Goal: Navigation & Orientation: Find specific page/section

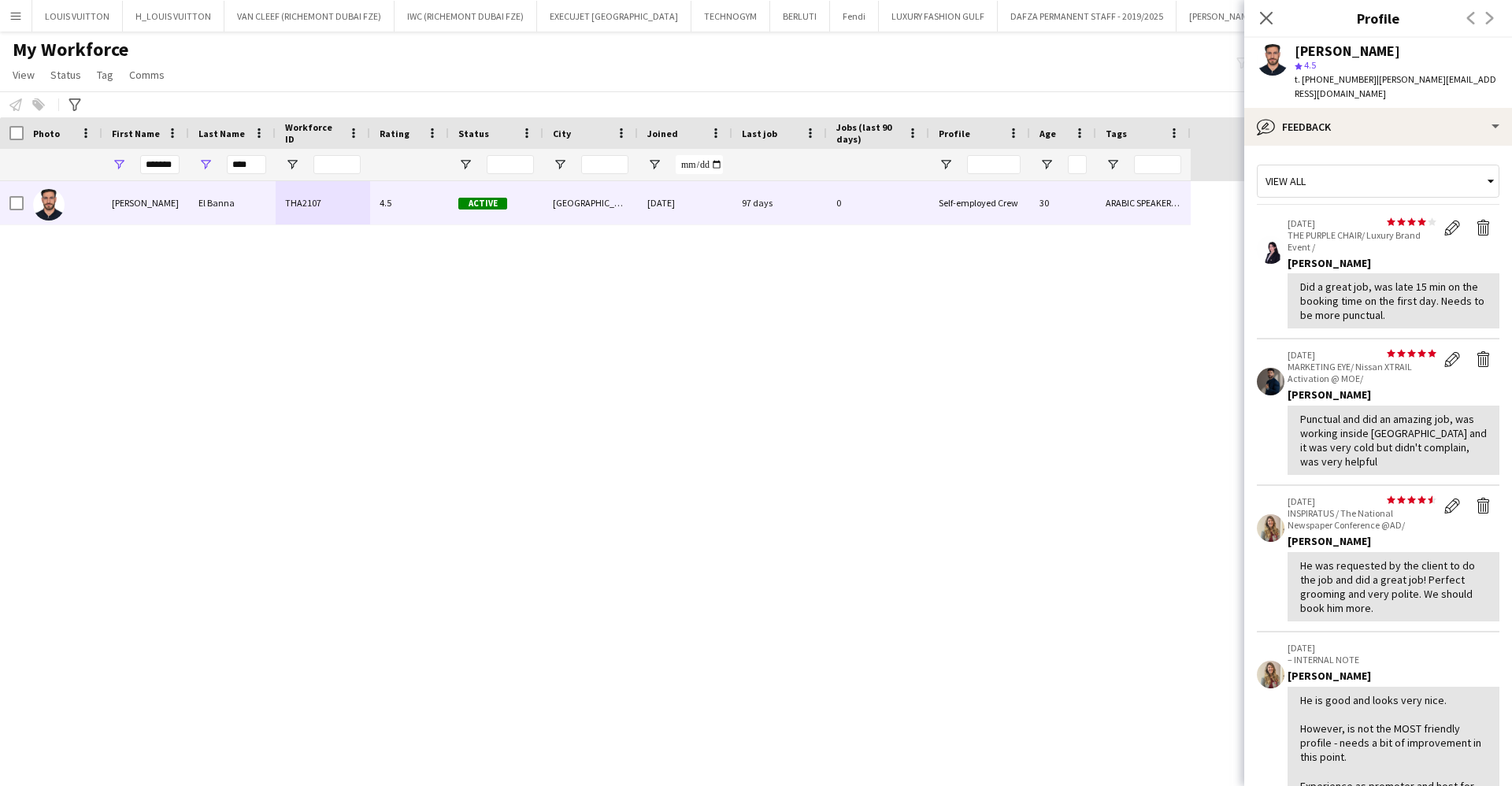
click at [437, 56] on div "My Workforce View Views Default view New view Update view Delete view Edit name…" at bounding box center [756, 64] width 1512 height 54
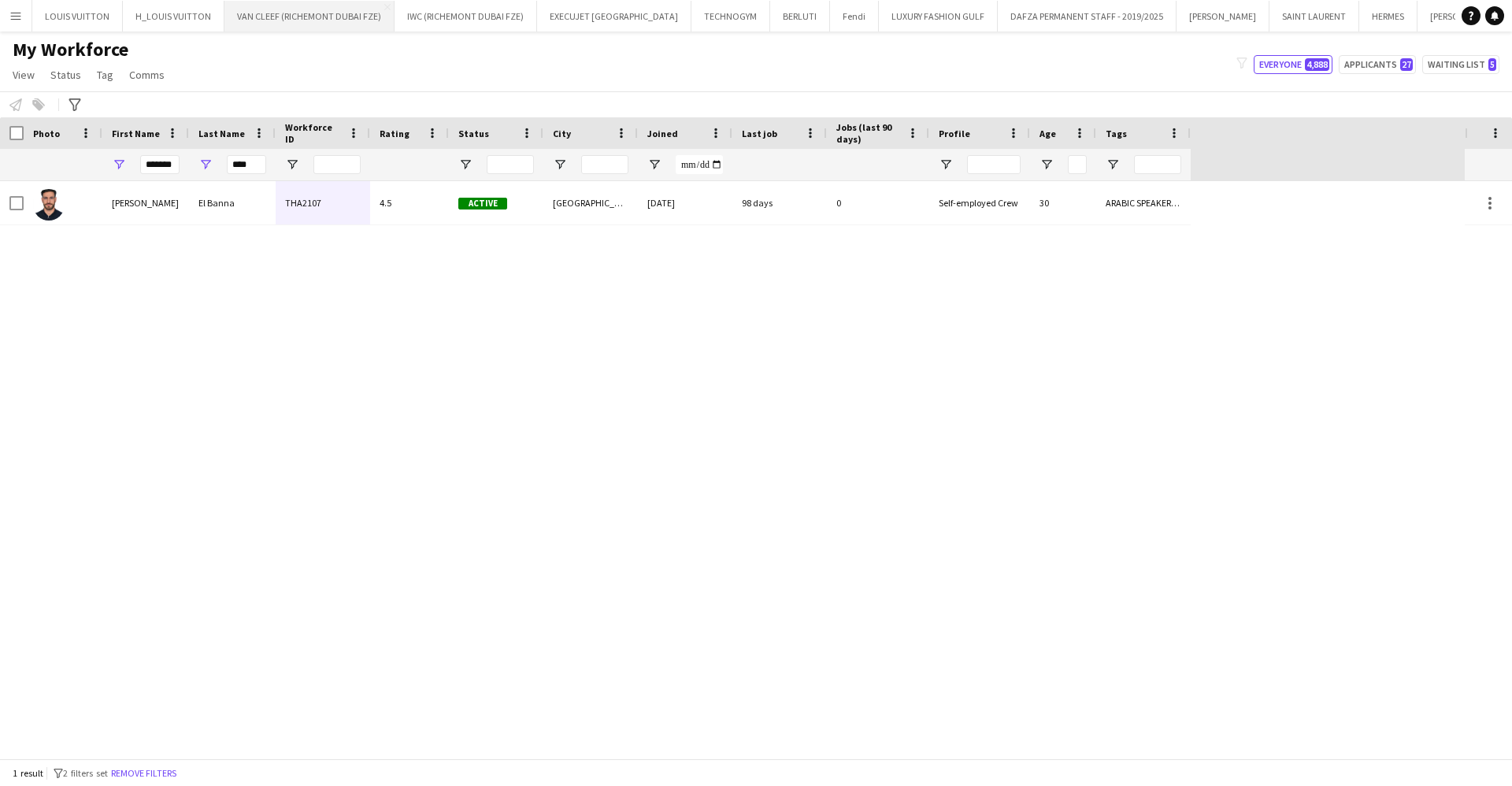
click at [275, 21] on button "VAN CLEEF (RICHEMONT DUBAI FZE) Close" at bounding box center [309, 16] width 170 height 31
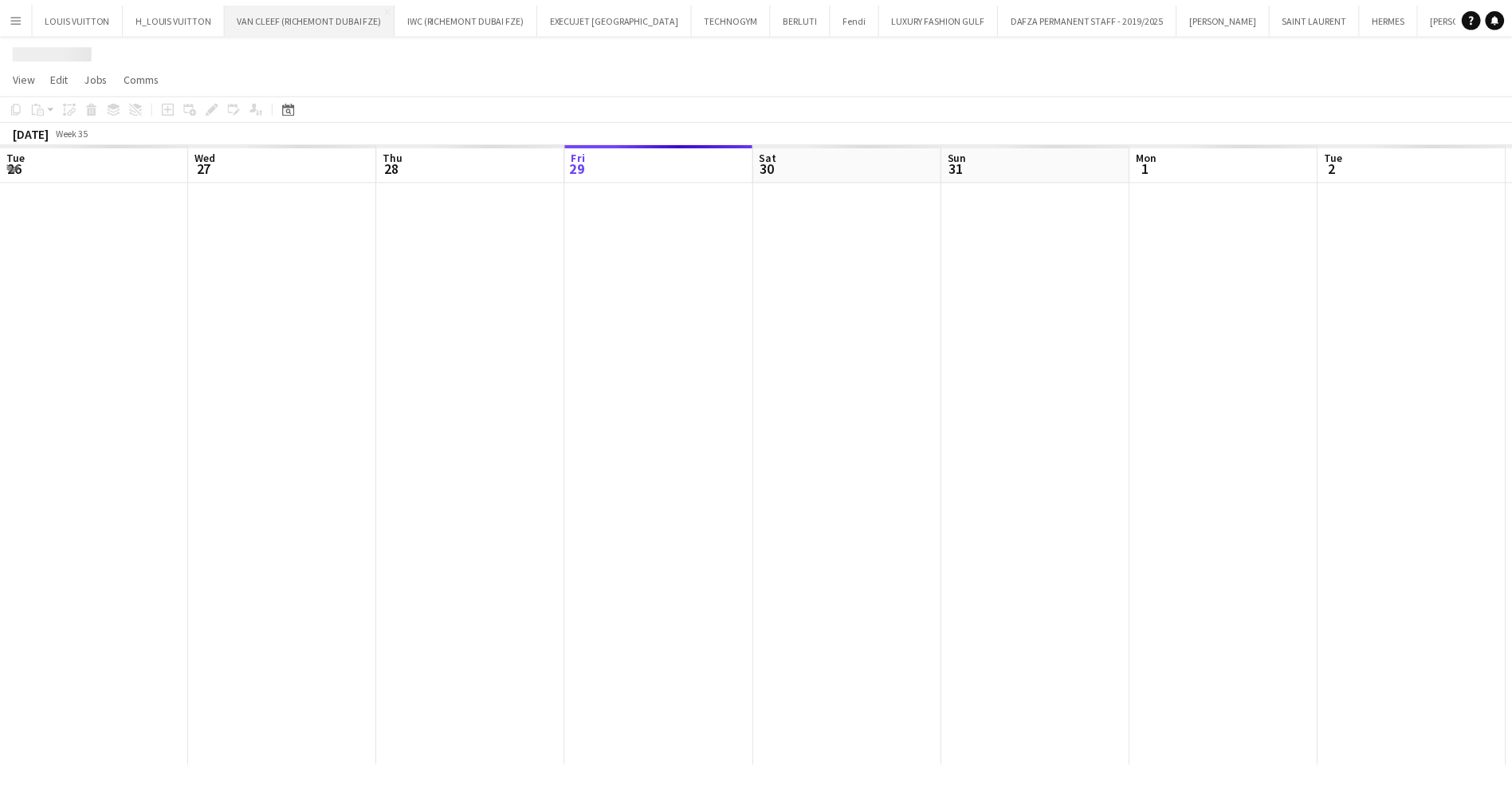
scroll to position [0, 381]
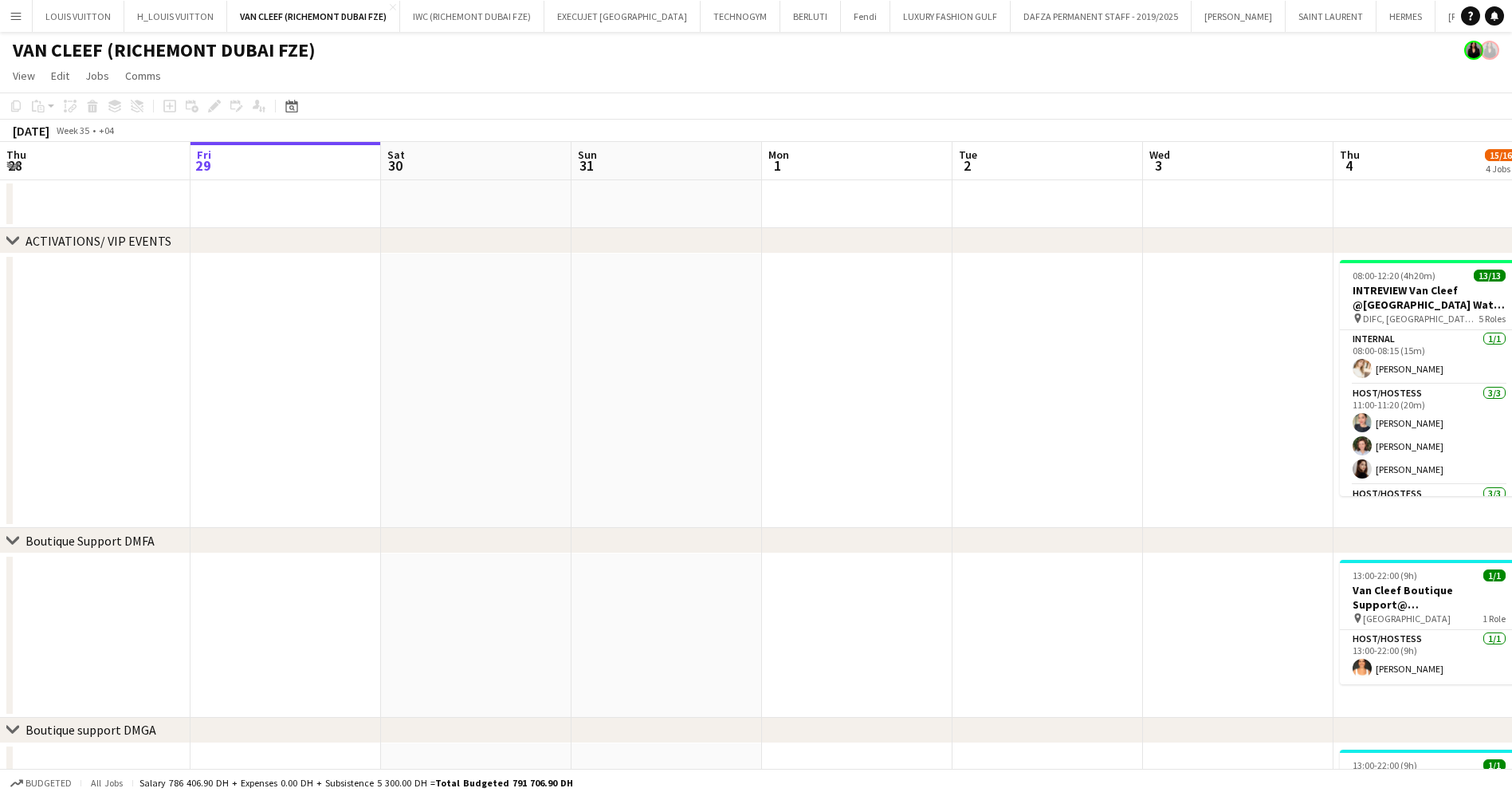
click at [680, 454] on app-calendar-viewport "Tue 26 Wed 27 Thu 28 Fri 29 Sat 30 Sun 31 Mon 1 Tue 2 Wed 3 Thu 4 15/16 4 Jobs …" at bounding box center [756, 692] width 1512 height 1101
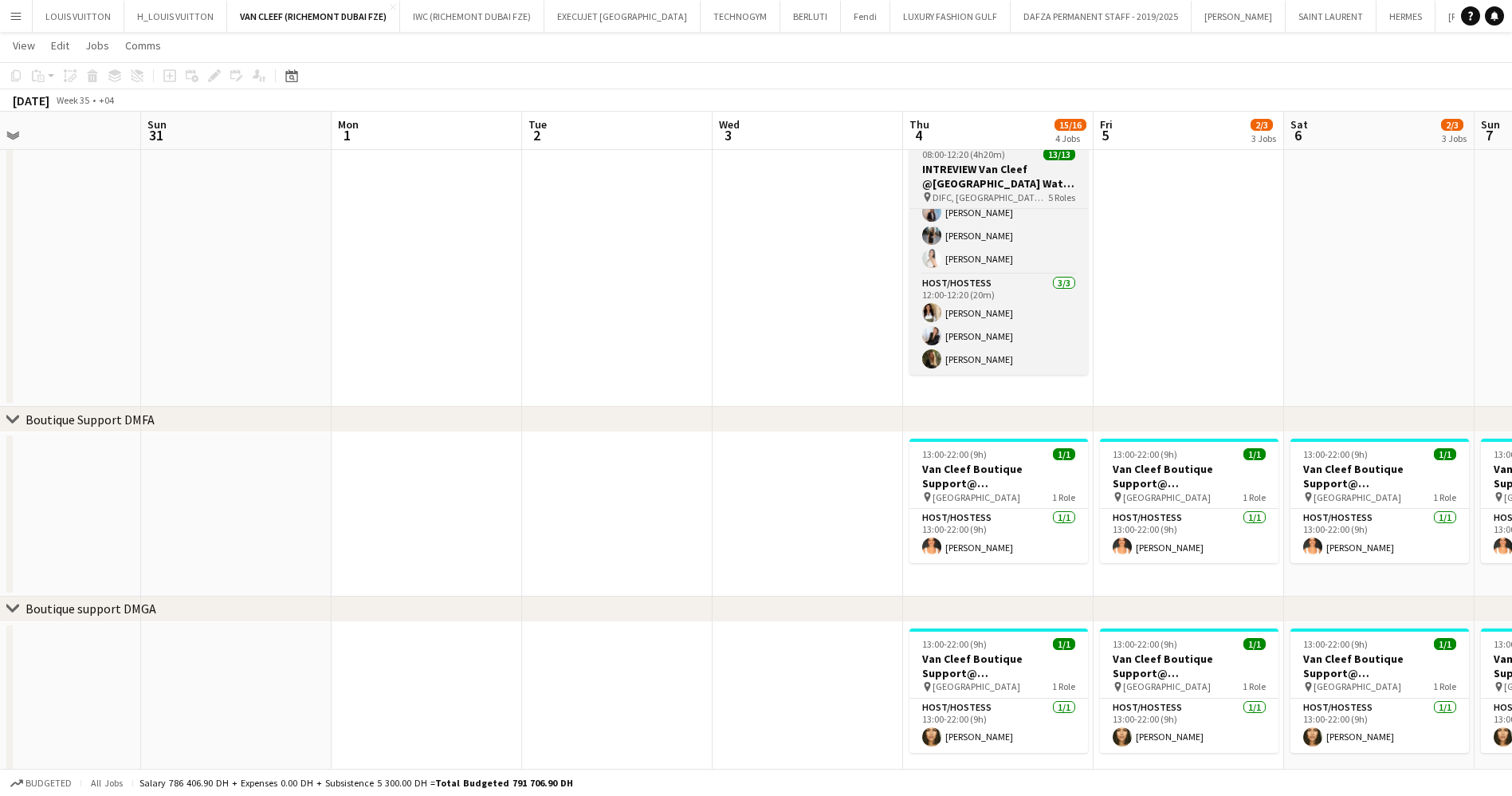
scroll to position [0, 0]
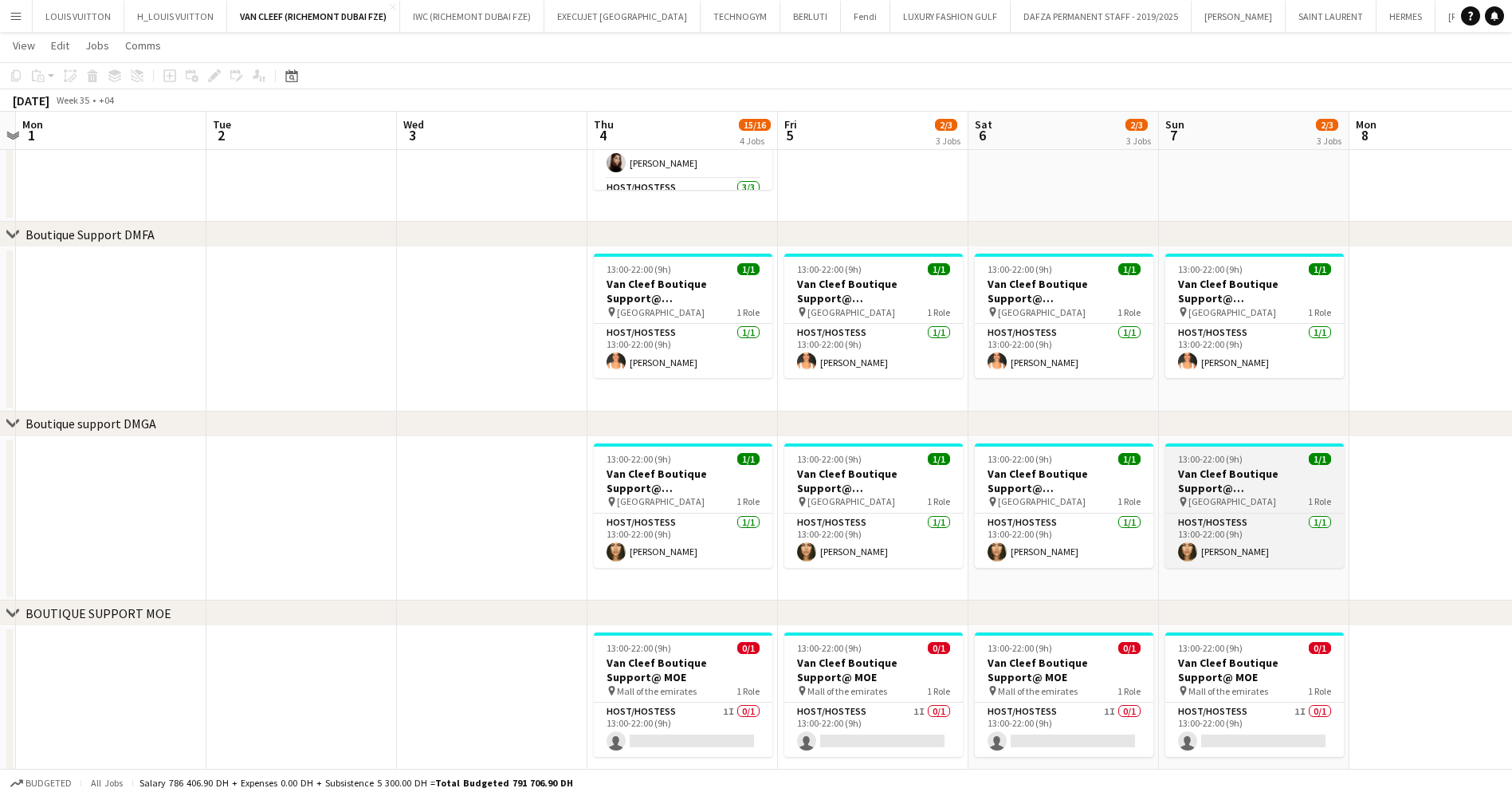
scroll to position [234, 0]
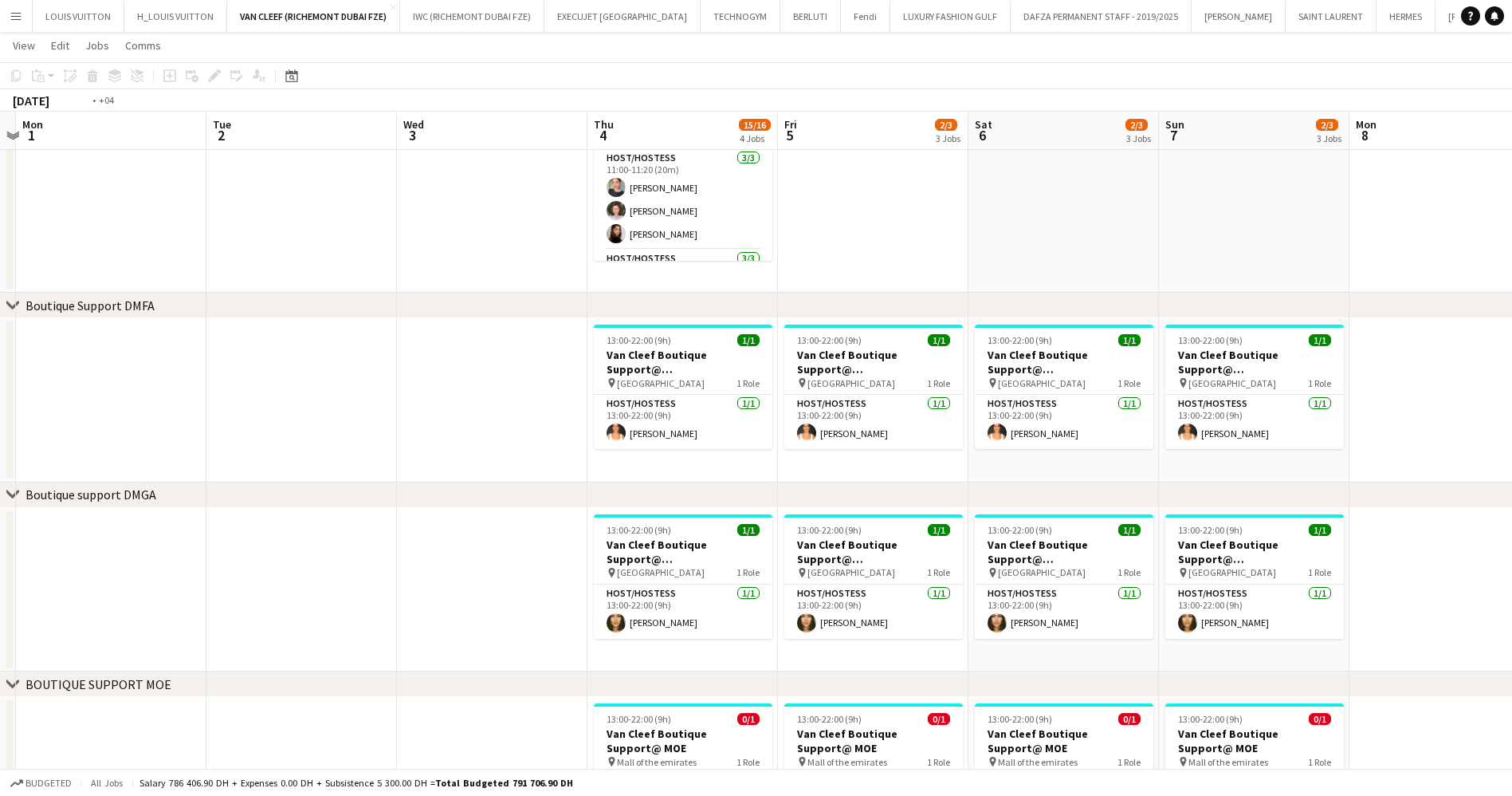
drag, startPoint x: 700, startPoint y: 440, endPoint x: 372, endPoint y: 480, distance: 330.4
click at [503, 463] on app-calendar-viewport "Sat 30 Sun 31 Mon 1 Tue 2 Wed 3 Thu 4 15/16 4 Jobs Fri 5 2/3 3 Jobs Sat 6 2/3 3…" at bounding box center [756, 418] width 1512 height 1179
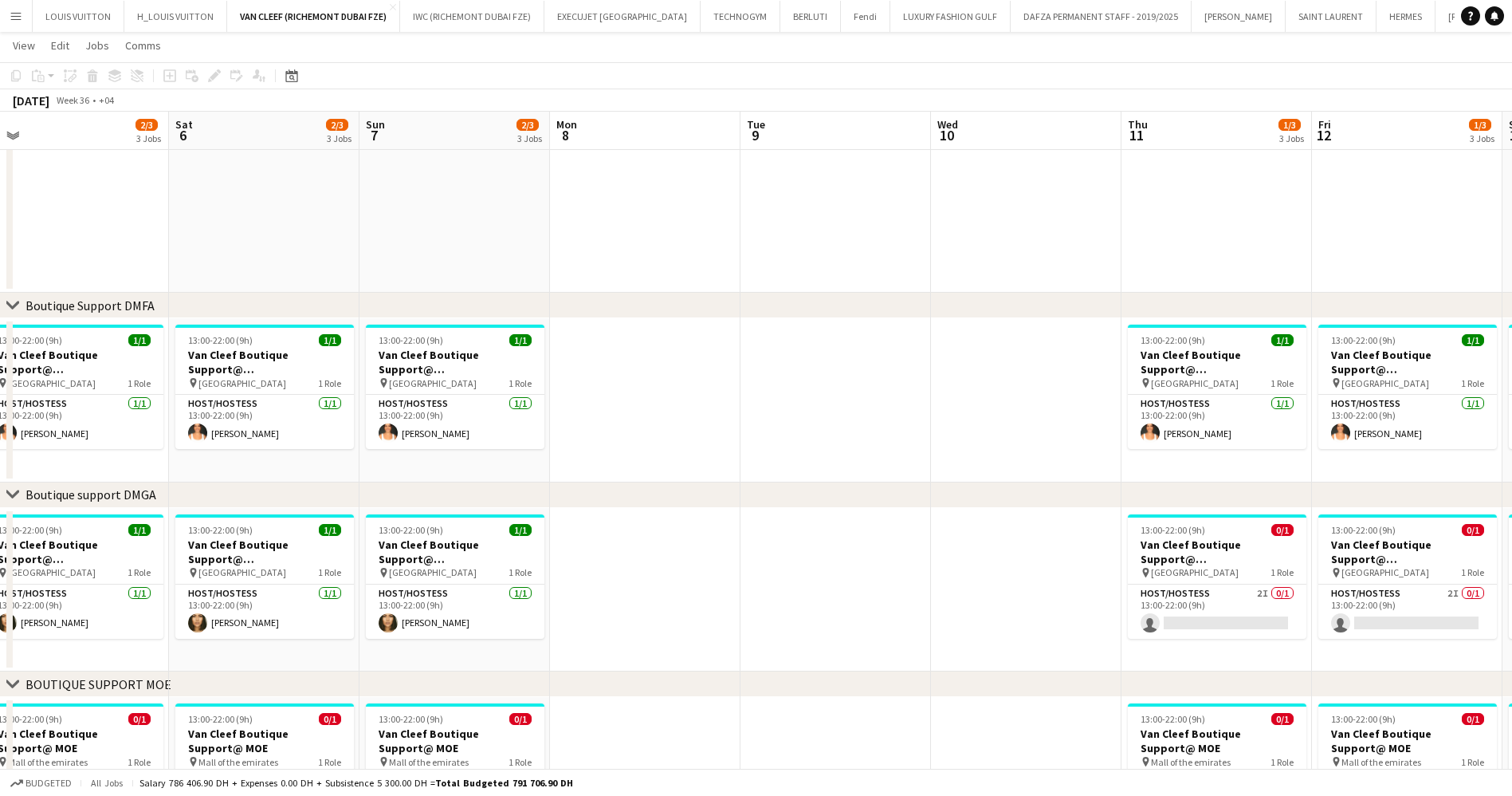
drag, startPoint x: 321, startPoint y: 488, endPoint x: 94, endPoint y: 510, distance: 228.1
click at [94, 510] on app-calendar-viewport "Tue 2 Wed 3 Thu 4 15/16 4 Jobs Fri 5 2/3 3 Jobs Sat 6 2/3 3 Jobs Sun 7 2/3 3 Jo…" at bounding box center [756, 418] width 1512 height 1179
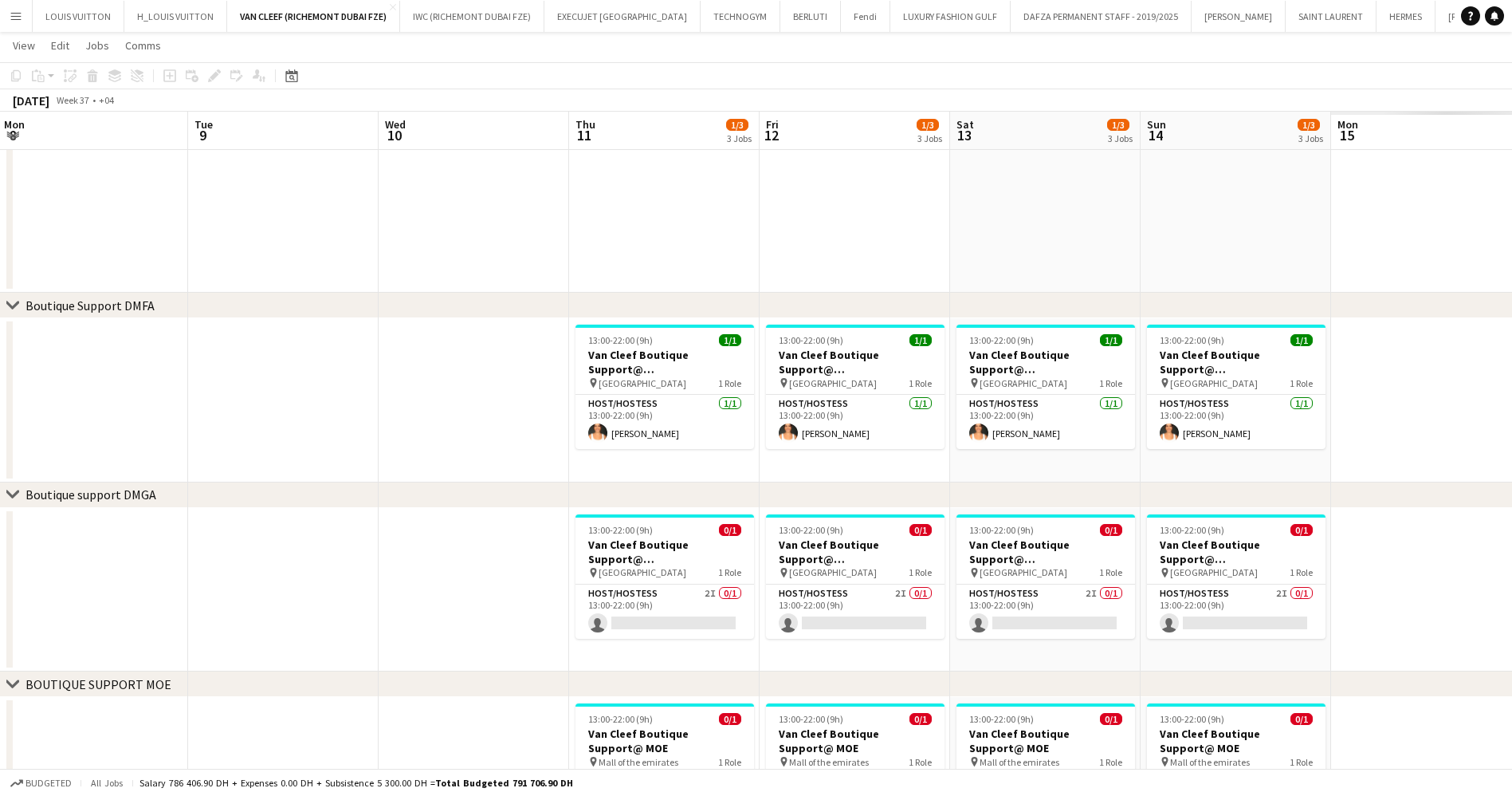
click at [271, 465] on app-calendar-viewport "Fri 5 2/3 3 Jobs Sat 6 2/3 3 Jobs Sun 7 2/3 3 Jobs Mon 8 Tue 9 Wed 10 Thu 11 1/…" at bounding box center [756, 418] width 1512 height 1179
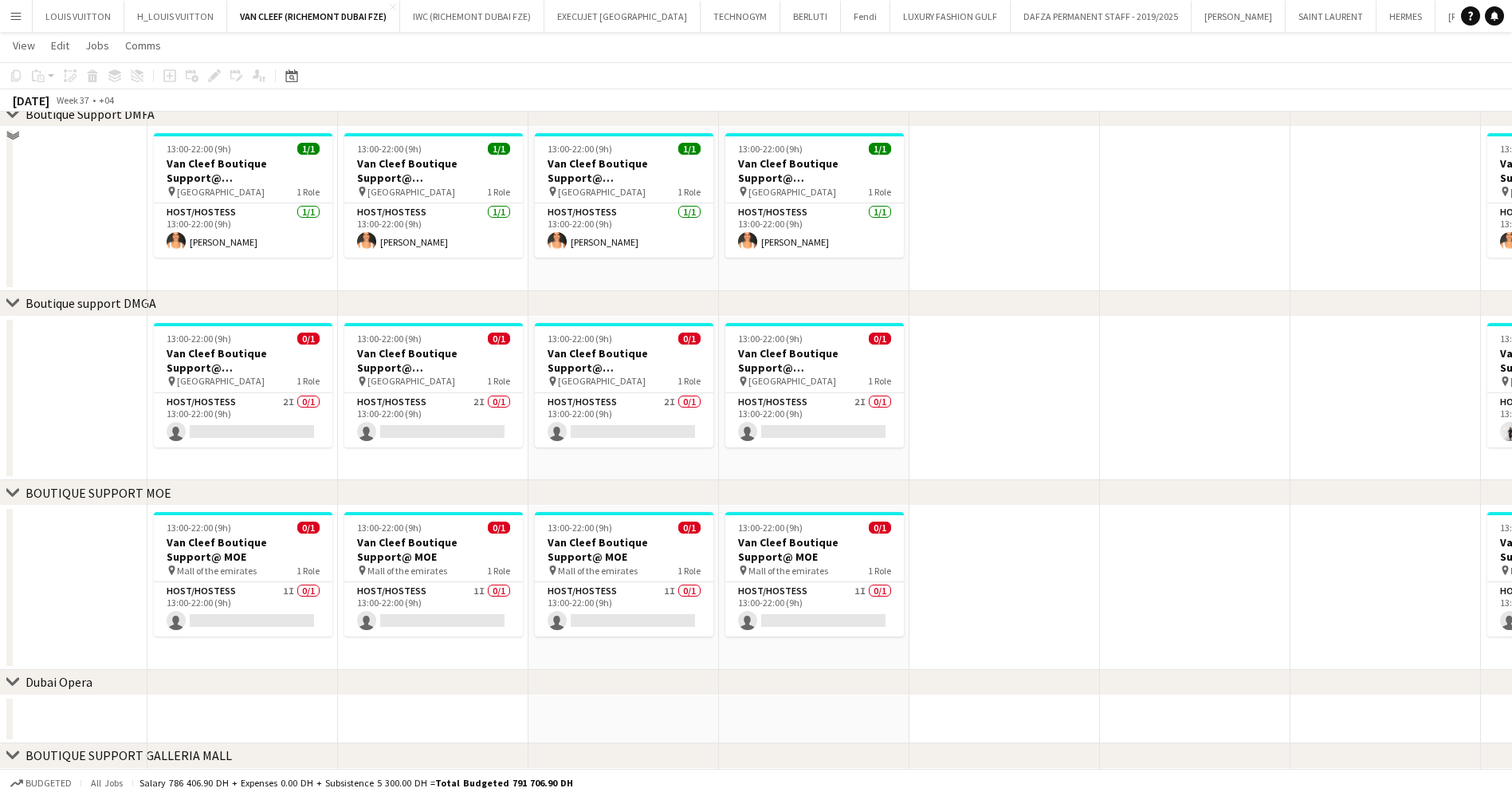
scroll to position [472, 0]
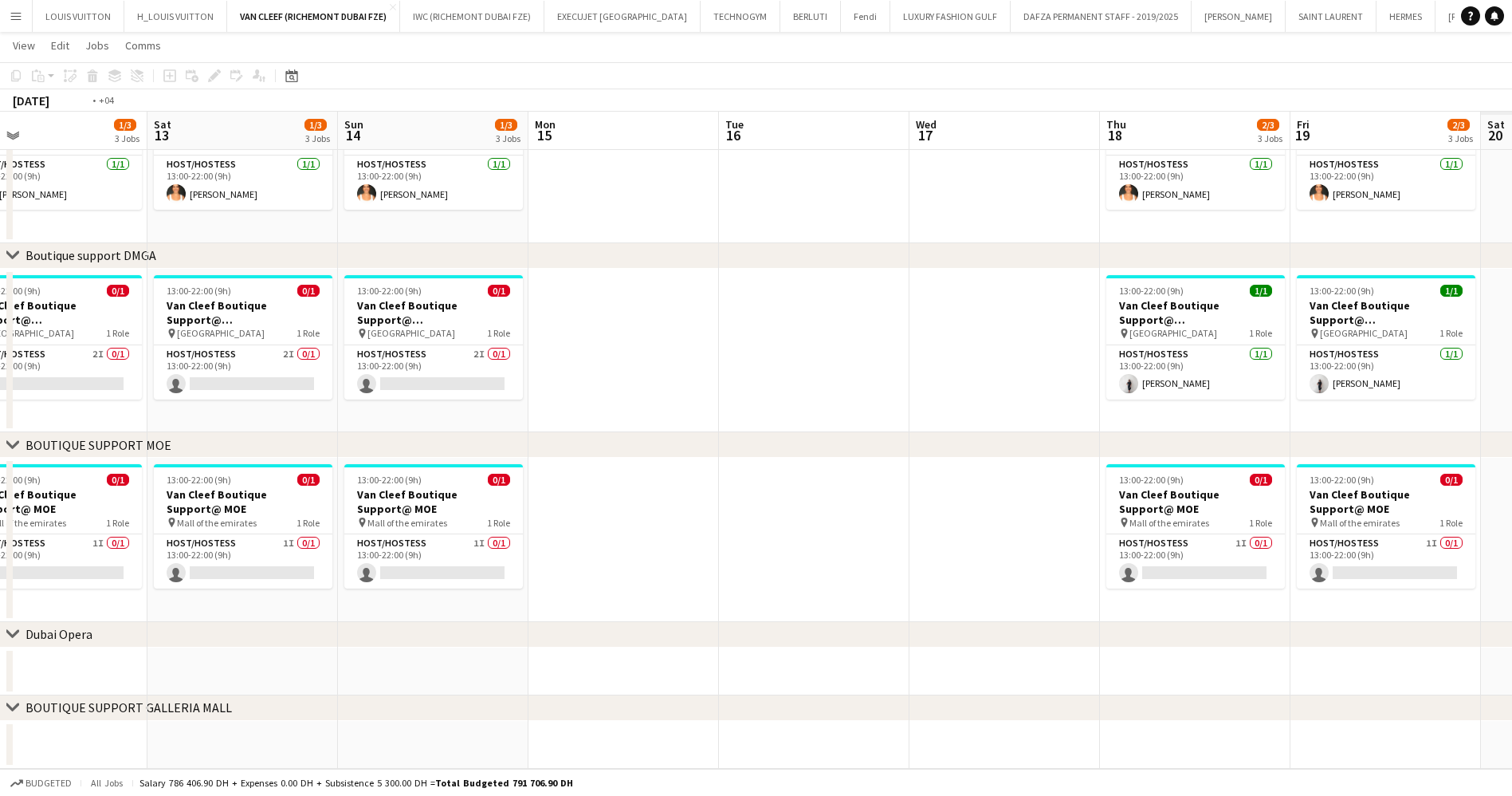
drag, startPoint x: 521, startPoint y: 363, endPoint x: 486, endPoint y: 349, distance: 37.7
click at [266, 363] on app-calendar-viewport "Tue 9 Wed 10 Thu 11 1/3 3 Jobs Fri 12 1/3 3 Jobs Sat 13 1/3 3 Jobs Sun 14 1/3 3…" at bounding box center [756, 178] width 1512 height 1179
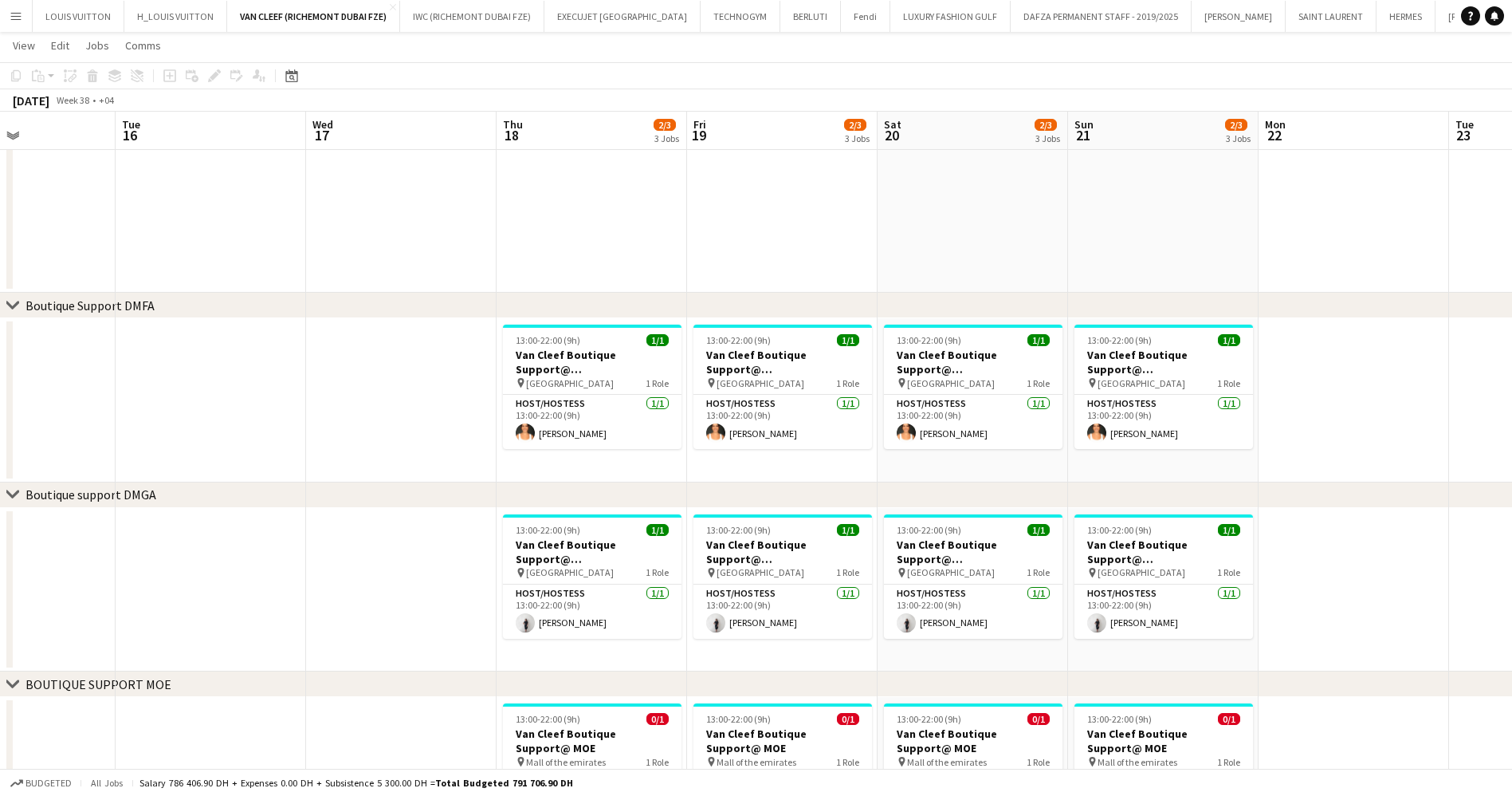
scroll to position [0, 489]
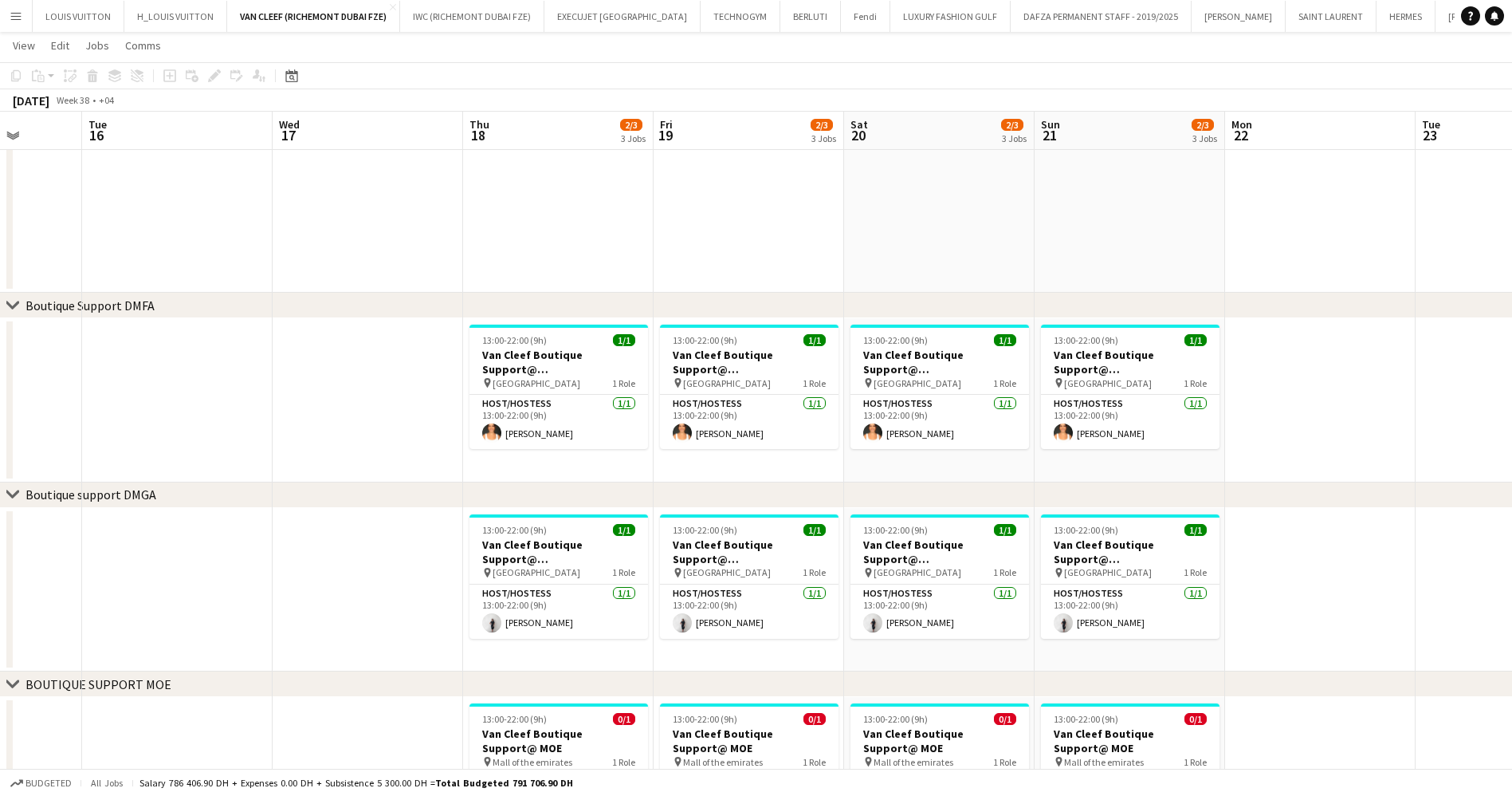
drag, startPoint x: 1099, startPoint y: 521, endPoint x: 413, endPoint y: 518, distance: 686.0
click at [413, 518] on app-calendar-viewport "Sat 13 1/3 3 Jobs Sun 14 1/3 3 Jobs Mon 15 Tue 16 Wed 17 Thu 18 2/3 3 Jobs Fri …" at bounding box center [756, 418] width 1512 height 1179
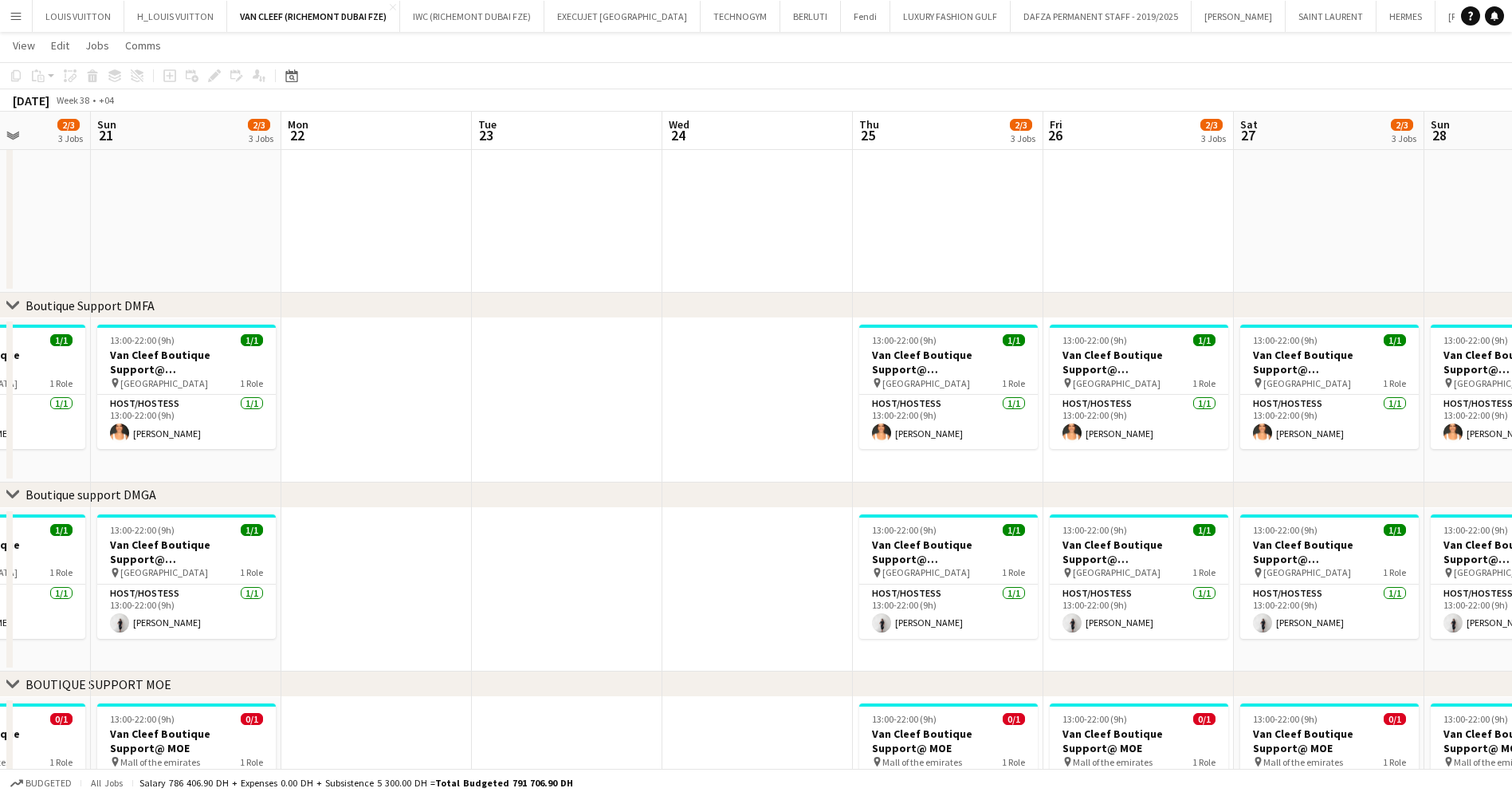
drag, startPoint x: 537, startPoint y: 460, endPoint x: 386, endPoint y: 460, distance: 151.0
click at [386, 460] on app-calendar-viewport "Thu 18 2/3 3 Jobs Fri 19 2/3 3 Jobs Sat 20 2/3 3 Jobs Sun 21 2/3 3 Jobs Mon 22 …" at bounding box center [756, 418] width 1512 height 1179
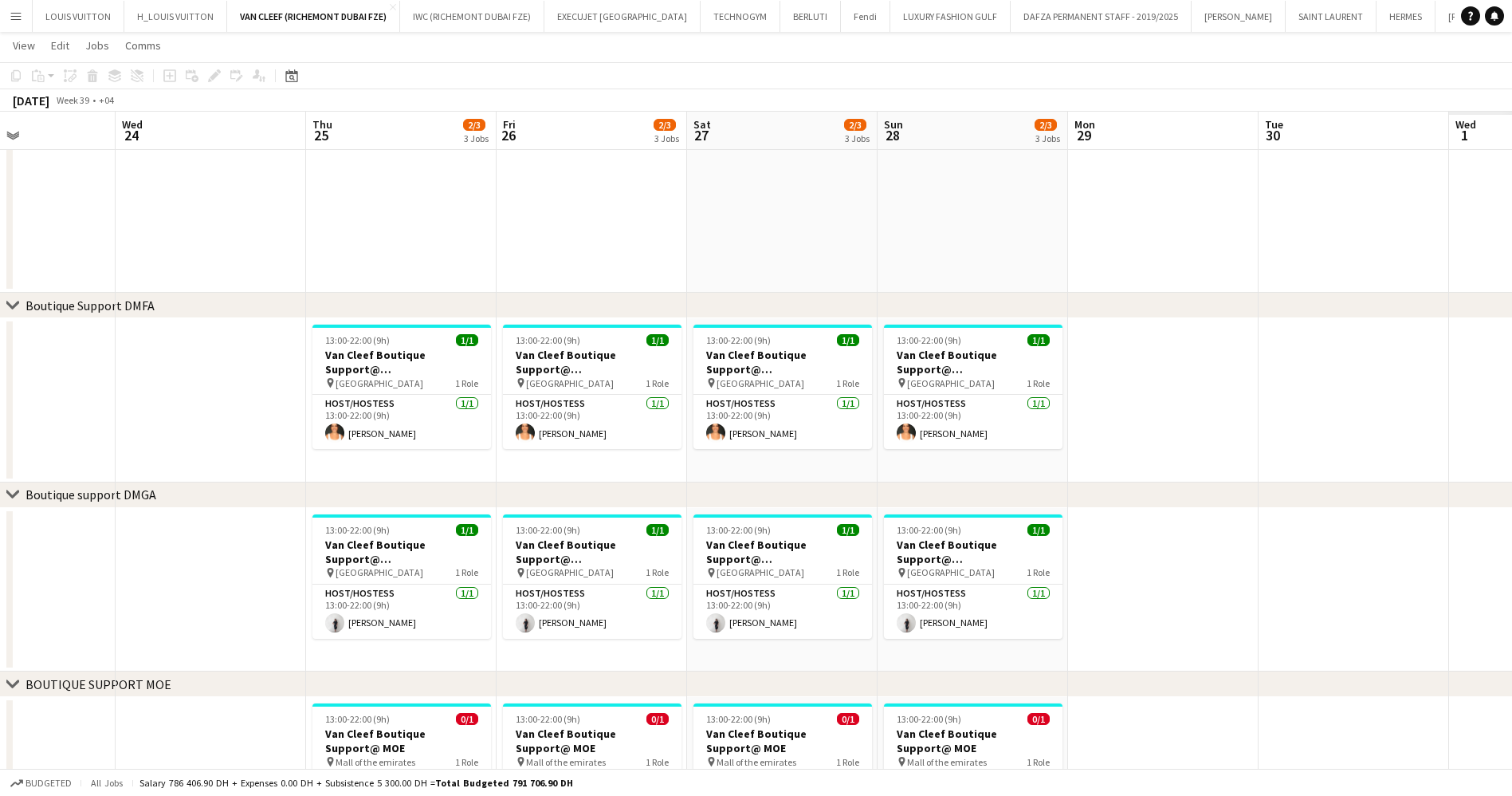
drag, startPoint x: 297, startPoint y: 479, endPoint x: 173, endPoint y: 480, distance: 124.0
click at [173, 480] on app-calendar-viewport "Sun 21 2/3 3 Jobs Mon 22 Tue 23 Wed 24 Thu 25 2/3 3 Jobs Fri 26 2/3 3 Jobs Sat …" at bounding box center [756, 418] width 1512 height 1179
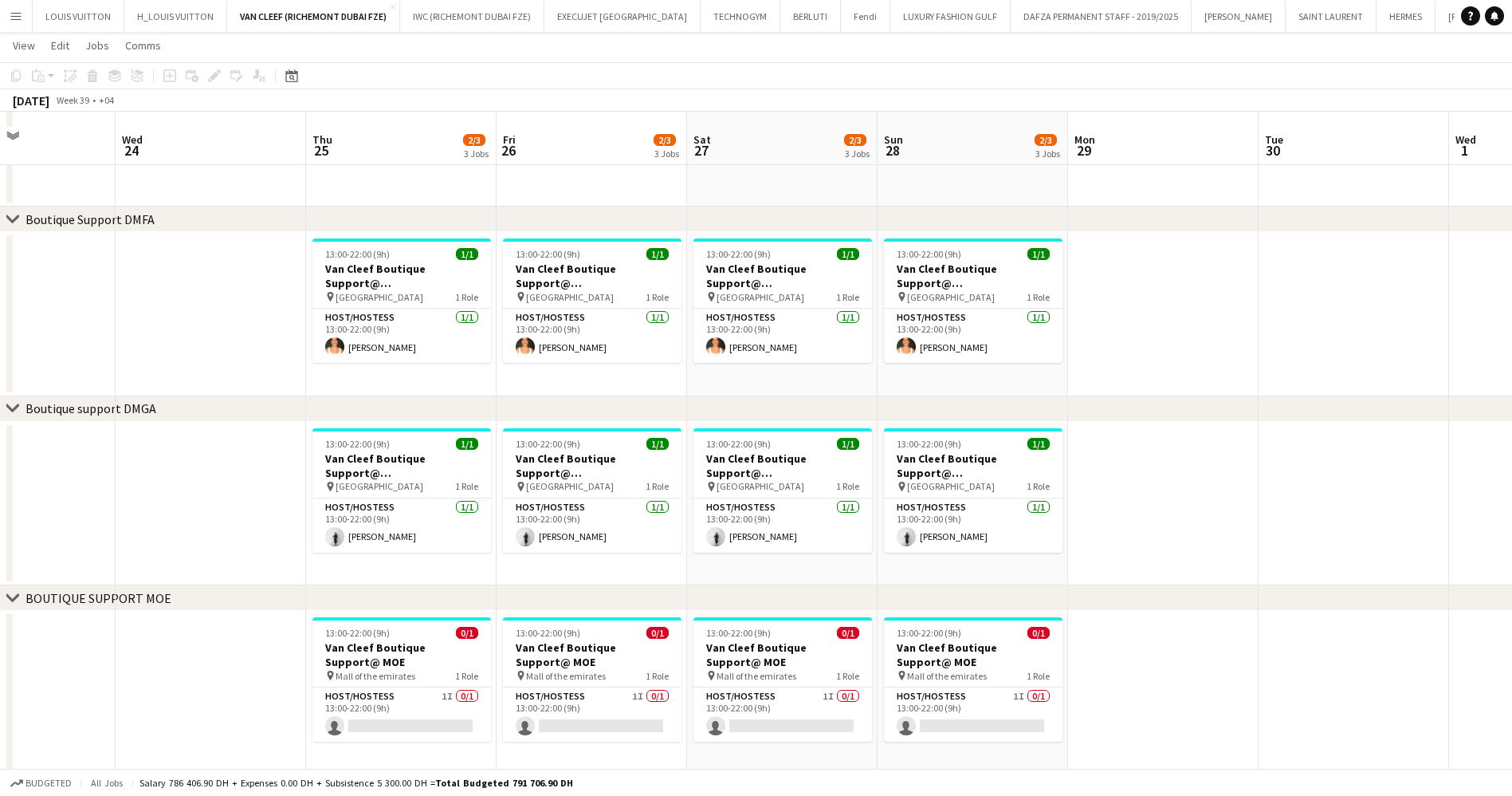
scroll to position [353, 0]
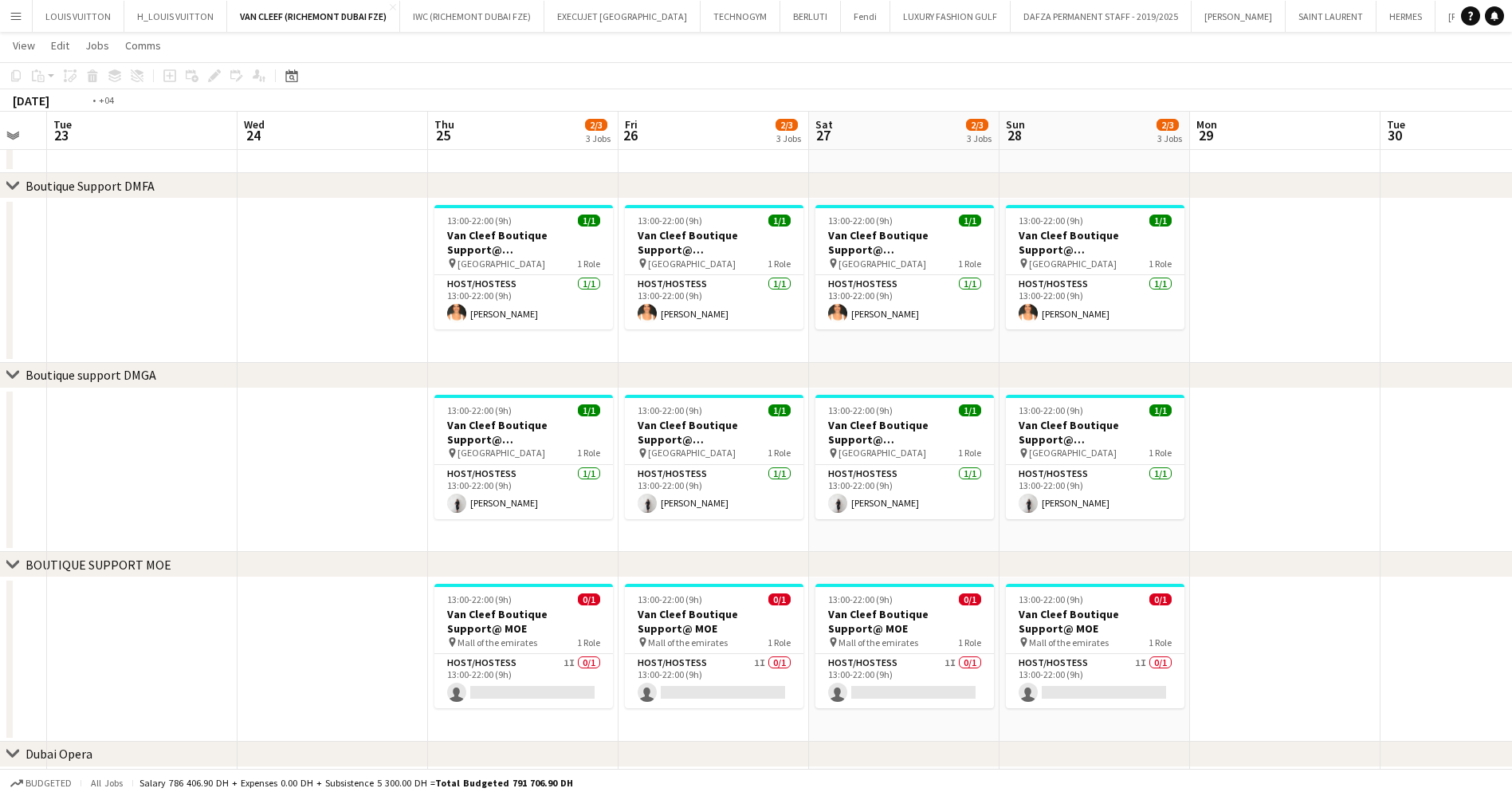
drag, startPoint x: 609, startPoint y: 423, endPoint x: 844, endPoint y: 419, distance: 235.0
click at [844, 419] on app-calendar-viewport "Sun 21 2/3 3 Jobs Mon 22 Tue 23 Wed 24 Thu 25 2/3 3 Jobs Fri 26 2/3 3 Jobs Sat …" at bounding box center [756, 299] width 1512 height 1179
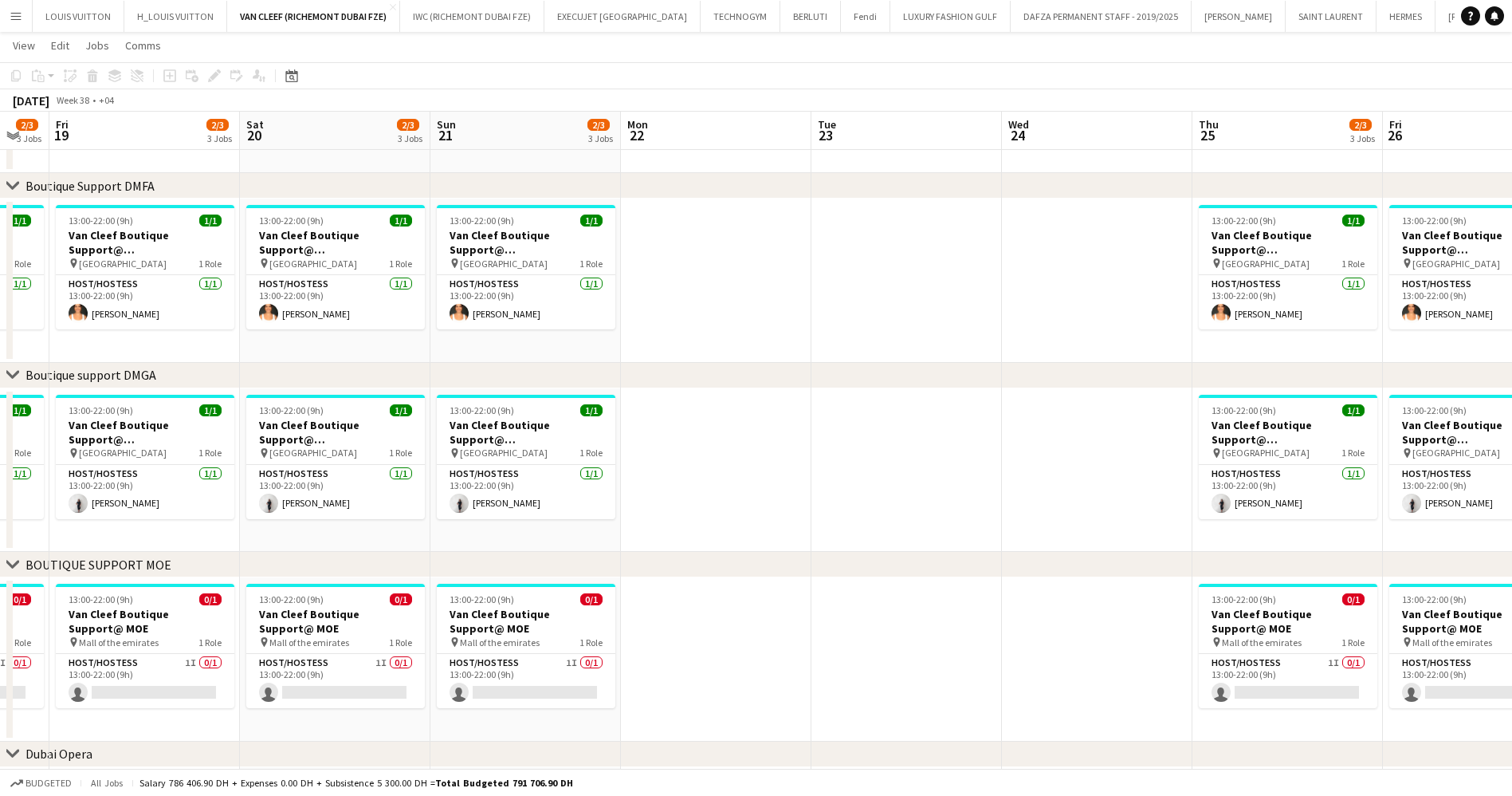
drag, startPoint x: 511, startPoint y: 425, endPoint x: 980, endPoint y: 412, distance: 469.2
click at [979, 412] on app-calendar-viewport "Wed 17 Thu 18 2/3 3 Jobs Fri 19 2/3 3 Jobs Sat 20 2/3 3 Jobs Sun 21 2/3 3 Jobs …" at bounding box center [756, 299] width 1512 height 1179
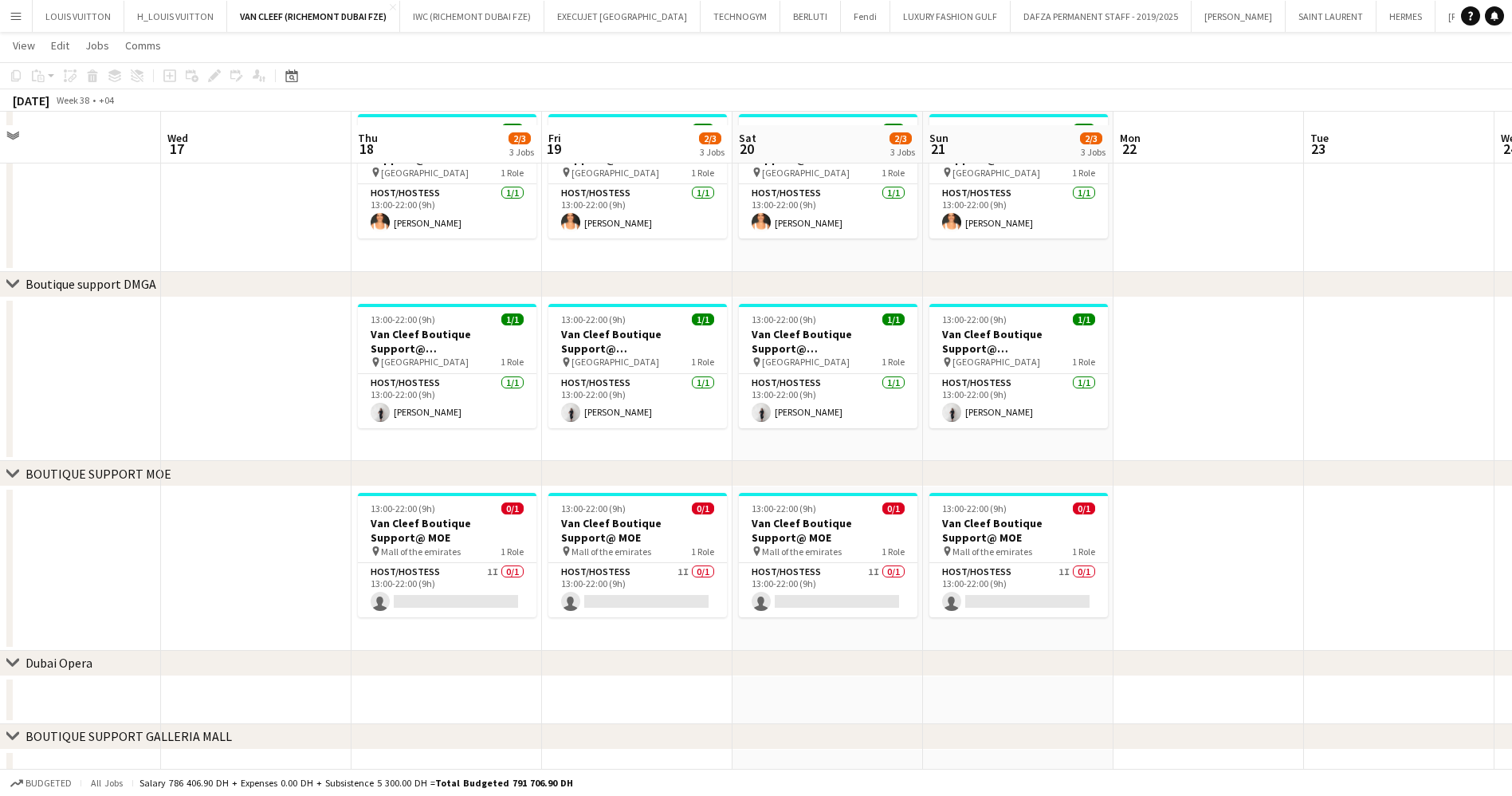
scroll to position [472, 0]
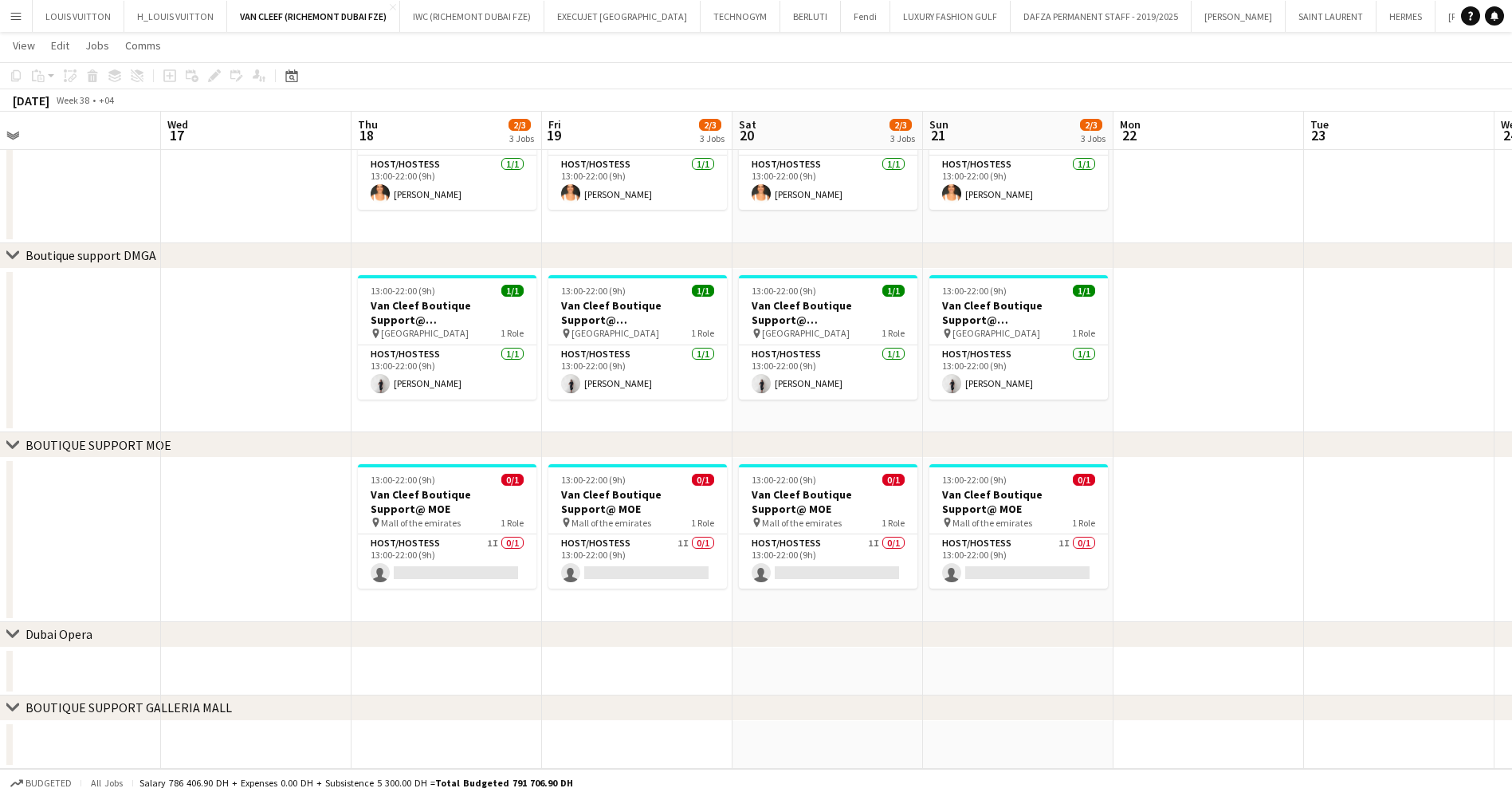
drag, startPoint x: 329, startPoint y: 448, endPoint x: 1016, endPoint y: 443, distance: 687.0
click at [1016, 443] on div "chevron-right BOUTIQUE SUPPORT MOE" at bounding box center [756, 445] width 1512 height 26
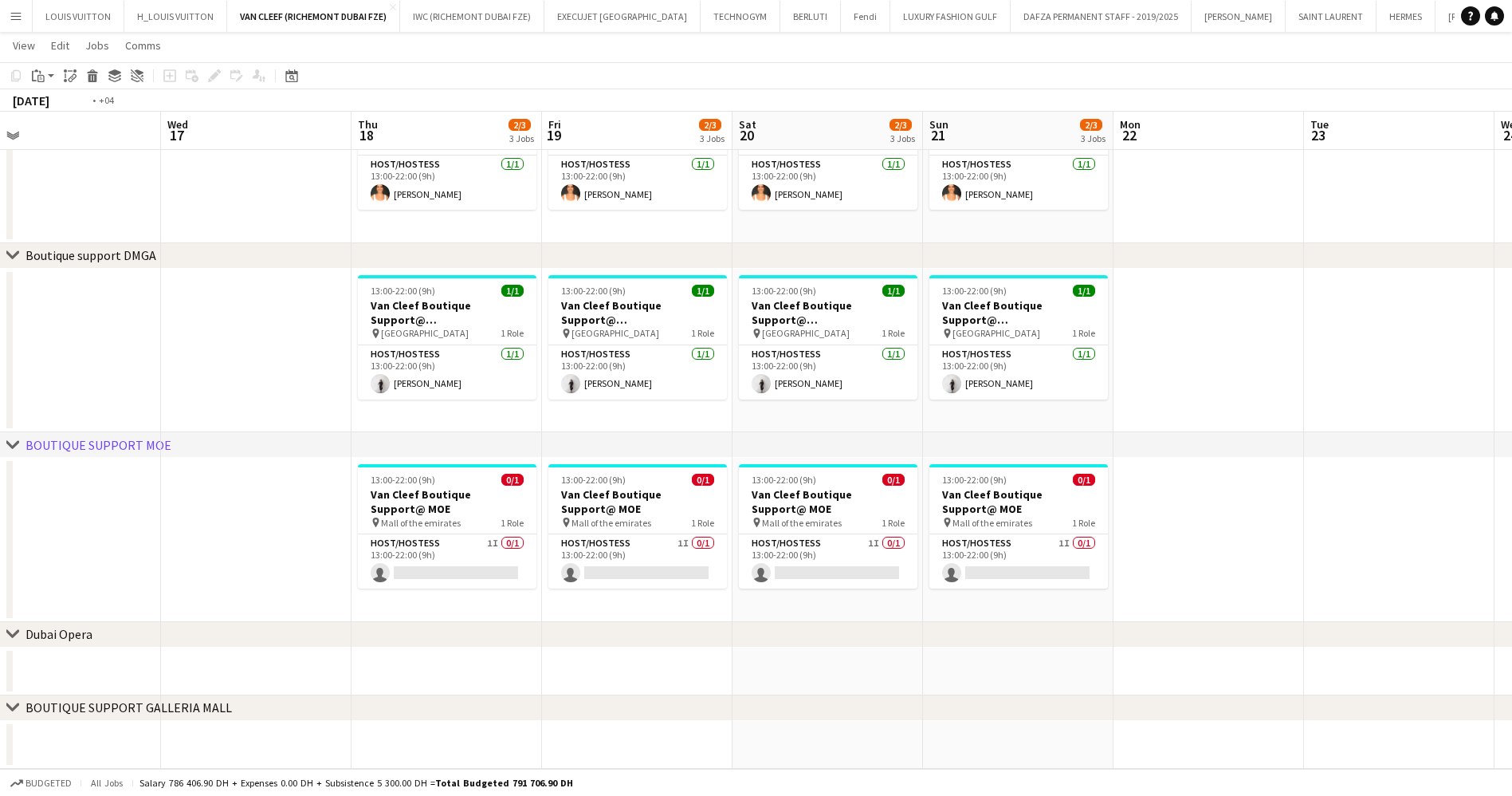
drag, startPoint x: 254, startPoint y: 419, endPoint x: 812, endPoint y: 357, distance: 561.4
click at [830, 358] on app-calendar-viewport "Sun 14 1/3 3 Jobs Mon 15 Tue 16 Wed 17 Thu 18 2/3 3 Jobs Fri 19 2/3 3 Jobs Sat …" at bounding box center [756, 178] width 1512 height 1179
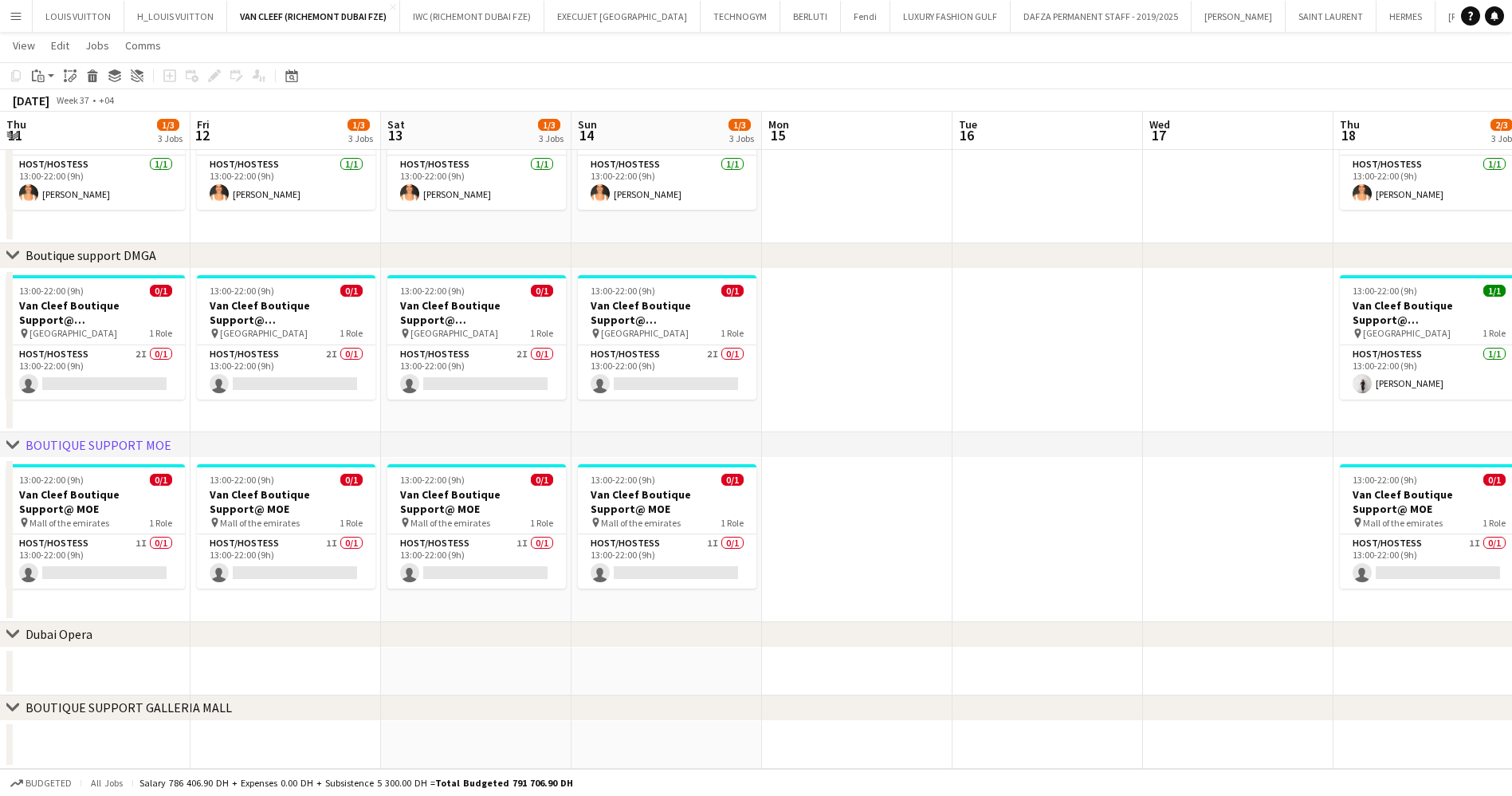
drag, startPoint x: 315, startPoint y: 299, endPoint x: 774, endPoint y: 296, distance: 459.0
click at [774, 296] on app-calendar-viewport "Tue 9 Wed 10 Thu 11 1/3 3 Jobs Fri 12 1/3 3 Jobs Sat 13 1/3 3 Jobs Sun 14 1/3 3…" at bounding box center [756, 178] width 1512 height 1179
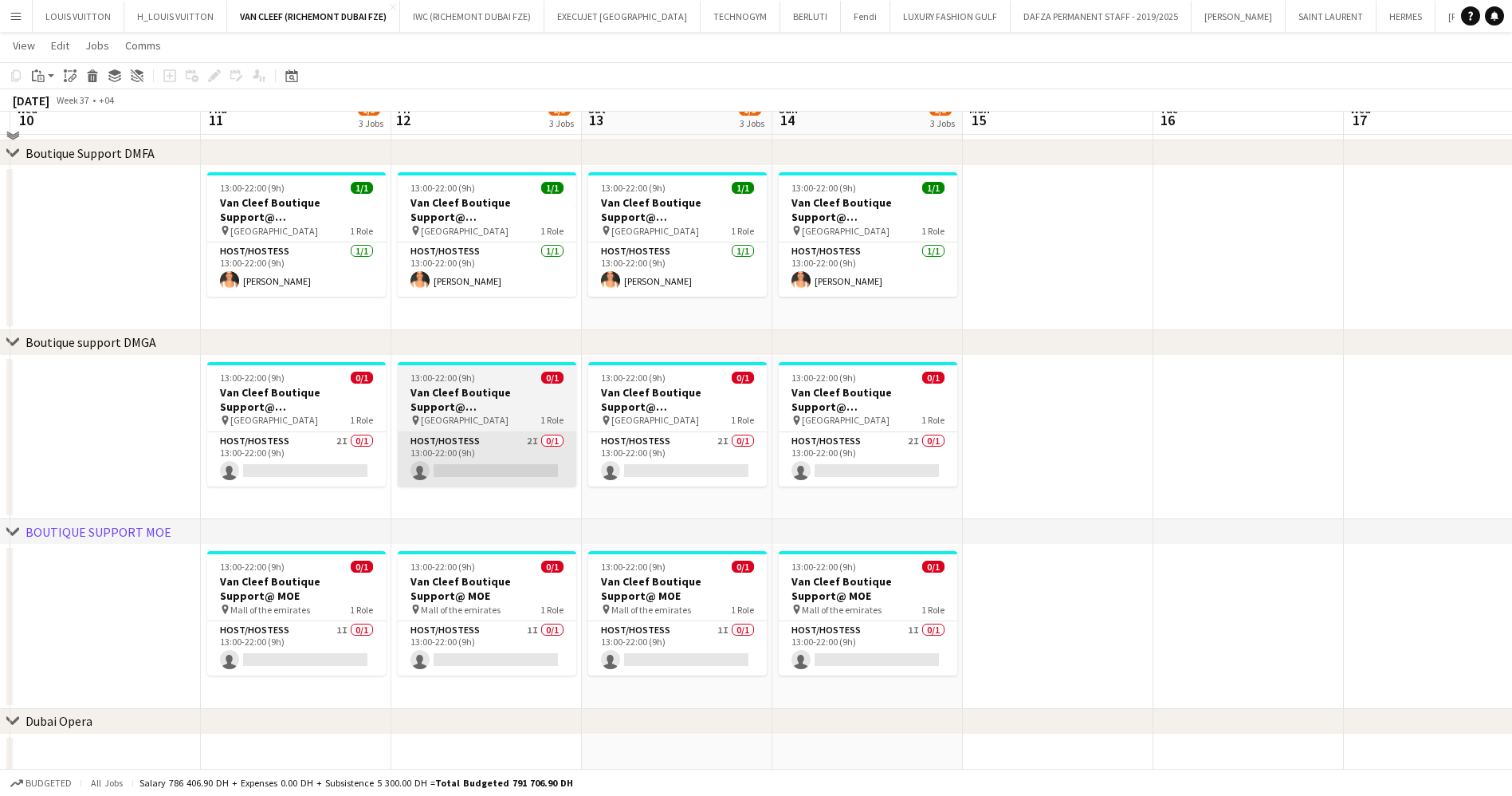
scroll to position [353, 0]
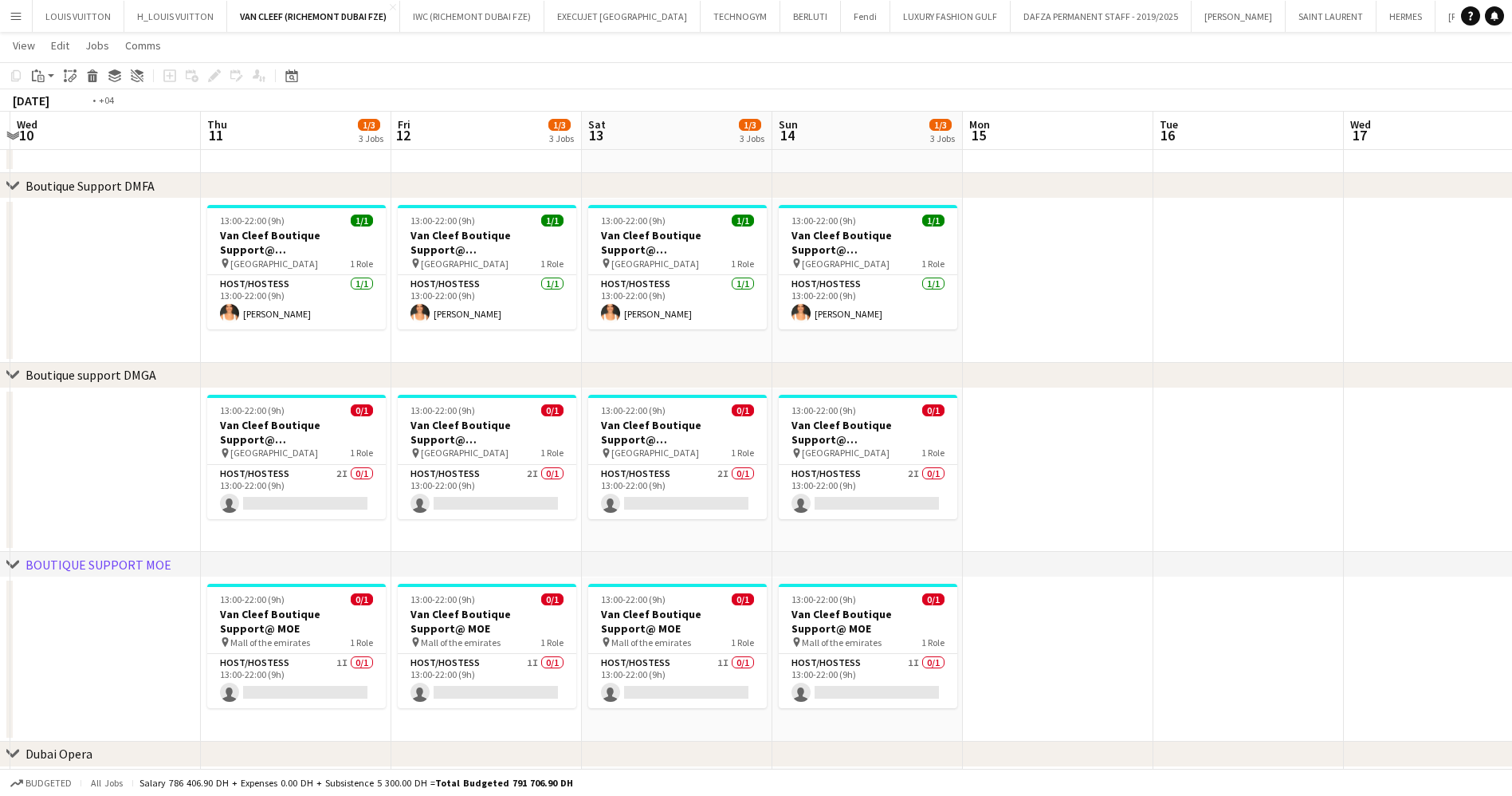
drag, startPoint x: 257, startPoint y: 463, endPoint x: 812, endPoint y: 464, distance: 555.0
click at [812, 464] on app-calendar-viewport "Mon 8 Tue 9 Wed 10 Thu 11 1/3 3 Jobs Fri 12 1/3 3 Jobs Sat 13 1/3 3 Jobs Sun 14…" at bounding box center [756, 299] width 1512 height 1179
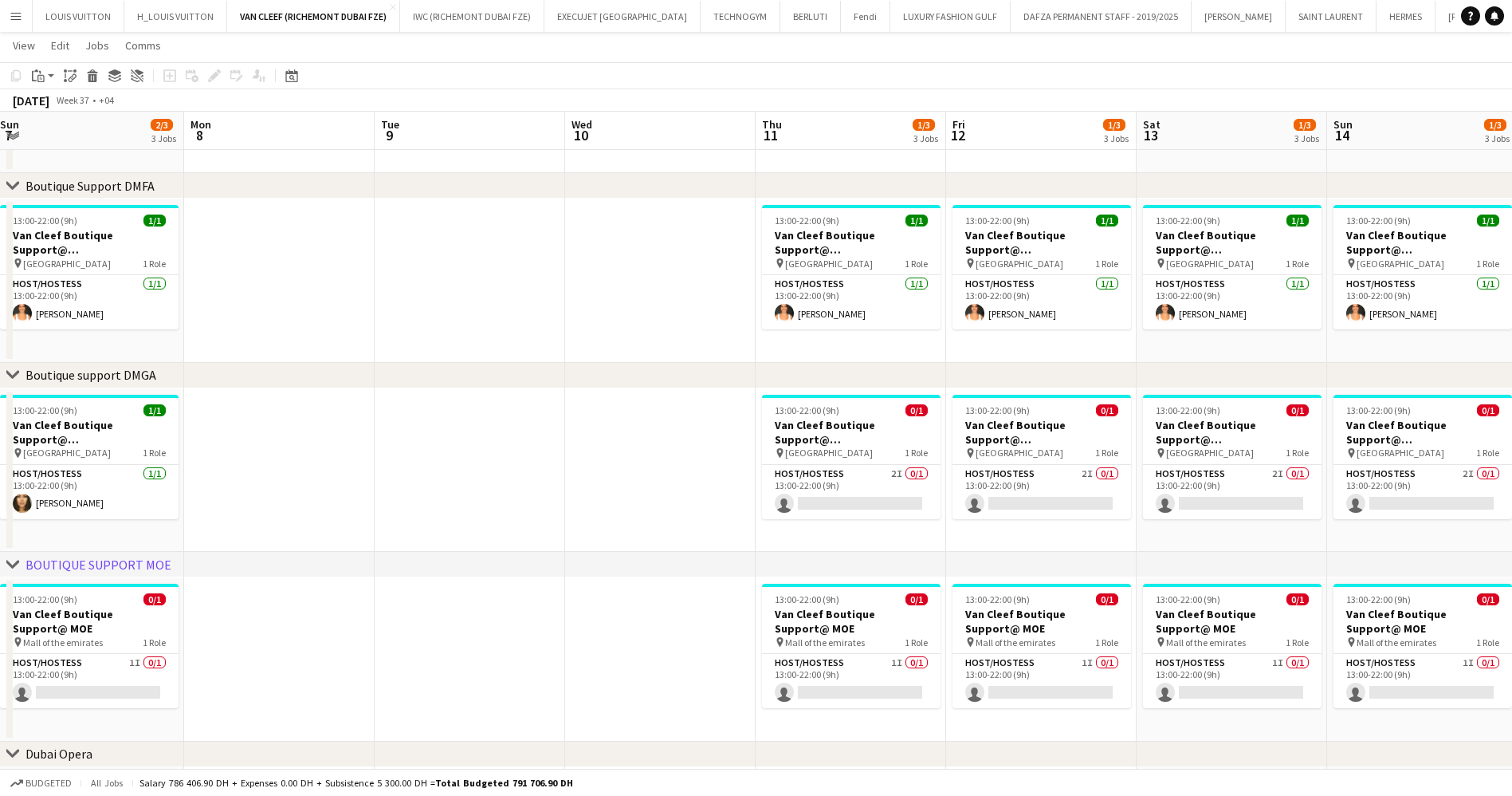
click at [1038, 433] on app-calendar-viewport "Fri 5 2/3 3 Jobs Sat 6 2/3 3 Jobs Sun 7 2/3 3 Jobs Mon 8 Tue 9 Wed 10 Thu 11 1/…" at bounding box center [756, 299] width 1512 height 1179
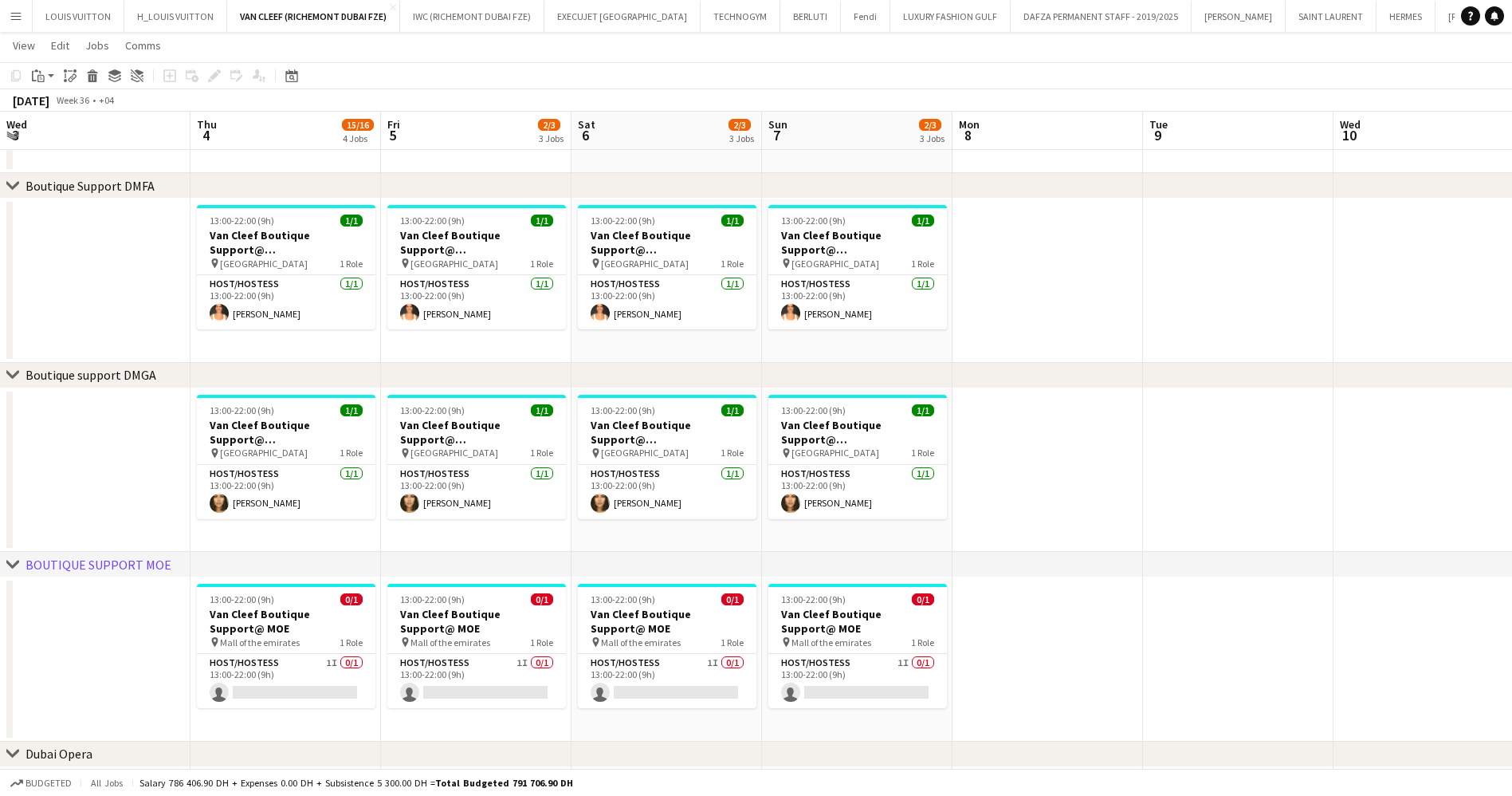
scroll to position [0, 381]
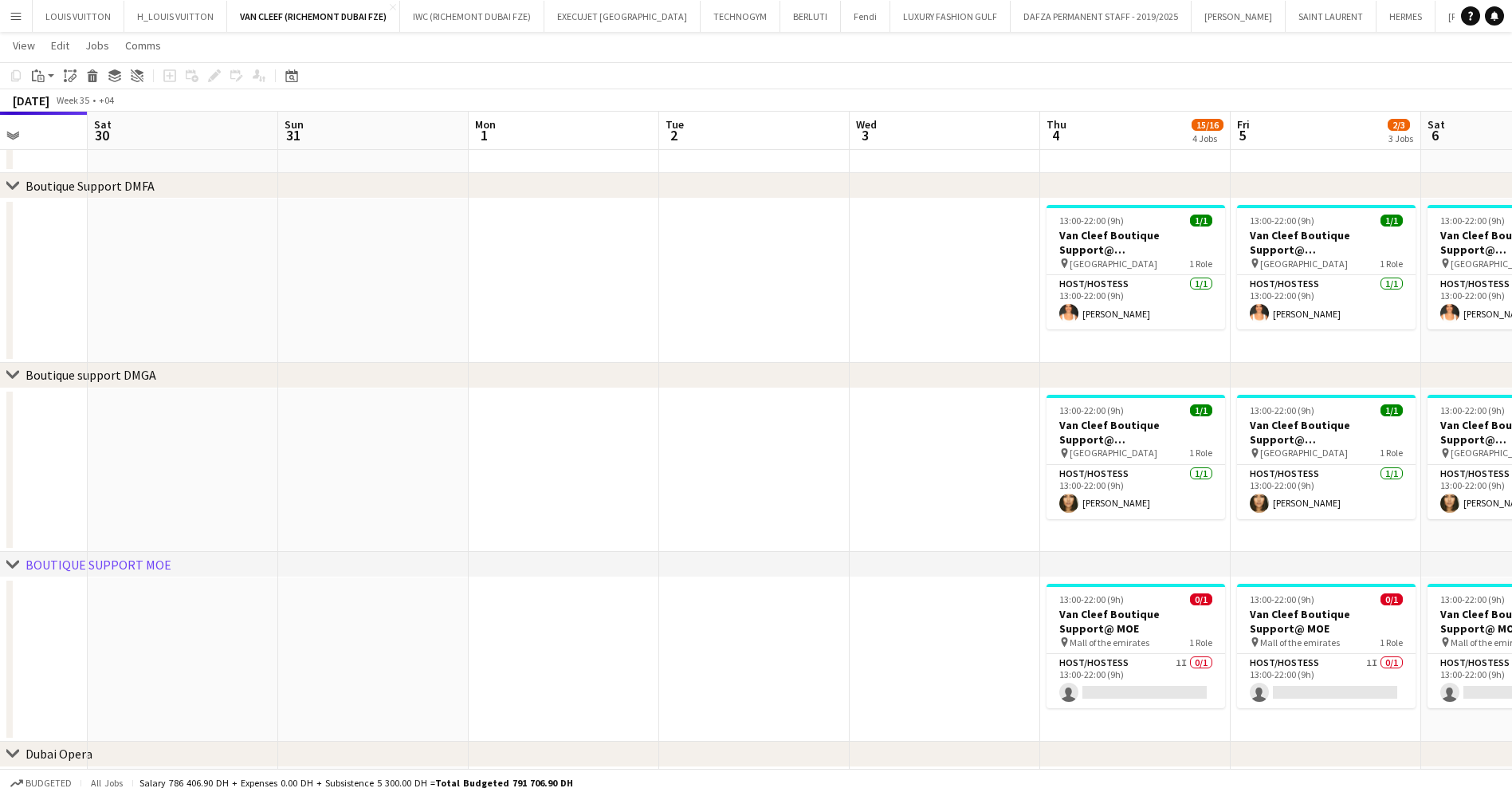
drag, startPoint x: 365, startPoint y: 416, endPoint x: 1059, endPoint y: 403, distance: 694.1
click at [1059, 403] on app-calendar-viewport "Thu 28 Fri 29 Sat 30 Sun 31 Mon 1 Tue 2 Wed 3 Thu 4 15/16 4 Jobs Fri 5 2/3 3 Jo…" at bounding box center [756, 299] width 1512 height 1179
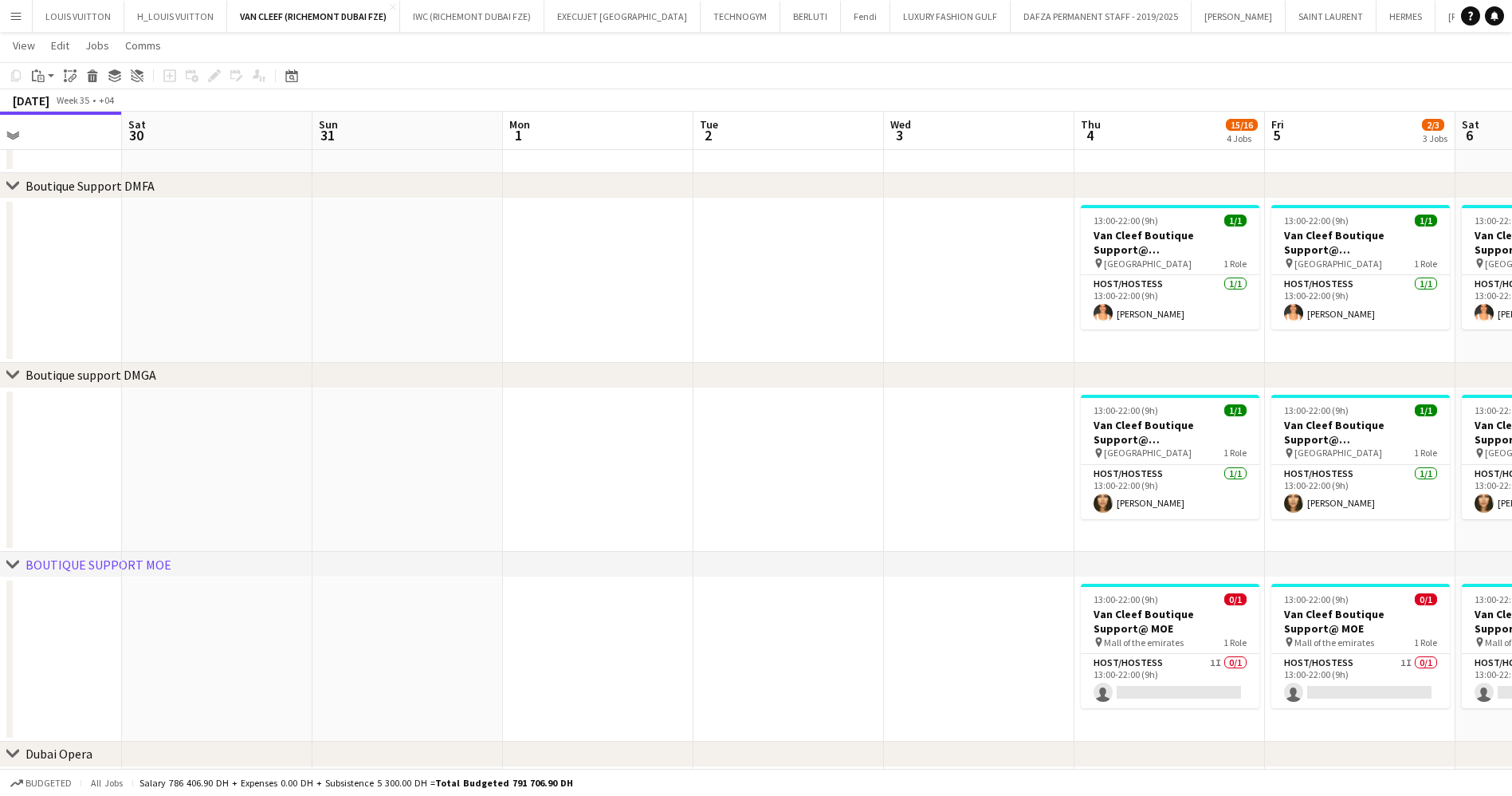
drag, startPoint x: 540, startPoint y: 463, endPoint x: 1298, endPoint y: 406, distance: 760.1
click at [1298, 406] on app-calendar-viewport "Wed 27 Thu 28 Fri 29 Sat 30 Sun 31 Mon 1 Tue 2 Wed 3 Thu 4 15/16 4 Jobs Fri 5 2…" at bounding box center [756, 299] width 1512 height 1179
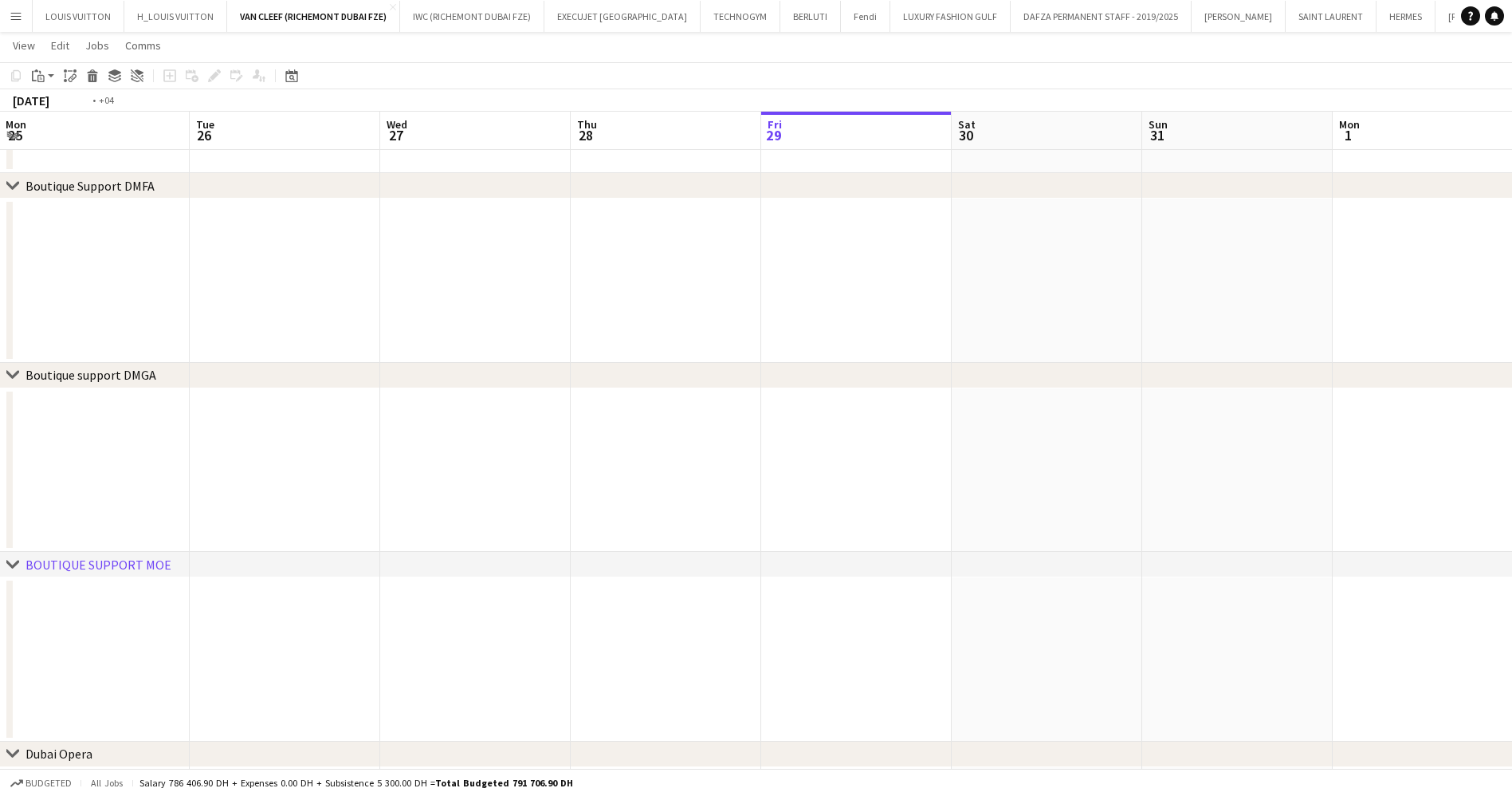
drag, startPoint x: 666, startPoint y: 421, endPoint x: 1066, endPoint y: 419, distance: 400.0
click at [1066, 419] on app-calendar-viewport "Sat 23 Sun 24 Mon 25 Tue 26 Wed 27 Thu 28 Fri 29 Sat 30 Sun 31 Mon 1 Tue 2 Wed …" at bounding box center [756, 299] width 1512 height 1179
drag, startPoint x: 887, startPoint y: 447, endPoint x: 373, endPoint y: 432, distance: 514.2
click at [135, 461] on app-calendar-viewport "Fri 22 Sat 23 Sun 24 Mon 25 Tue 26 Wed 27 Thu 28 Fri 29 Sat 30 Sun 31 Mon 1 Tue…" at bounding box center [756, 299] width 1512 height 1179
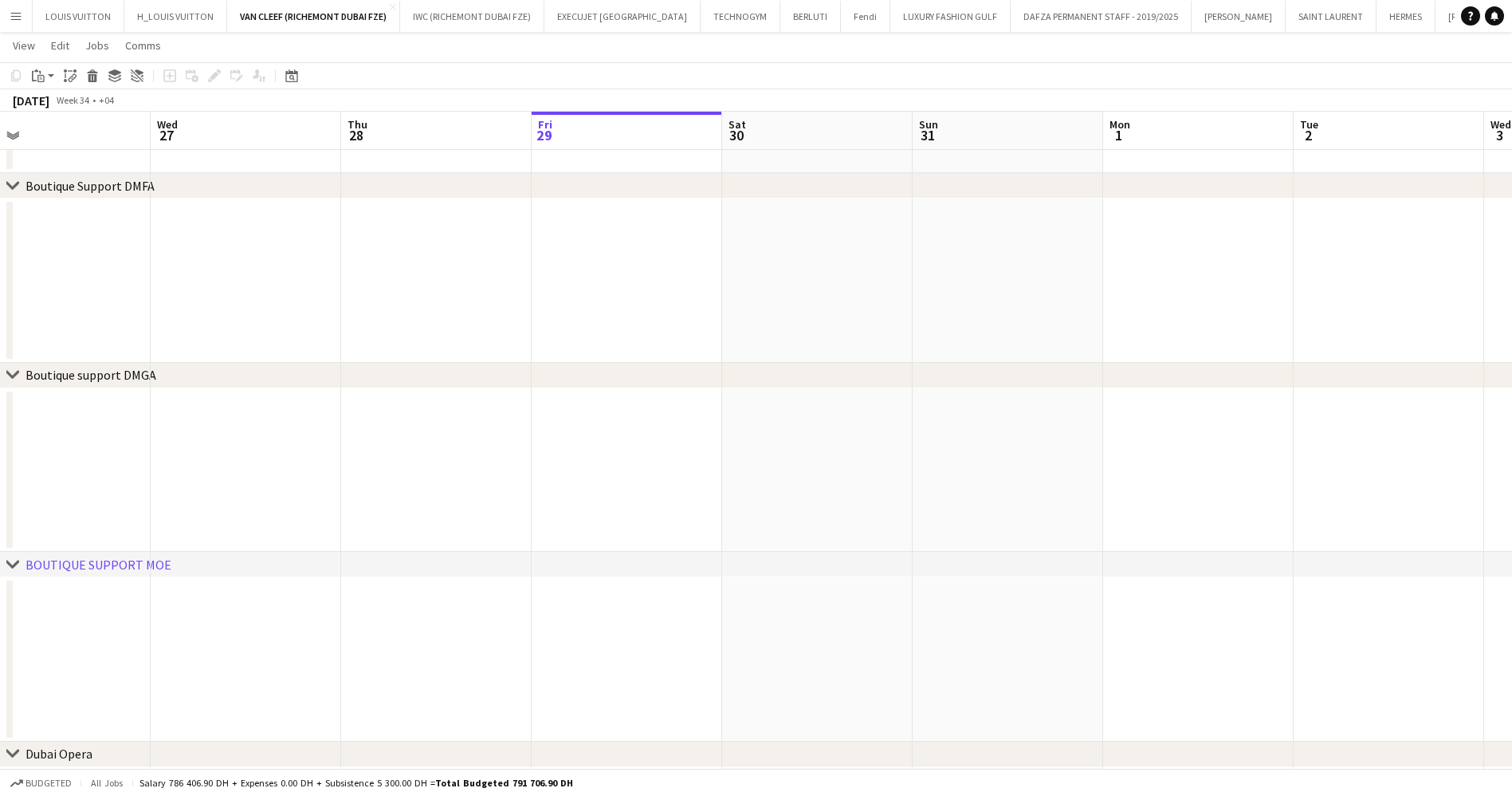
drag, startPoint x: 1002, startPoint y: 416, endPoint x: 411, endPoint y: 451, distance: 592.0
click at [411, 451] on app-calendar-viewport "Sat 23 Sun 24 Mon 25 Tue 26 Wed 27 Thu 28 Fri 29 Sat 30 Sun 31 Mon 1 Tue 2 Wed …" at bounding box center [756, 299] width 1512 height 1179
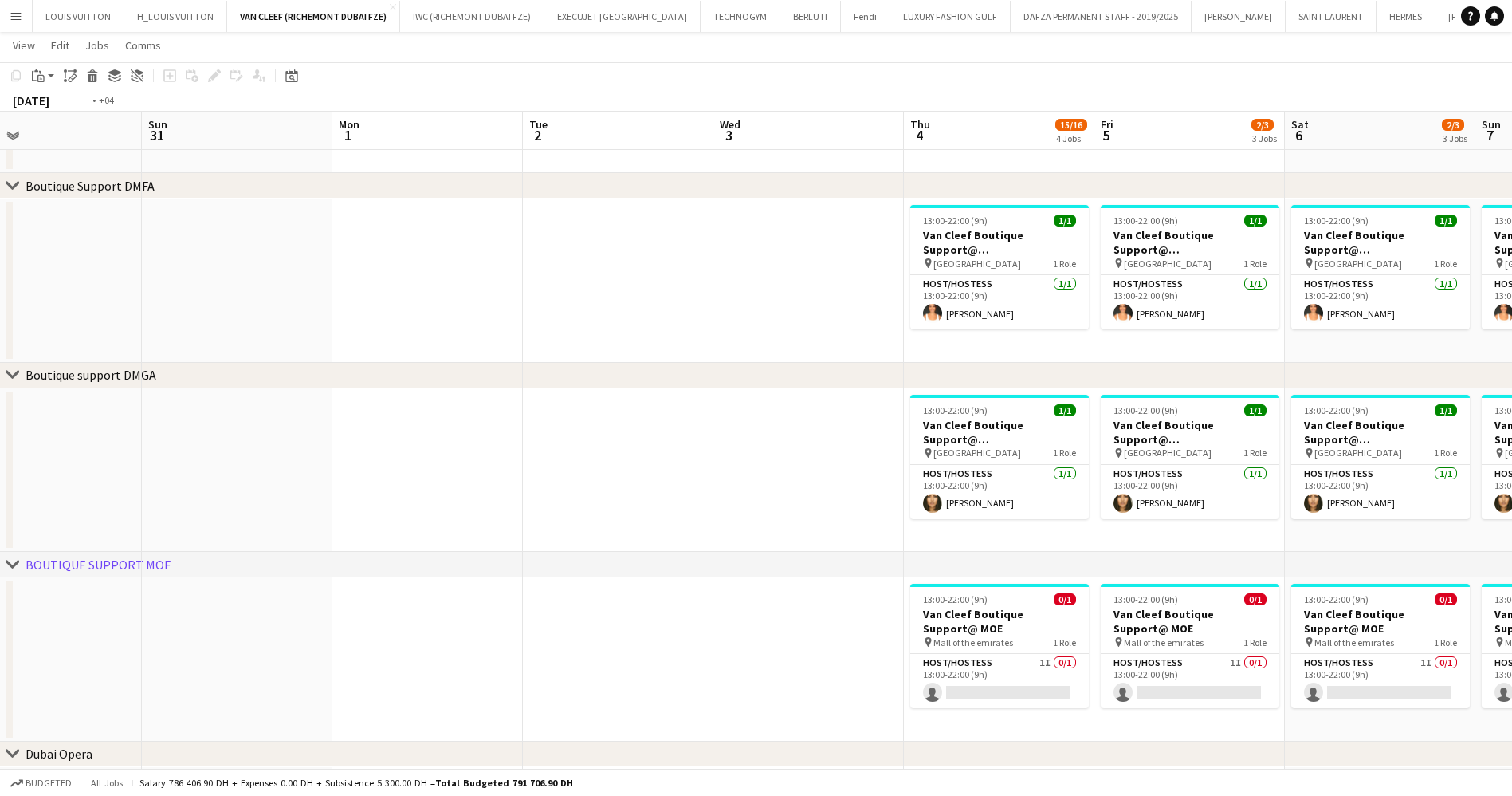
drag, startPoint x: 923, startPoint y: 416, endPoint x: 432, endPoint y: 416, distance: 491.0
click at [433, 416] on app-calendar-viewport "Wed 27 Thu 28 Fri 29 Sat 30 Sun 31 Mon 1 Tue 2 Wed 3 Thu 4 15/16 4 Jobs Fri 5 2…" at bounding box center [756, 299] width 1512 height 1179
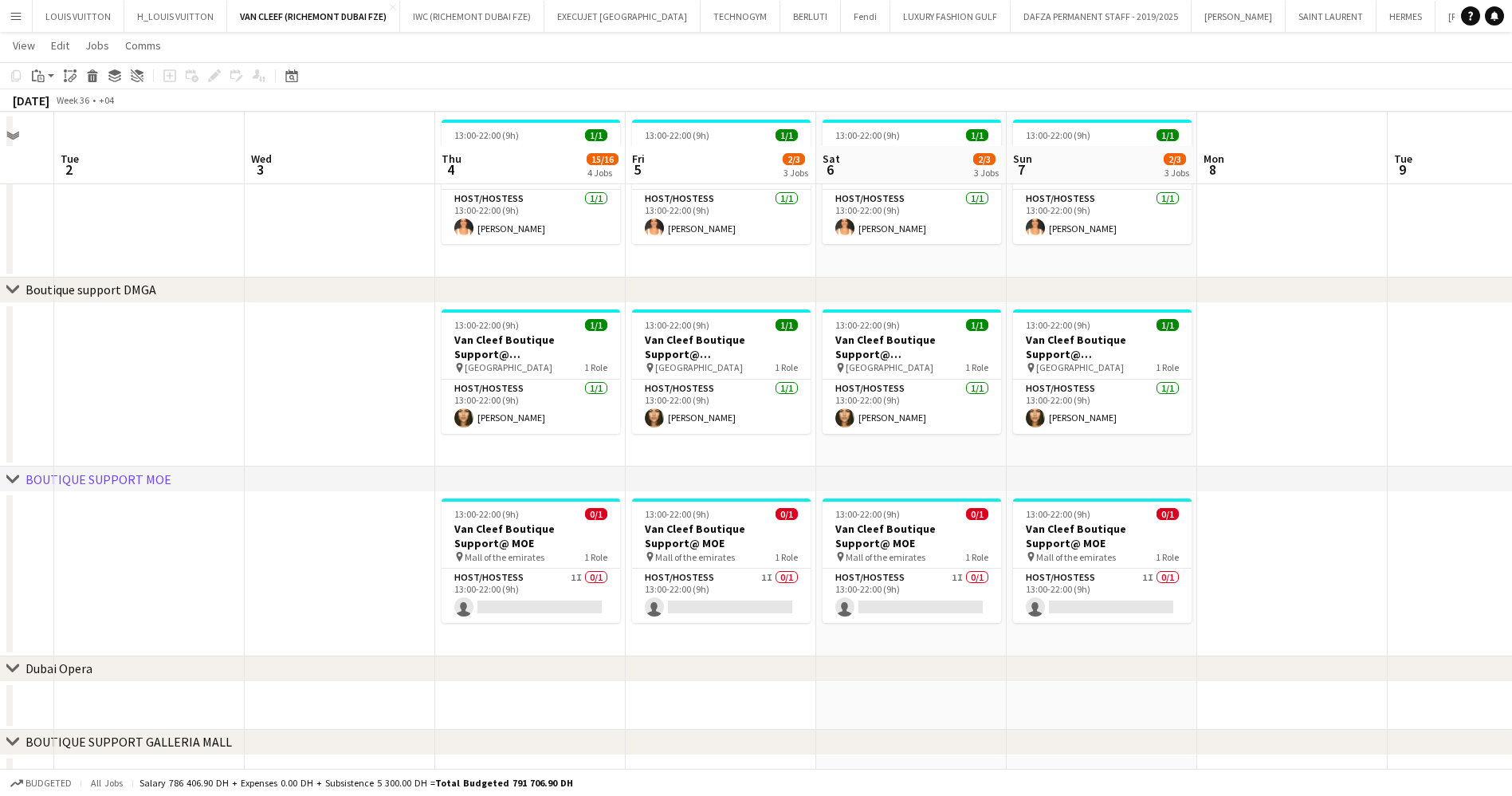
scroll to position [472, 0]
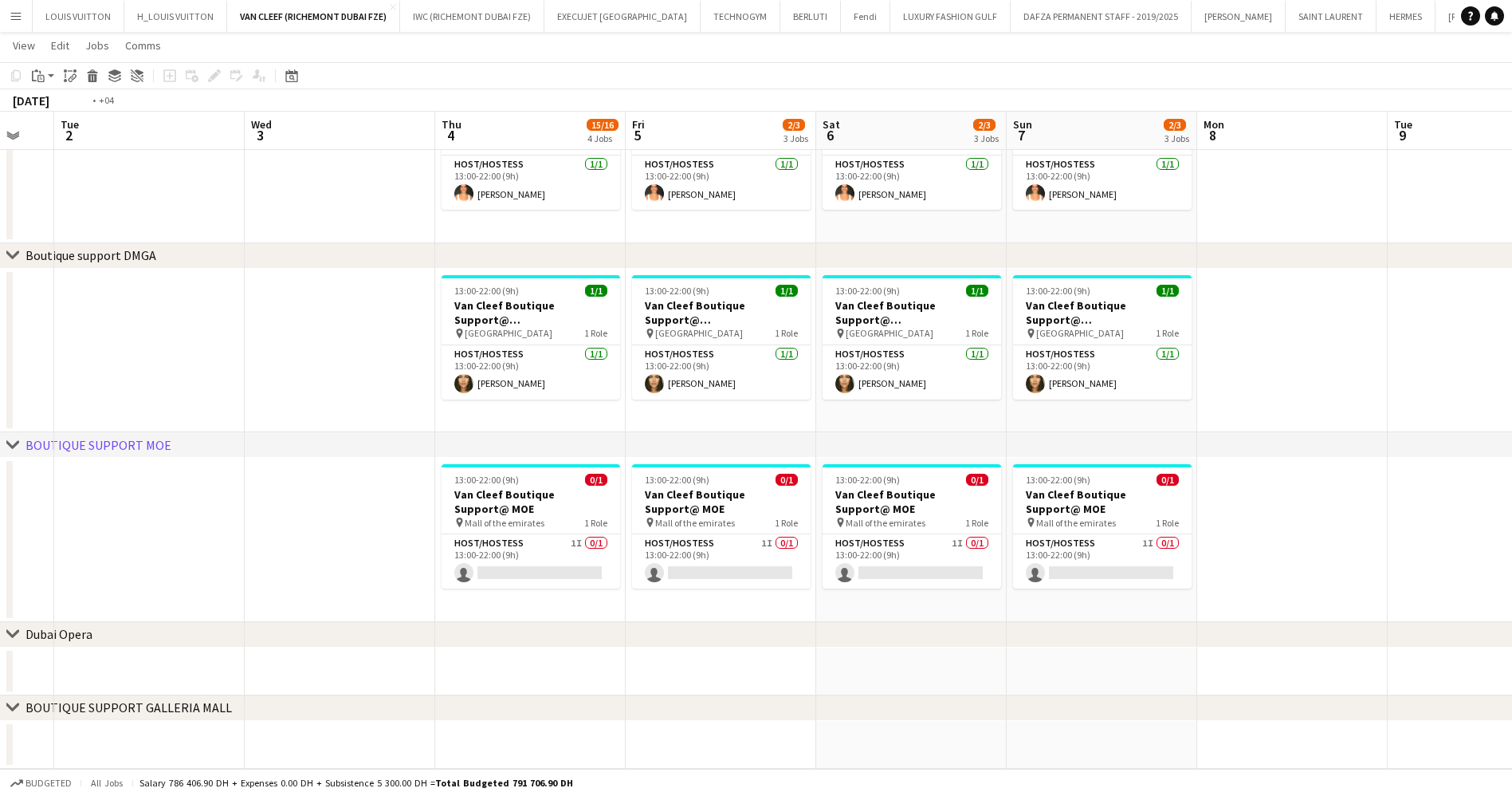
drag, startPoint x: 318, startPoint y: 503, endPoint x: 1476, endPoint y: 559, distance: 1159.4
click at [1508, 561] on app-calendar-viewport "Sat 30 Sun 31 Mon 1 Tue 2 Wed 3 Thu 4 15/16 4 Jobs Fri 5 2/3 3 Jobs Sat 6 2/3 3…" at bounding box center [756, 178] width 1512 height 1179
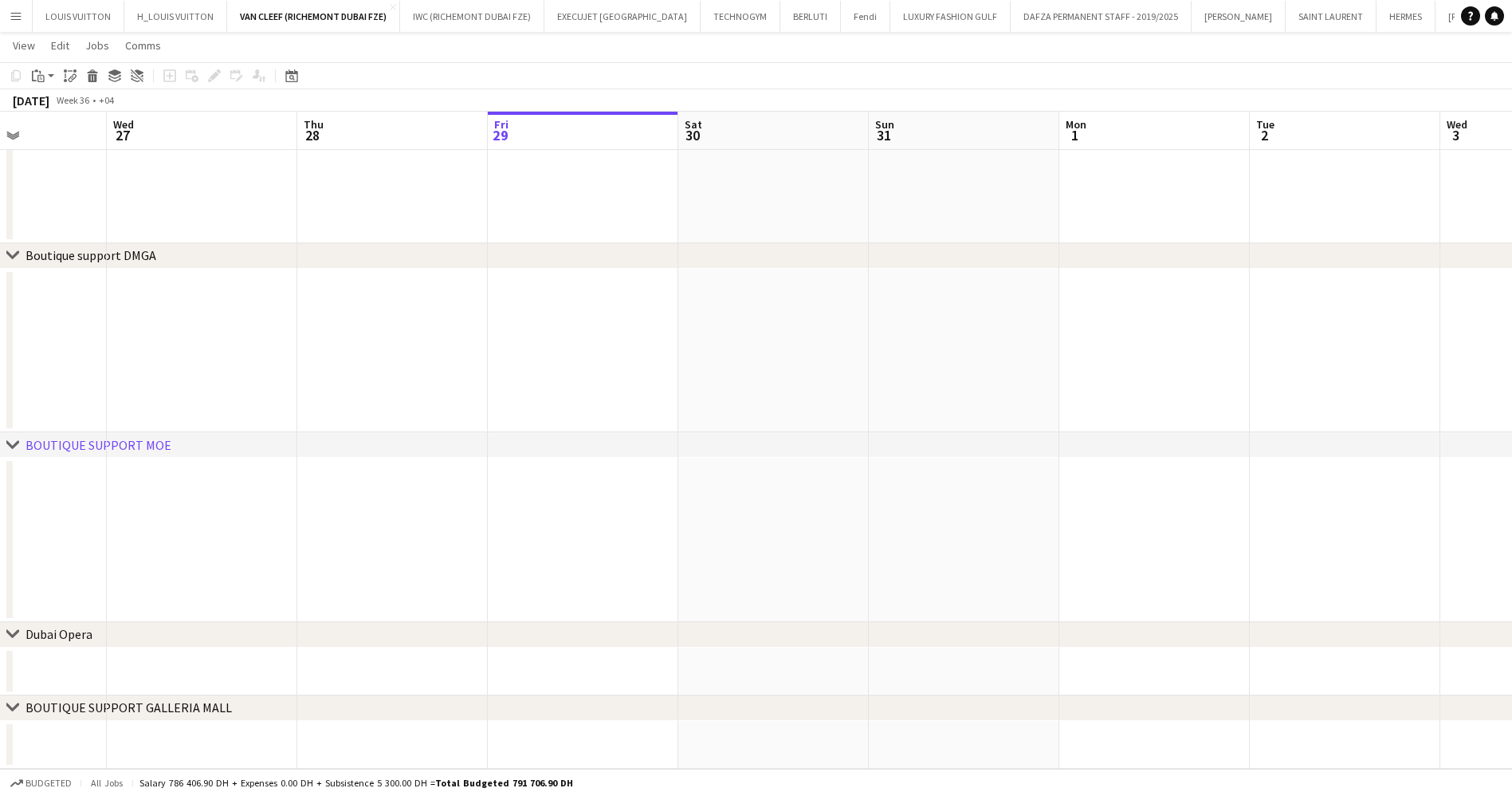
click at [889, 539] on app-calendar-viewport "Sun 24 Mon 25 Tue 26 Wed 27 Thu 28 Fri 29 Sat 30 Sun 31 Mon 1 Tue 2 Wed 3 Thu 4…" at bounding box center [756, 178] width 1512 height 1179
drag, startPoint x: 715, startPoint y: 510, endPoint x: 829, endPoint y: 510, distance: 114.0
click at [829, 510] on app-calendar-viewport "Mon 18 Tue 19 Wed 20 Thu 21 Fri 22 Sat 23 Sun 24 Mon 25 Tue 26 Wed 27 Thu 28 Fr…" at bounding box center [756, 178] width 1512 height 1179
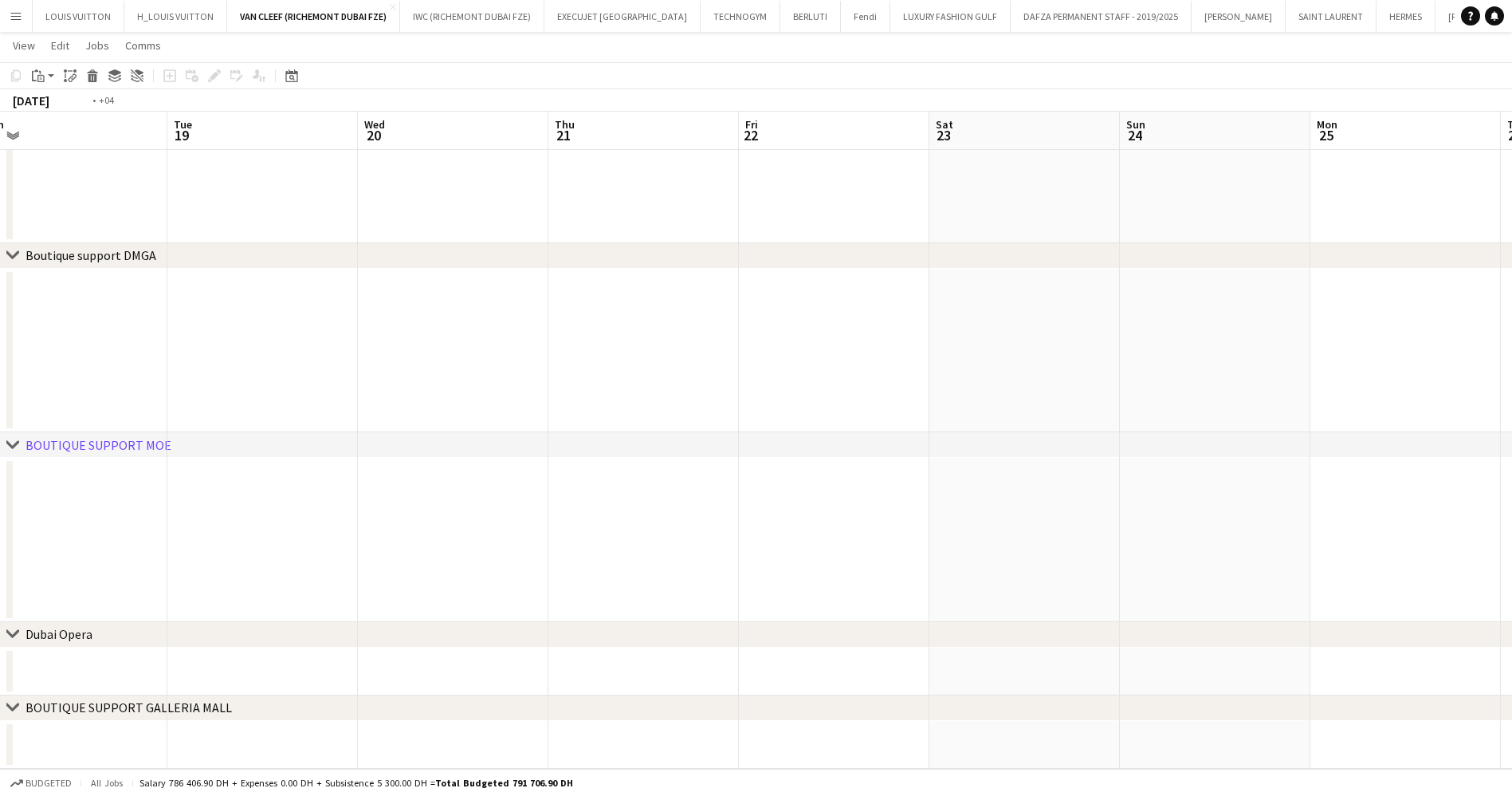
drag, startPoint x: 224, startPoint y: 547, endPoint x: 683, endPoint y: 547, distance: 459.0
click at [683, 547] on app-calendar-viewport "Sun 17 Mon 18 Tue 19 Wed 20 Thu 21 Fri 22 Sat 23 Sun 24 Mon 25 Tue 26 Wed 27 Th…" at bounding box center [756, 178] width 1512 height 1179
drag, startPoint x: 264, startPoint y: 505, endPoint x: 378, endPoint y: 540, distance: 119.3
click at [821, 535] on app-calendar-viewport "Thu 14 Fri 15 Sat 16 Sun 17 Mon 18 Tue 19 Wed 20 Thu 21 Fri 22 Sat 23 Sun 24 Mo…" at bounding box center [756, 178] width 1512 height 1179
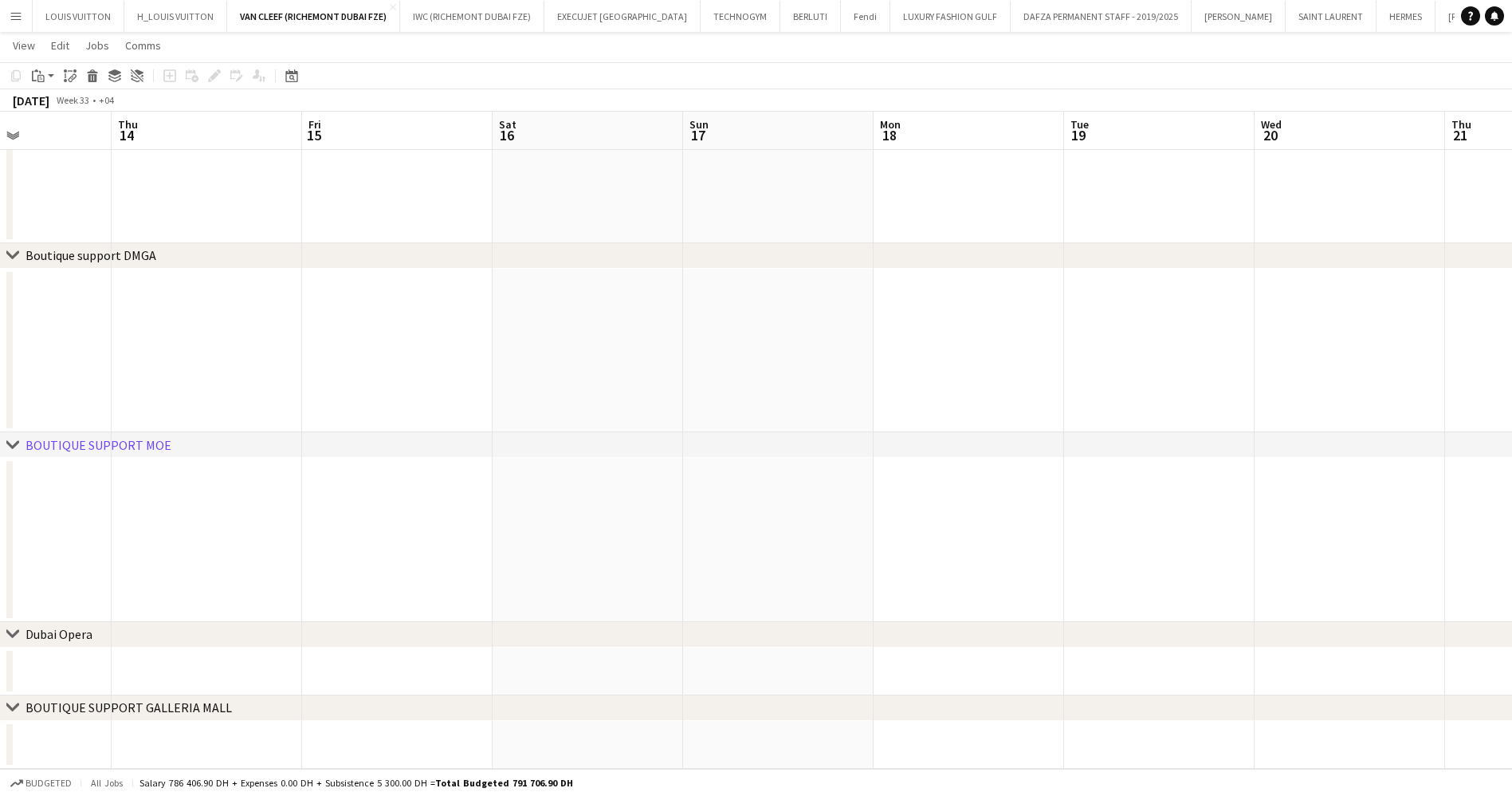
drag, startPoint x: 6, startPoint y: 559, endPoint x: 764, endPoint y: 578, distance: 758.2
click at [764, 578] on div "chevron-right ACTIVATIONS/ VIP EVENTS chevron-right Boutique Support DMFA chevr…" at bounding box center [756, 178] width 1512 height 1179
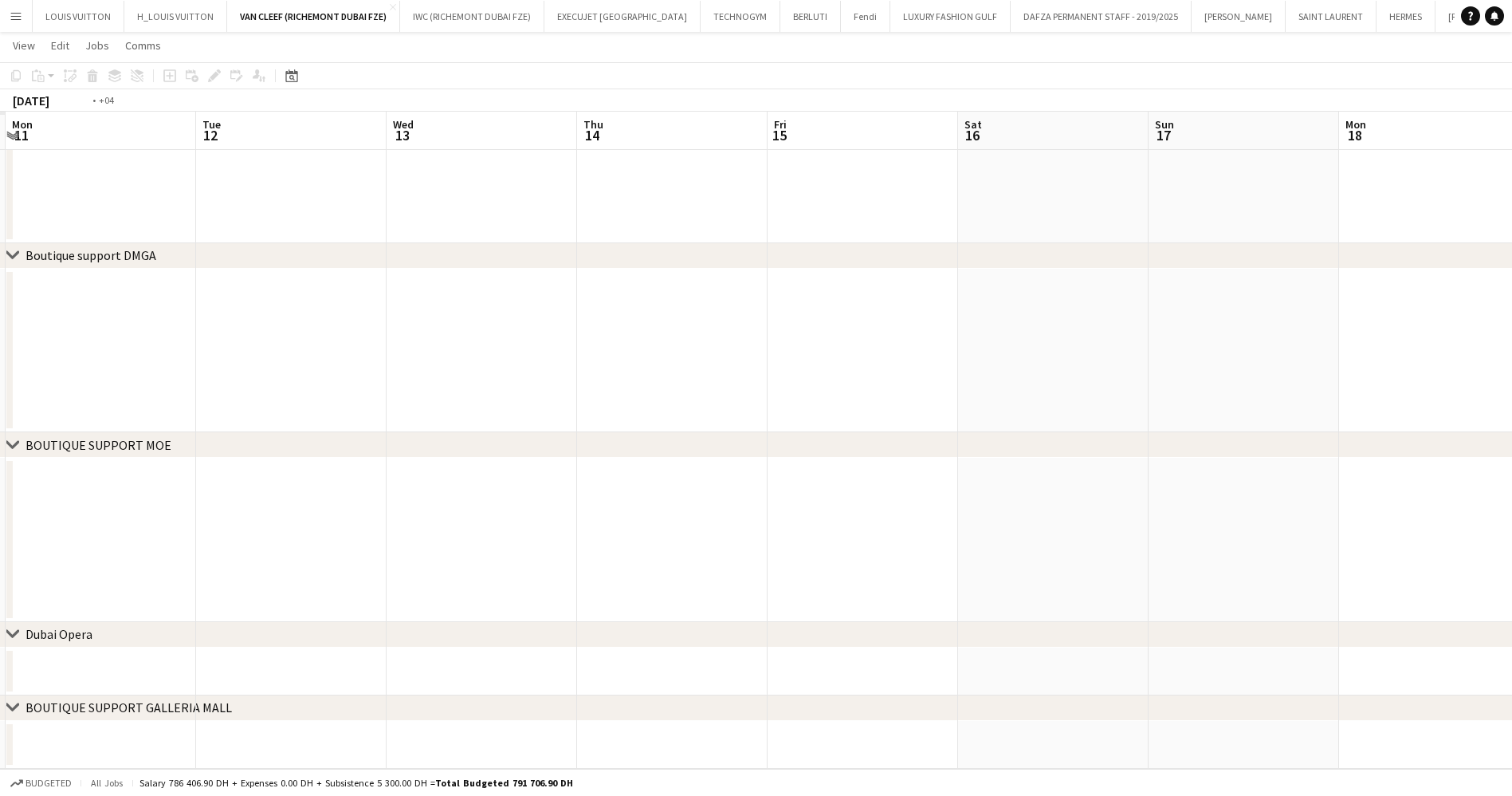
drag, startPoint x: 879, startPoint y: 492, endPoint x: 1279, endPoint y: 464, distance: 401.0
click at [1279, 464] on app-calendar-viewport "Sun 10 Mon 11 Tue 12 Wed 13 Thu 14 Fri 15 Sat 16 Sun 17 Mon 18 Tue 19 Wed 20 Th…" at bounding box center [756, 178] width 1512 height 1179
drag, startPoint x: 1103, startPoint y: 488, endPoint x: 764, endPoint y: 496, distance: 339.1
click at [1324, 496] on app-calendar-viewport "Sat 2 Sun 3 Mon 4 Tue 5 Wed 6 Thu 7 Fri 8 Sat 9 Sun 10 Mon 11 Tue 12 Wed 13 Thu…" at bounding box center [756, 178] width 1512 height 1179
drag, startPoint x: 397, startPoint y: 498, endPoint x: 1288, endPoint y: 520, distance: 891.3
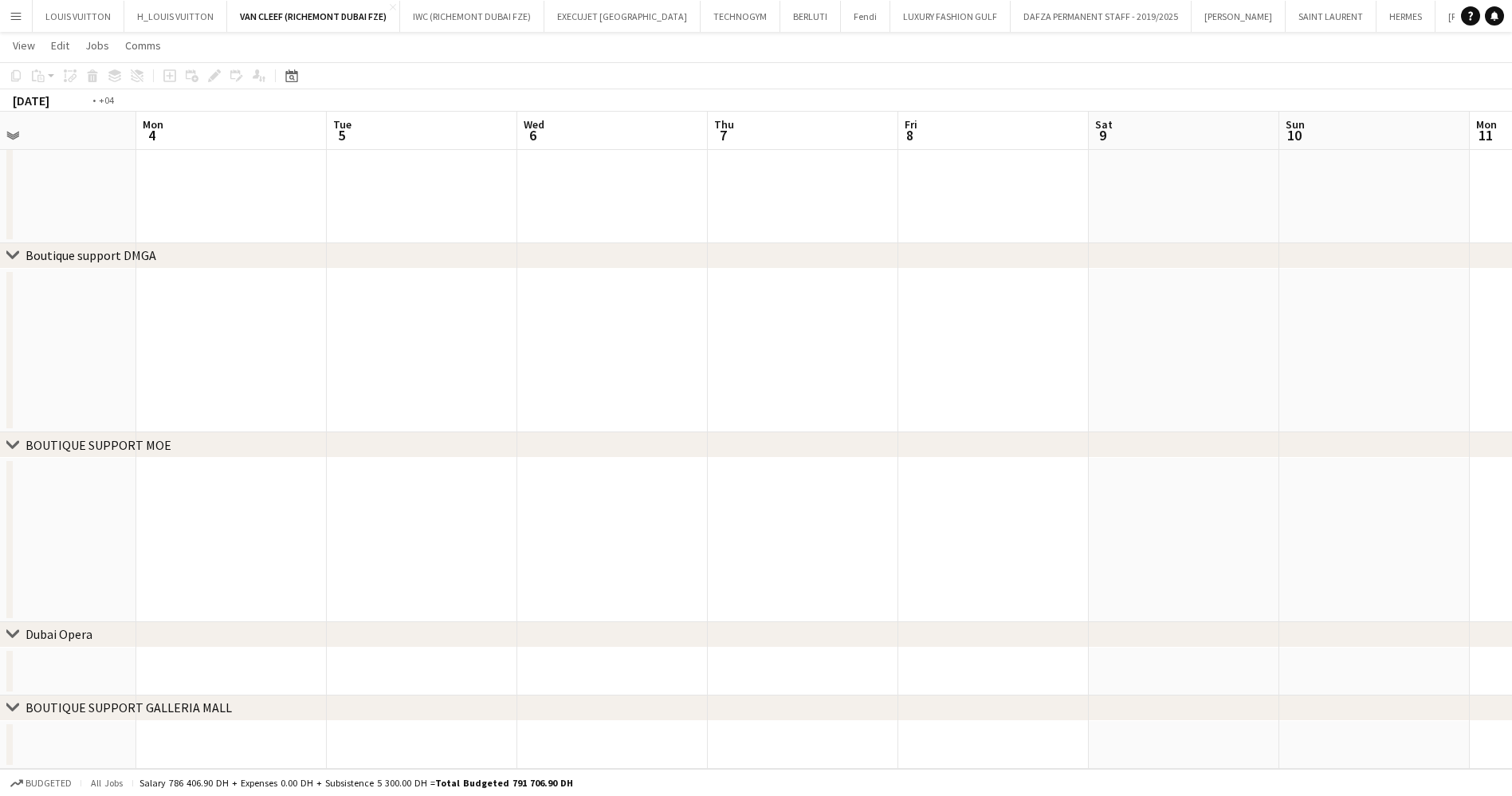
click at [1343, 521] on app-calendar-viewport "Sat 2 Sun 3 Mon 4 Tue 5 Wed 6 Thu 7 Fri 8 Sat 9 Sun 10 Mon 11 Tue 12 Wed 13 Thu…" at bounding box center [756, 178] width 1512 height 1179
drag, startPoint x: 609, startPoint y: 516, endPoint x: 1423, endPoint y: 519, distance: 814.0
click at [1426, 520] on app-calendar-viewport "Thu 24 Fri 25 Sat 26 Sun 27 Mon 28 Tue 29 Wed 30 Thu 31 Fri 1 Sat 2 Sun 3 Mon 4…" at bounding box center [756, 178] width 1512 height 1179
drag, startPoint x: 400, startPoint y: 501, endPoint x: 1375, endPoint y: 525, distance: 975.3
click at [1381, 525] on app-calendar-viewport "Thu 24 11/11 1 Job Fri 25 Sat 26 Sun 27 Mon 28 Tue 29 Wed 30 Thu 31 Fri 1 Sat 2…" at bounding box center [756, 178] width 1512 height 1179
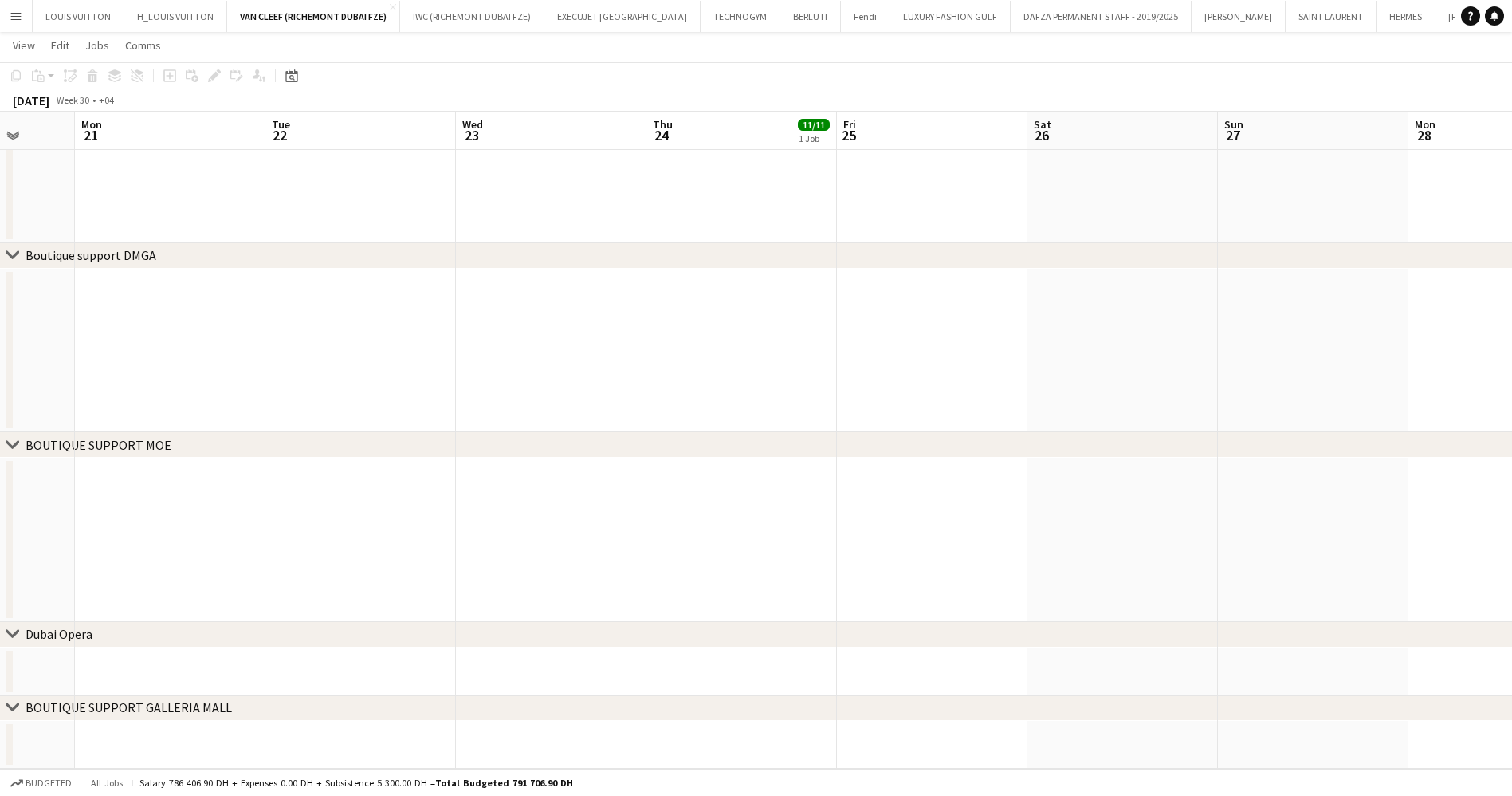
drag, startPoint x: 607, startPoint y: 544, endPoint x: 935, endPoint y: 542, distance: 328.0
click at [1203, 555] on app-calendar-viewport "Fri 18 Sat 19 Sun 20 Mon 21 Tue 22 Wed 23 Thu 24 11/11 1 Job Fri 25 Sat 26 Sun …" at bounding box center [756, 178] width 1512 height 1179
drag, startPoint x: 599, startPoint y: 541, endPoint x: 921, endPoint y: 551, distance: 322.2
click at [1279, 551] on app-calendar-viewport "Mon 14 Tue 15 Wed 16 Thu 17 Fri 18 Sat 19 Sun 20 Mon 21 Tue 22 Wed 23 Thu 24 11…" at bounding box center [756, 178] width 1512 height 1179
drag, startPoint x: 365, startPoint y: 551, endPoint x: 358, endPoint y: 517, distance: 34.7
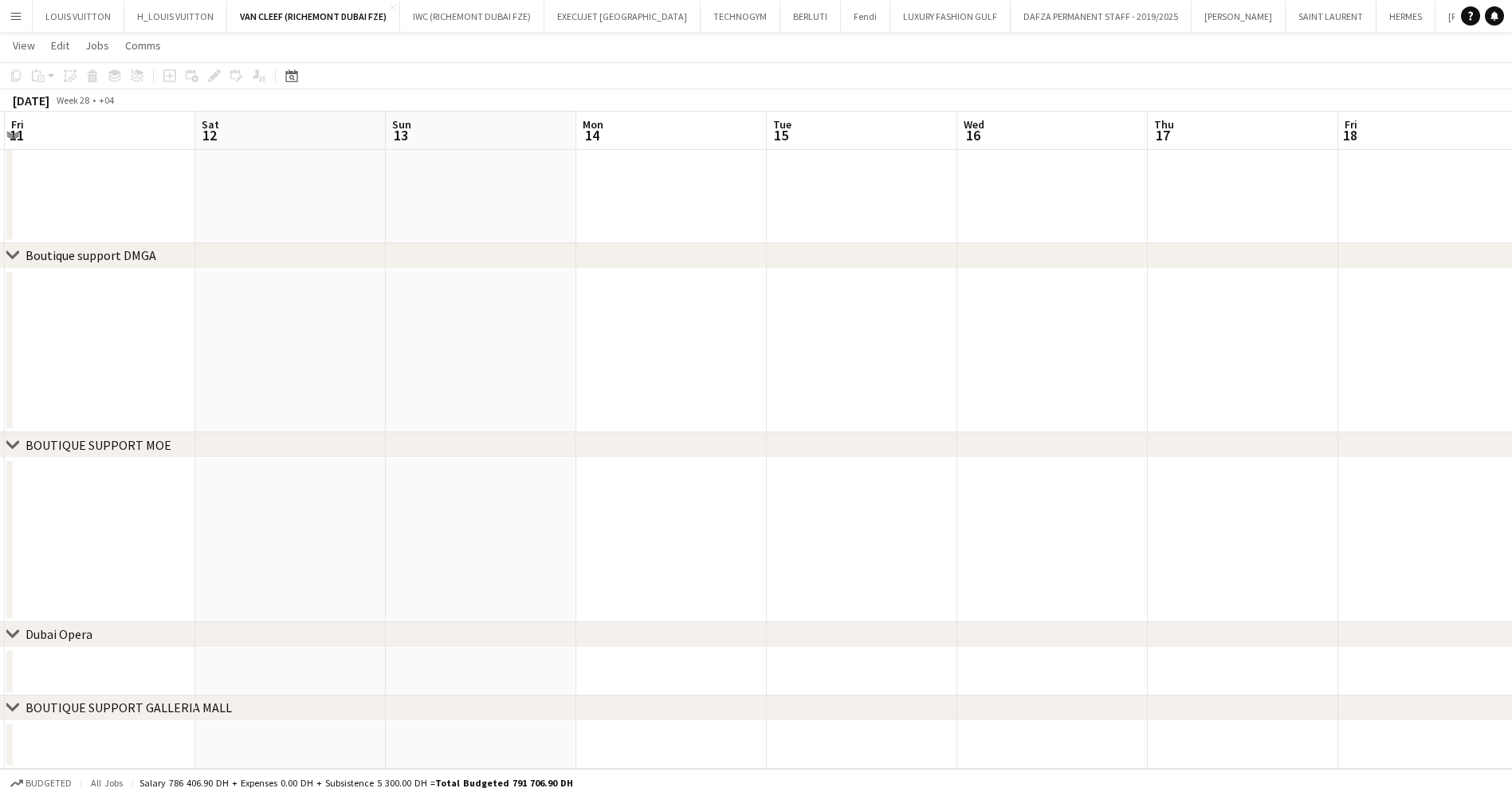
click at [1265, 584] on app-calendar-viewport "Wed 9 Thu 10 Fri 11 Sat 12 Sun 13 Mon 14 Tue 15 Wed 16 Thu 17 Fri 18 Sat 19 Sun…" at bounding box center [756, 178] width 1512 height 1179
drag, startPoint x: 797, startPoint y: 535, endPoint x: 1364, endPoint y: 523, distance: 567.1
click at [1364, 523] on app-calendar-viewport "Mon 30 Tue 1 Wed 2 Thu 3 Fri 4 Sat 5 Sun 6 Mon 7 Tue 8 Wed 9 Thu 10 Fri 11 Sat …" at bounding box center [756, 178] width 1512 height 1179
drag, startPoint x: 351, startPoint y: 505, endPoint x: 951, endPoint y: 510, distance: 600.0
click at [1307, 510] on app-calendar-viewport "Mon 30 Tue 1 Wed 2 Thu 3 Fri 4 Sat 5 Sun 6 Mon 7 Tue 8 Wed 9 Thu 10 Fri 11 Sat …" at bounding box center [756, 178] width 1512 height 1179
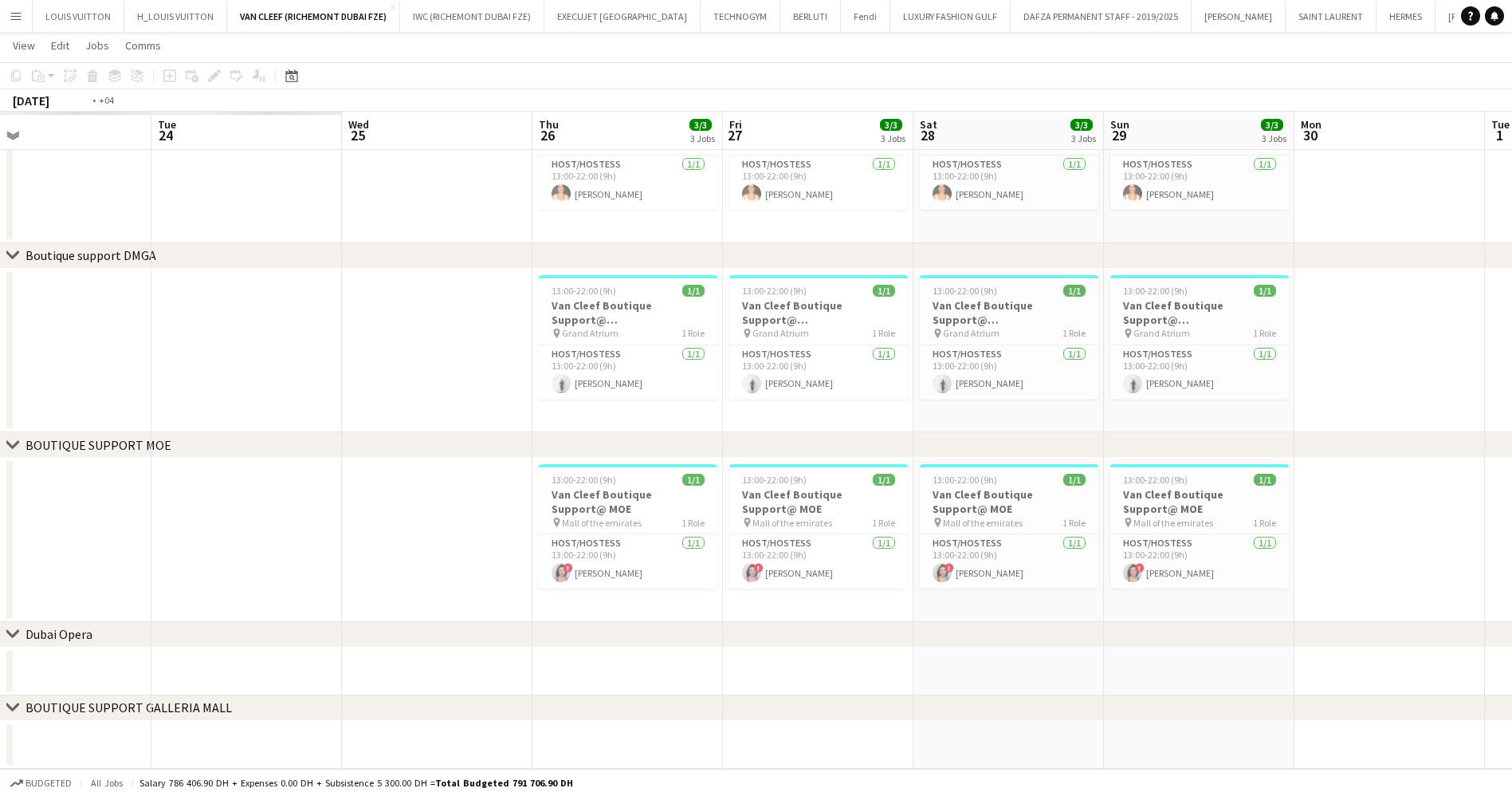
drag, startPoint x: 406, startPoint y: 513, endPoint x: 536, endPoint y: 498, distance: 130.9
click at [1290, 527] on app-calendar-viewport "Sat 21 Sun 22 Mon 23 Tue 24 Wed 25 Thu 26 3/3 3 Jobs Fri 27 3/3 3 Jobs Sat 28 3…" at bounding box center [756, 178] width 1512 height 1179
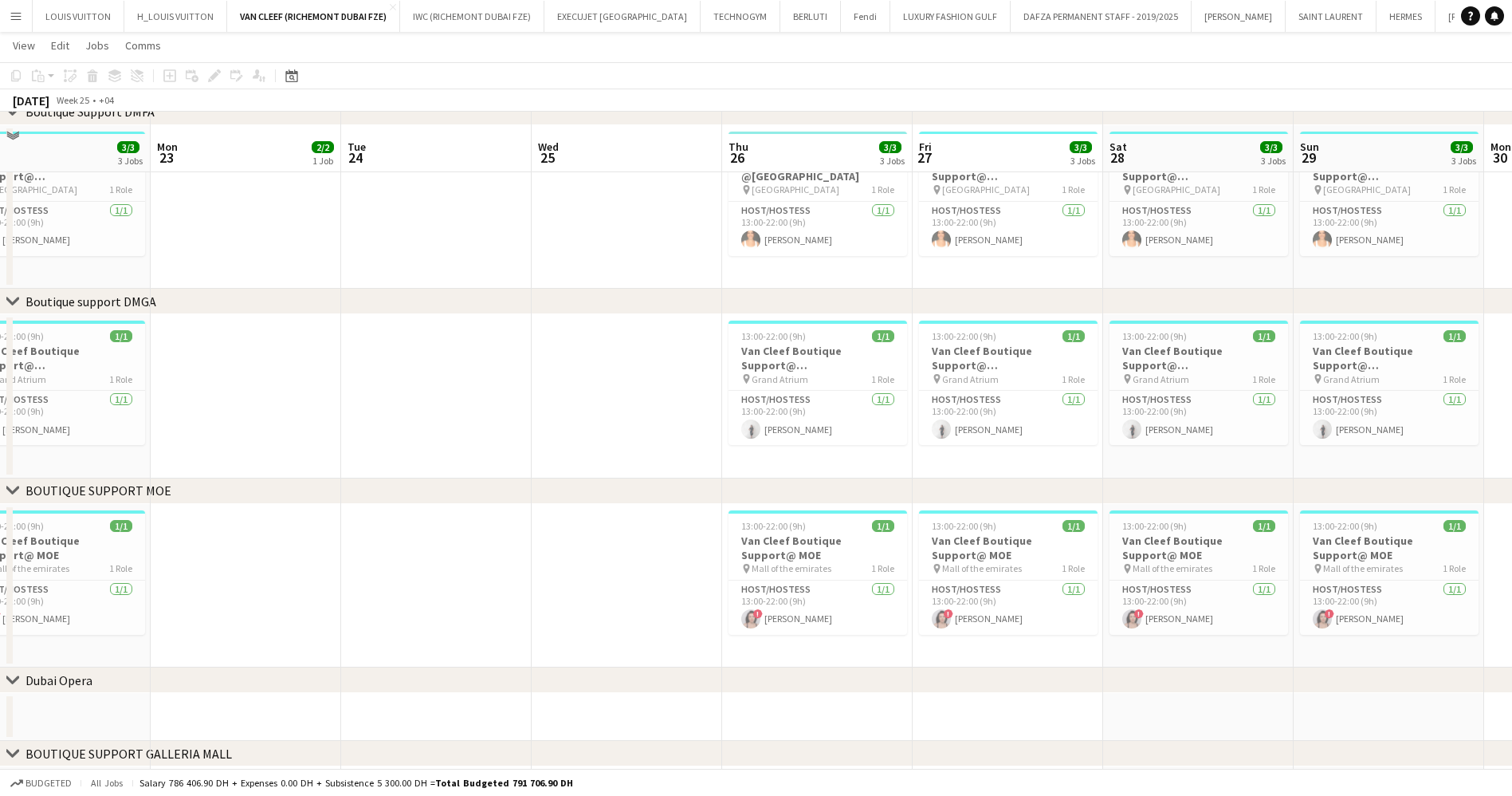
scroll to position [593, 0]
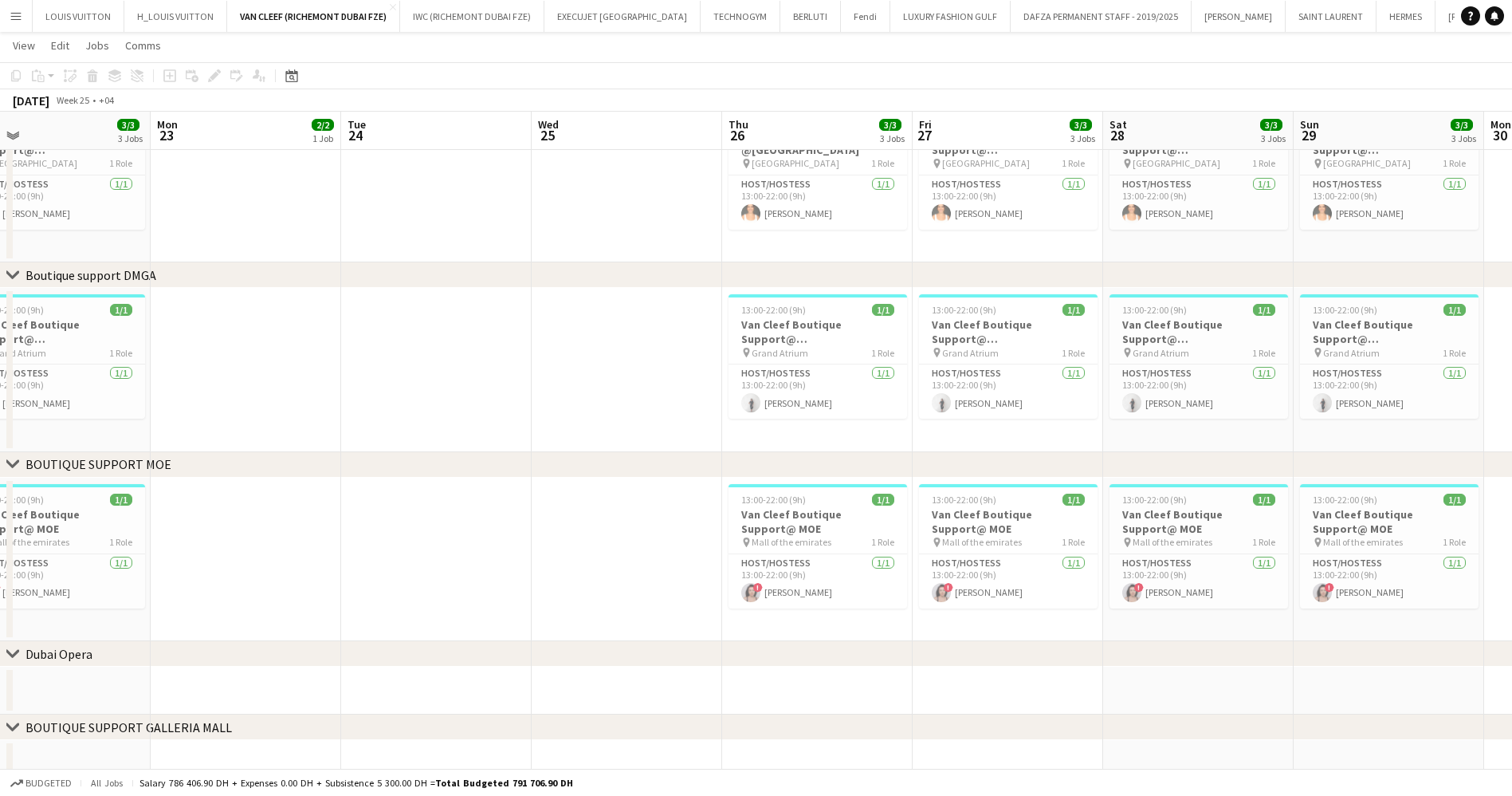
drag, startPoint x: 1098, startPoint y: 475, endPoint x: 419, endPoint y: 542, distance: 682.3
click at [419, 542] on div "chevron-right ACTIVATIONS/ VIP EVENTS chevron-right Boutique Support DMFA chevr…" at bounding box center [756, 128] width 1512 height 1318
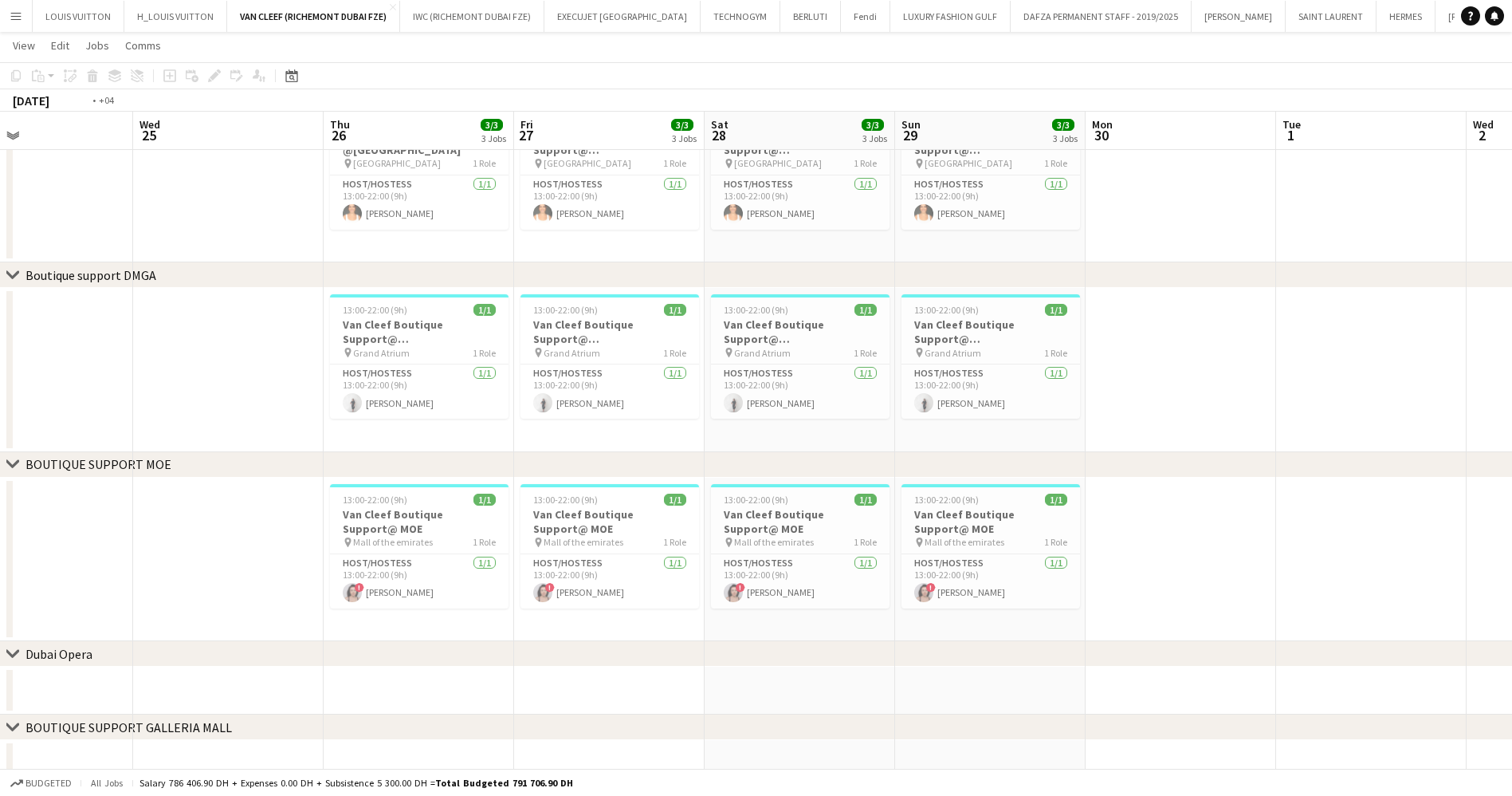
drag, startPoint x: 1079, startPoint y: 527, endPoint x: 487, endPoint y: 608, distance: 597.5
click at [489, 607] on app-calendar-viewport "Fri 20 3/3 3 Jobs Sat 21 3/3 3 Jobs Sun 22 3/3 3 Jobs Mon 23 2/2 1 Job Tue 24 W…" at bounding box center [756, 128] width 1512 height 1318
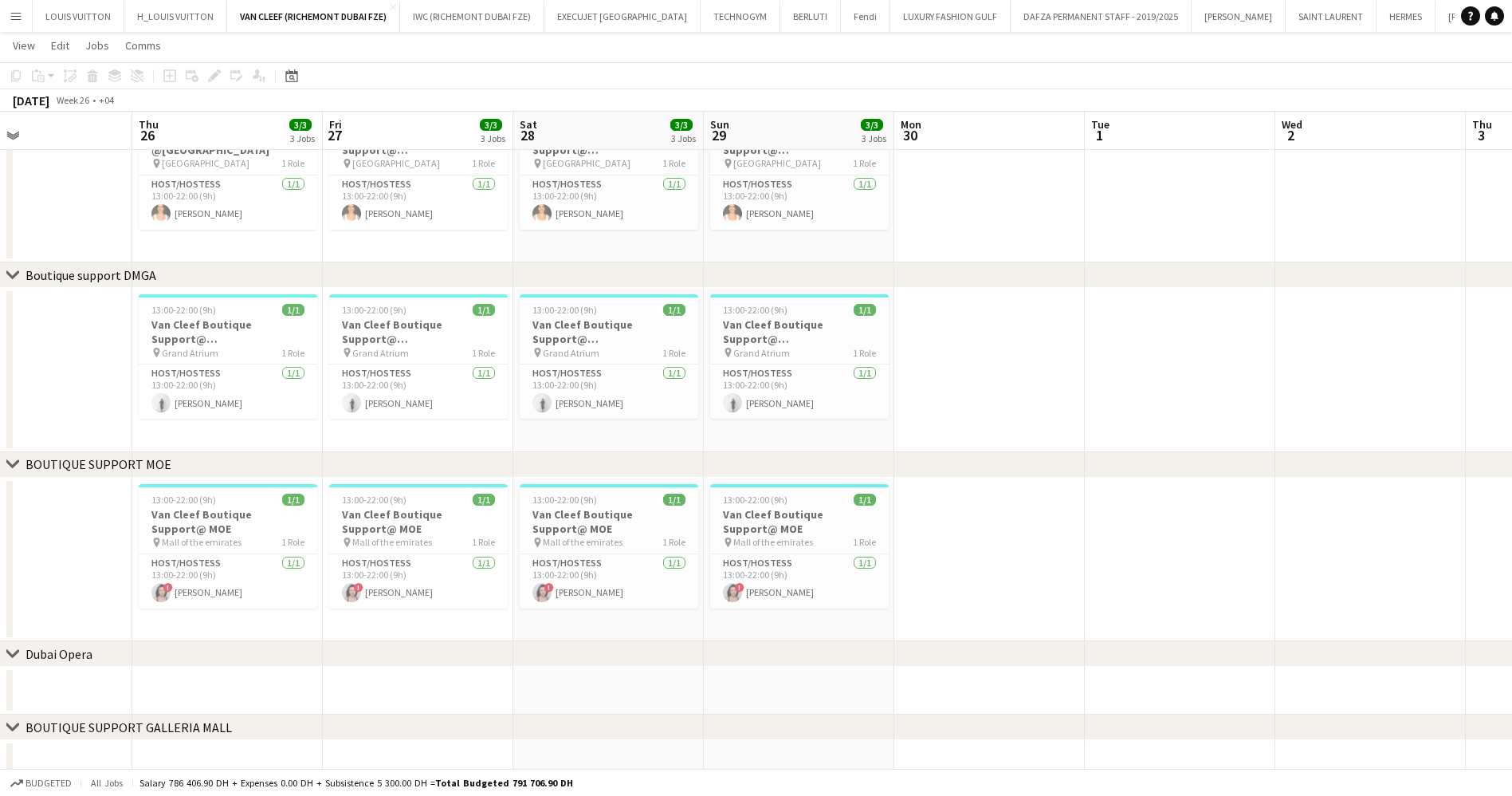
drag, startPoint x: 738, startPoint y: 622, endPoint x: 326, endPoint y: 601, distance: 412.5
click at [212, 622] on app-calendar-viewport "Mon 23 2/2 1 Job Tue 24 Wed 25 Thu 26 3/3 3 Jobs Fri 27 3/3 3 Jobs Sat 28 3/3 3…" at bounding box center [756, 128] width 1512 height 1318
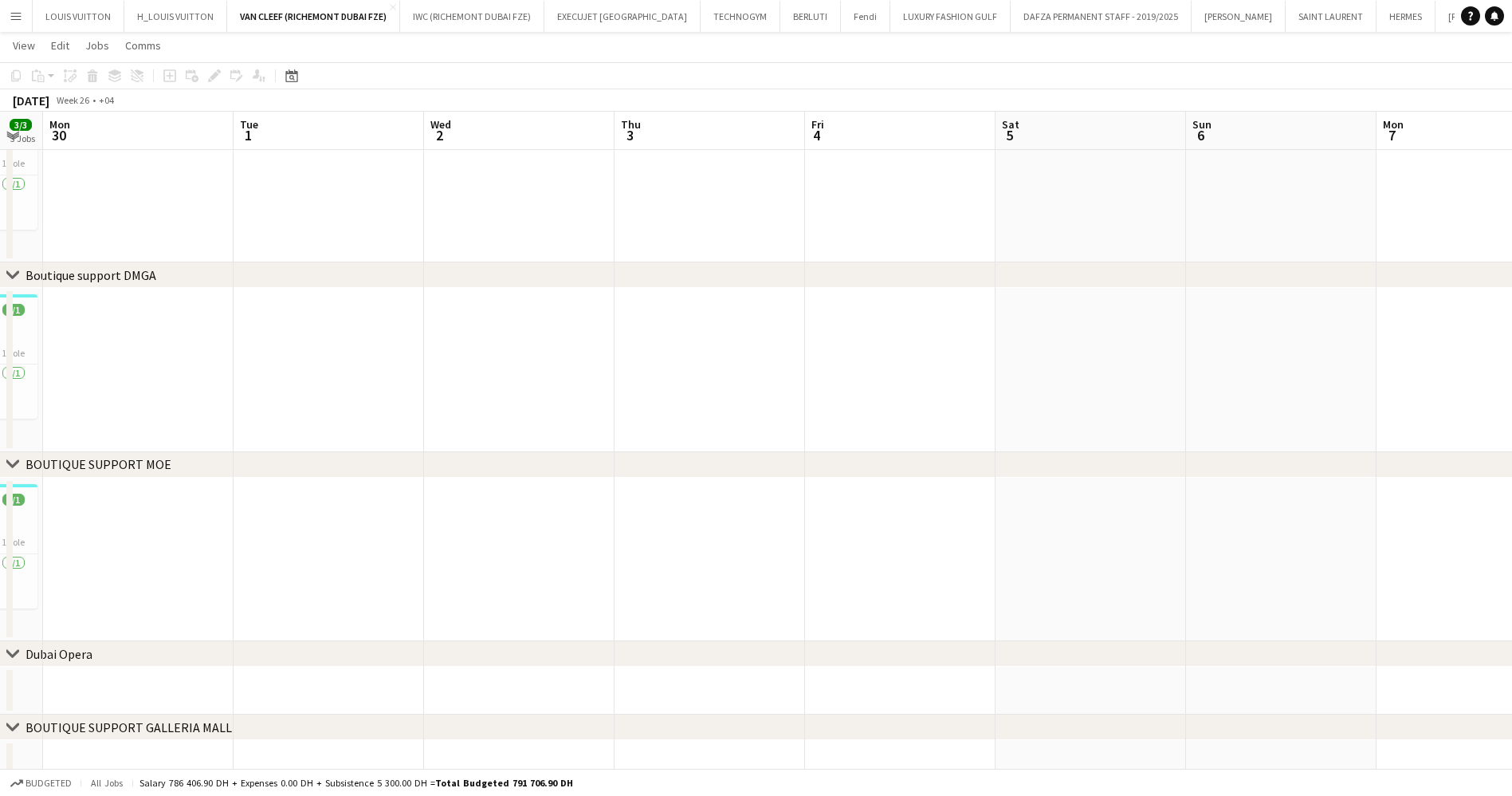
drag, startPoint x: 672, startPoint y: 545, endPoint x: 231, endPoint y: 537, distance: 441.1
click at [232, 537] on app-calendar-viewport "Fri 27 3/3 3 Jobs Sat 28 3/3 3 Jobs Sun 29 3/3 3 Jobs Mon 30 Tue 1 Wed 2 Thu 3 …" at bounding box center [756, 128] width 1512 height 1318
drag, startPoint x: 615, startPoint y: 571, endPoint x: 449, endPoint y: 595, distance: 167.7
click at [266, 593] on app-calendar-viewport "Fri 4 Sat 5 Sun 6 Mon 7 Tue 8 Wed 9 Thu 10 Fri 11 Sat 12 Sun 13 Mon 14 Tue 15 W…" at bounding box center [756, 128] width 1512 height 1318
drag, startPoint x: 664, startPoint y: 597, endPoint x: 1088, endPoint y: 547, distance: 426.9
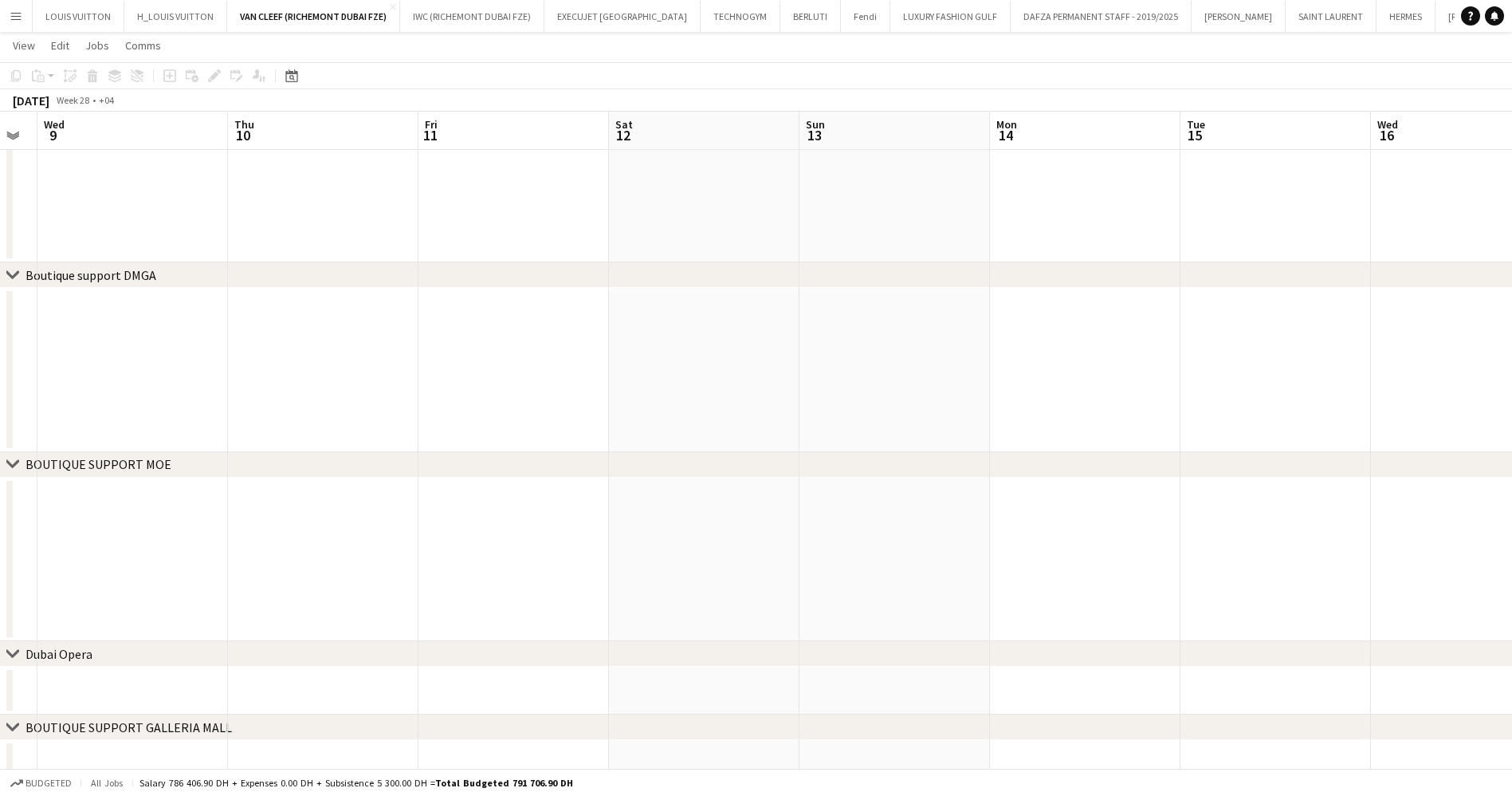
click at [475, 597] on app-calendar-viewport "Sun 6 Mon 7 Tue 8 Wed 9 Thu 10 Fri 11 Sat 12 Sun 13 Mon 14 Tue 15 Wed 16 Thu 17…" at bounding box center [756, 128] width 1512 height 1318
drag, startPoint x: 1088, startPoint y: 547, endPoint x: 331, endPoint y: 549, distance: 757.0
click at [332, 549] on app-calendar-viewport "Wed 9 Thu 10 Fri 11 Sat 12 Sun 13 Mon 14 Tue 15 Wed 16 Thu 17 Fri 18 Sat 19 Sun…" at bounding box center [756, 128] width 1512 height 1318
drag, startPoint x: 1001, startPoint y: 553, endPoint x: 774, endPoint y: 535, distance: 227.7
click at [475, 550] on app-calendar-viewport "Fri 11 Sat 12 Sun 13 Mon 14 Tue 15 Wed 16 Thu 17 Fri 18 Sat 19 Sun 20 Mon 21 Tu…" at bounding box center [756, 128] width 1512 height 1318
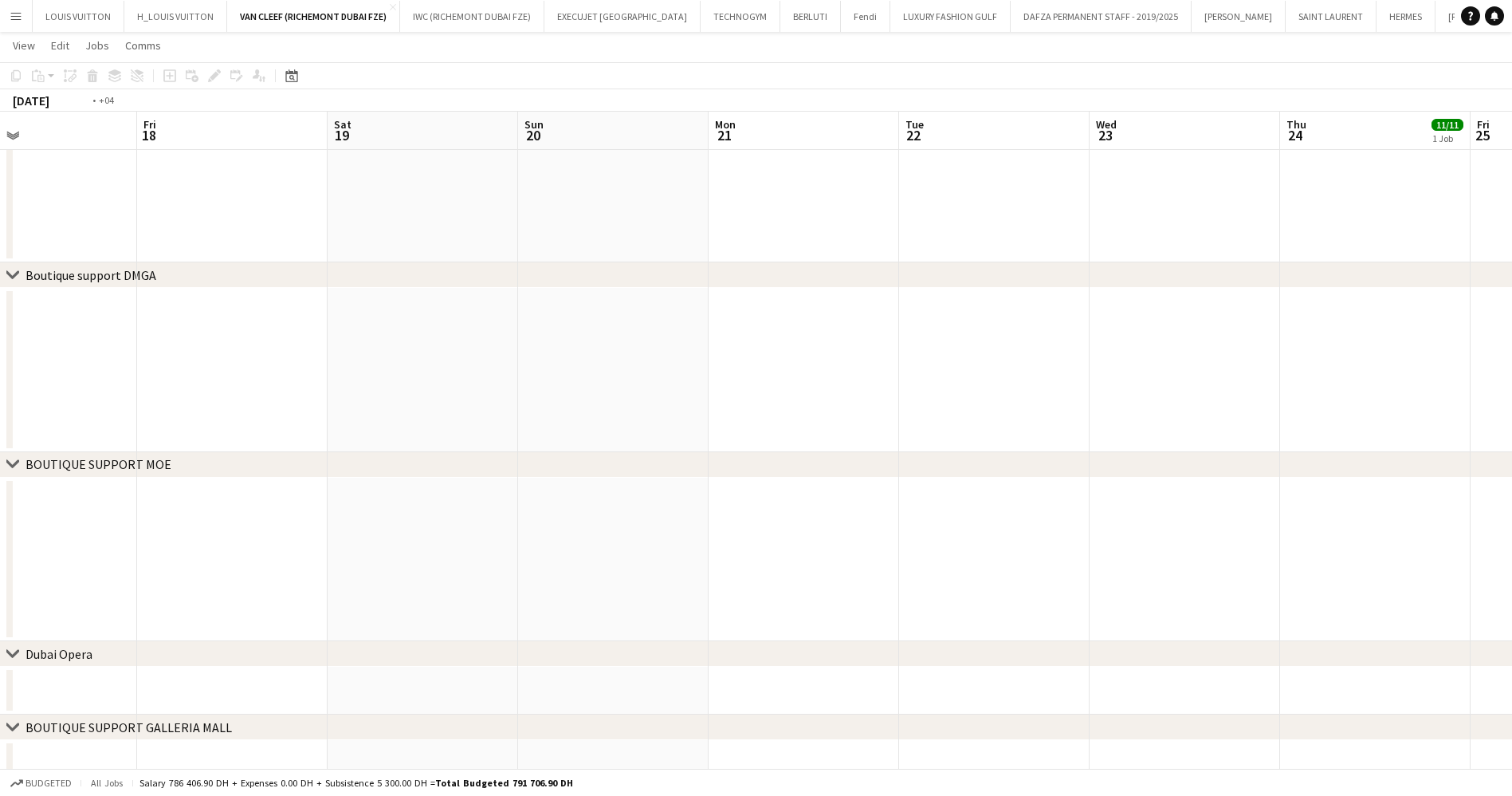
drag, startPoint x: 333, startPoint y: 587, endPoint x: 983, endPoint y: 550, distance: 651.1
click at [314, 589] on app-calendar-viewport "Mon 14 Tue 15 Wed 16 Thu 17 Fri 18 Sat 19 Sun 20 Mon 21 Tue 22 Wed 23 Thu 24 11…" at bounding box center [756, 128] width 1512 height 1318
drag, startPoint x: 953, startPoint y: 556, endPoint x: 211, endPoint y: 525, distance: 742.6
click at [210, 553] on app-calendar-viewport "Sat 19 Sun 20 Mon 21 Tue 22 Wed 23 Thu 24 11/11 1 Job Fri 25 Sat 26 Sun 27 Mon …" at bounding box center [756, 128] width 1512 height 1318
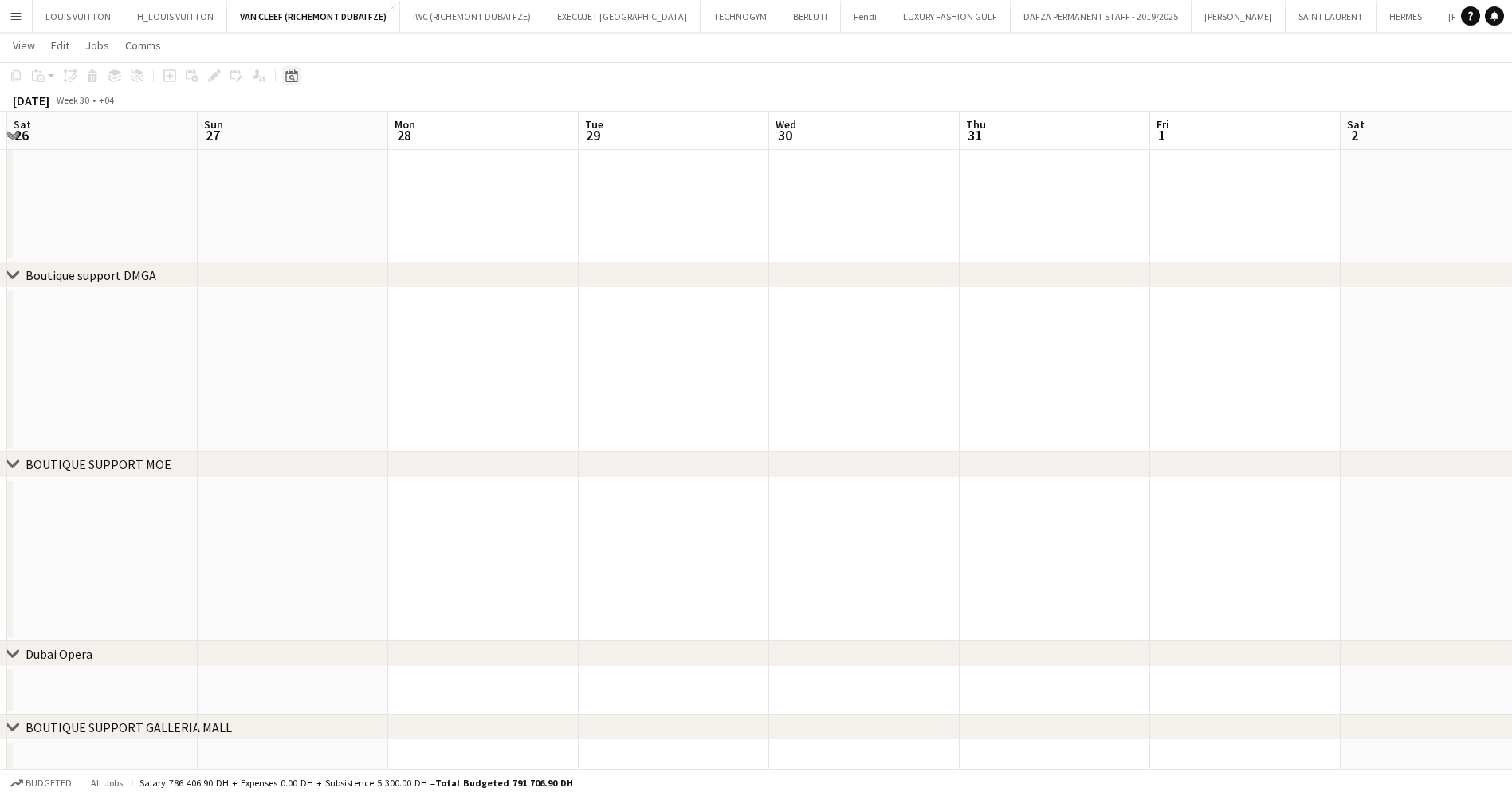
click at [290, 67] on app-toolbar "Copy Paste Paste Ctrl+V Paste with crew Ctrl+Shift+V Paste linked Job [GEOGRAPH…" at bounding box center [756, 76] width 1512 height 27
click at [299, 74] on div "Date picker" at bounding box center [291, 75] width 19 height 19
click at [354, 216] on span "4" at bounding box center [357, 211] width 19 height 19
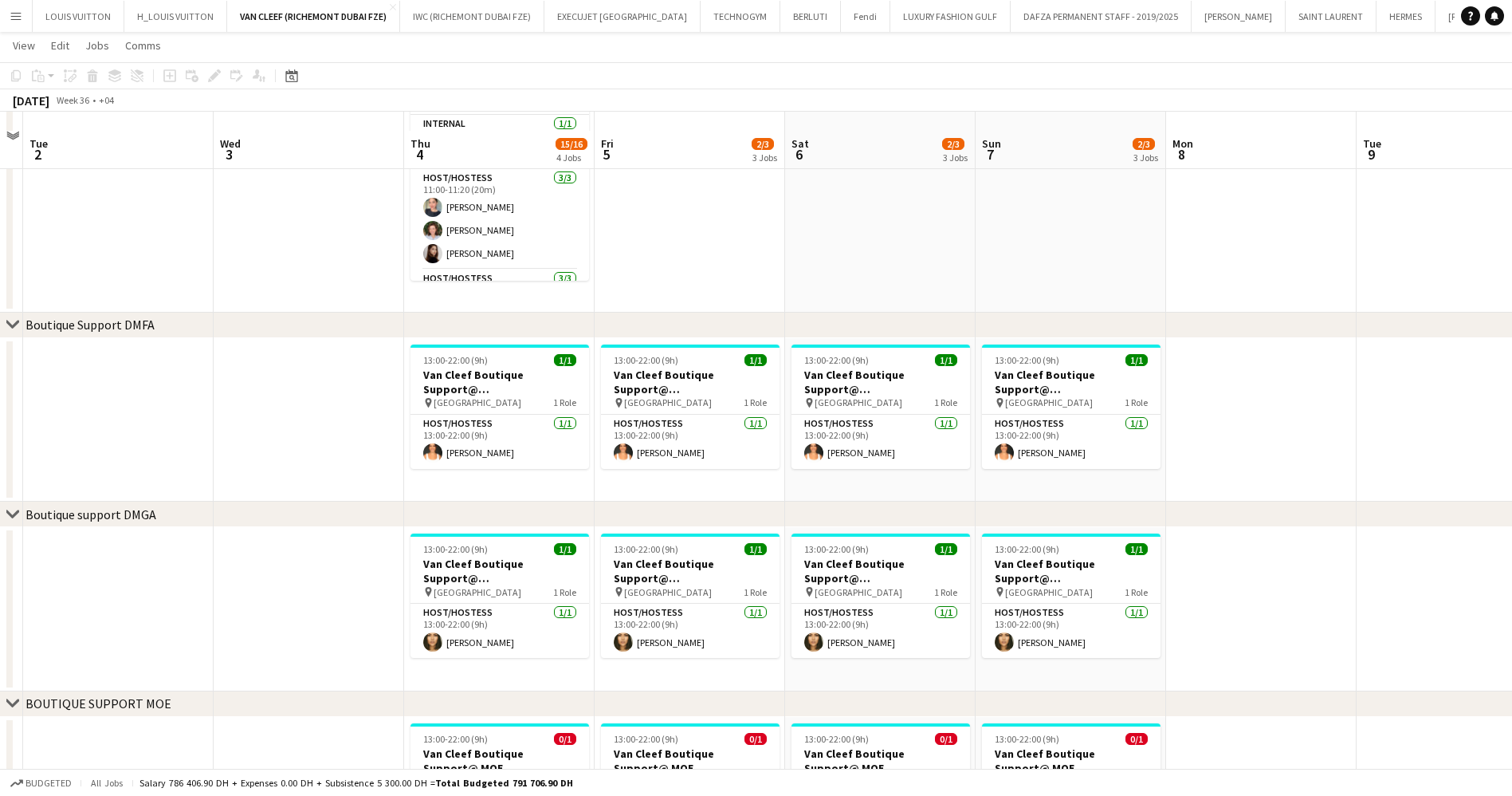
scroll to position [472, 0]
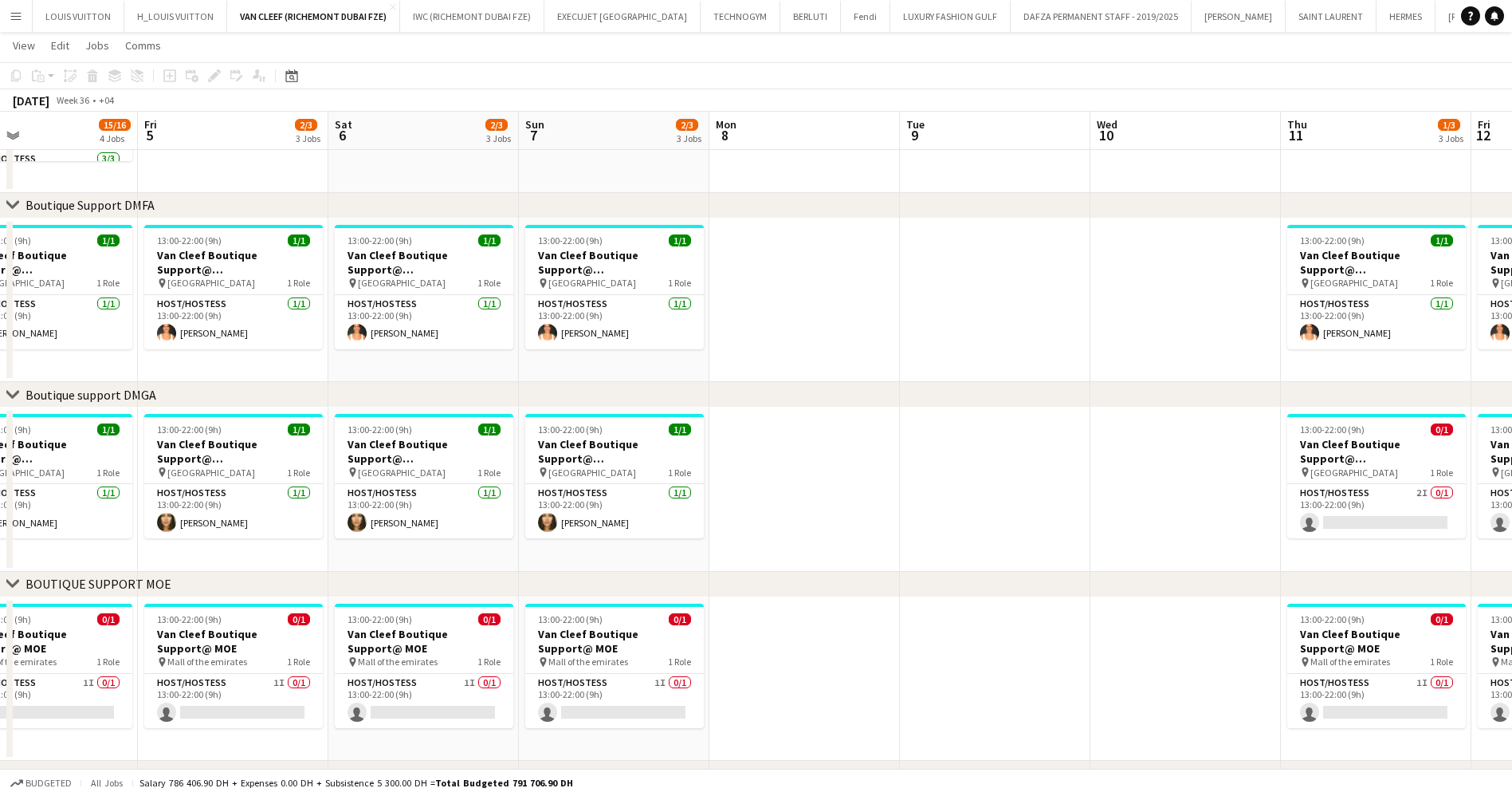
drag, startPoint x: 1351, startPoint y: 481, endPoint x: 895, endPoint y: 499, distance: 456.4
click at [895, 499] on app-calendar-viewport "Mon 1 Tue 2 Wed 3 Thu 4 15/16 4 Jobs Fri 5 2/3 3 Jobs Sat 6 2/3 3 Jobs Sun 7 2/…" at bounding box center [756, 248] width 1512 height 1318
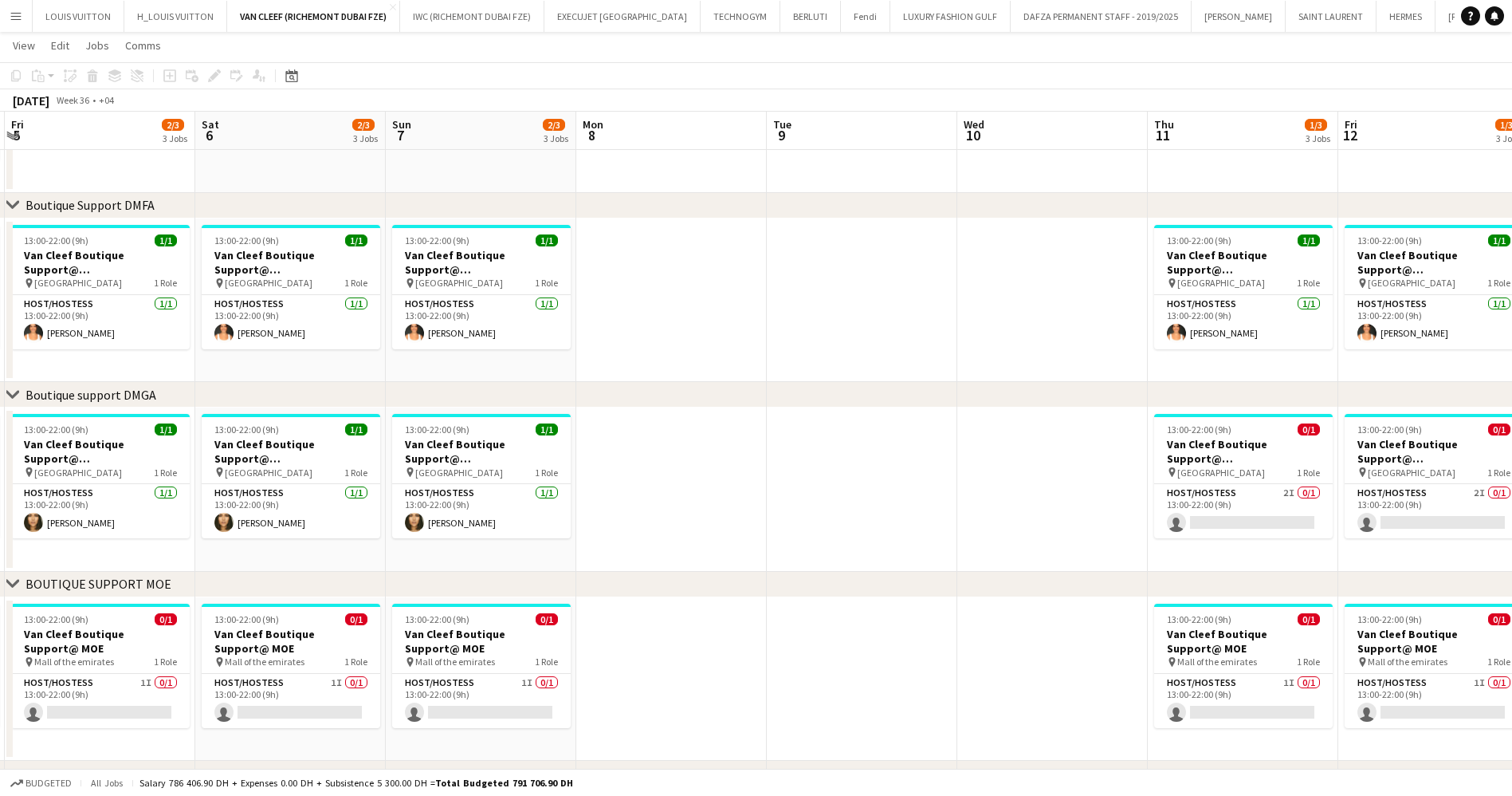
drag, startPoint x: 934, startPoint y: 494, endPoint x: 594, endPoint y: 503, distance: 340.1
click at [594, 503] on app-calendar-viewport "Mon 1 Tue 2 Wed 3 Thu 4 15/16 4 Jobs Fri 5 2/3 3 Jobs Sat 6 2/3 3 Jobs Sun 7 2/…" at bounding box center [756, 248] width 1512 height 1318
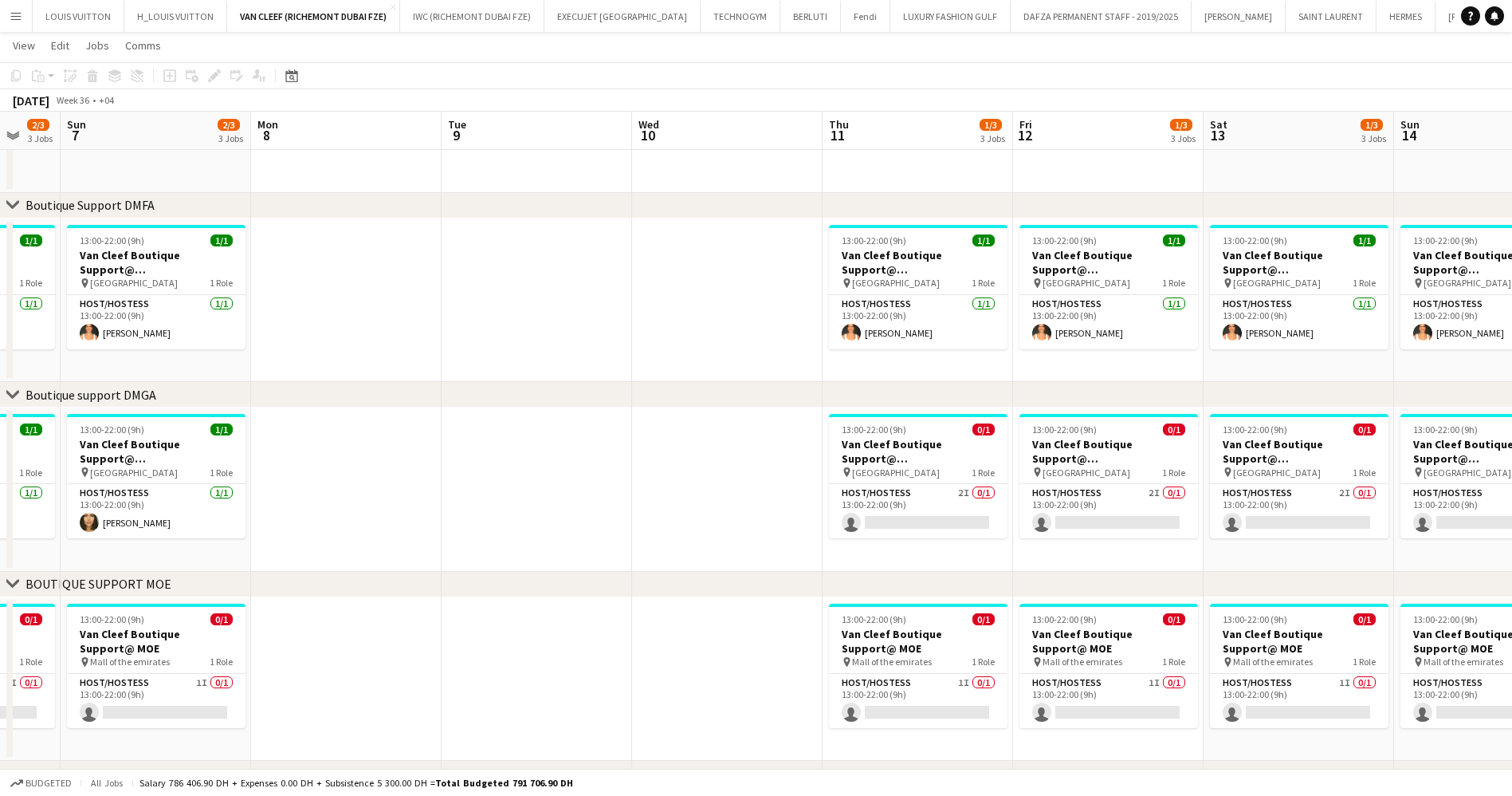
drag, startPoint x: 1138, startPoint y: 482, endPoint x: 1194, endPoint y: 483, distance: 56.0
click at [1194, 483] on app-calendar-viewport "Fri 5 2/3 3 Jobs Sat 6 2/3 3 Jobs Sun 7 2/3 3 Jobs Mon 8 Tue 9 Wed 10 Thu 11 1/…" at bounding box center [756, 248] width 1512 height 1318
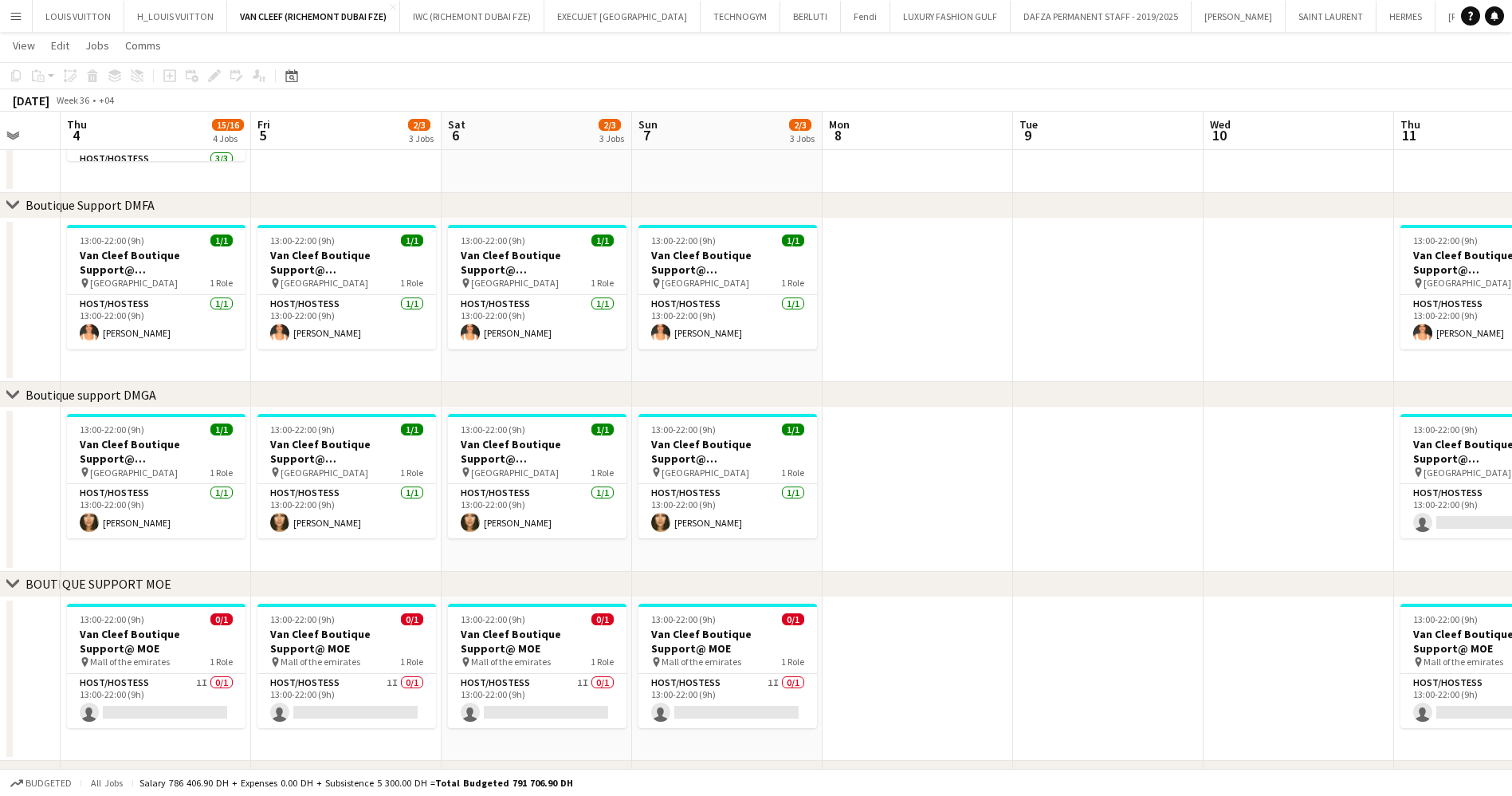
scroll to position [0, 526]
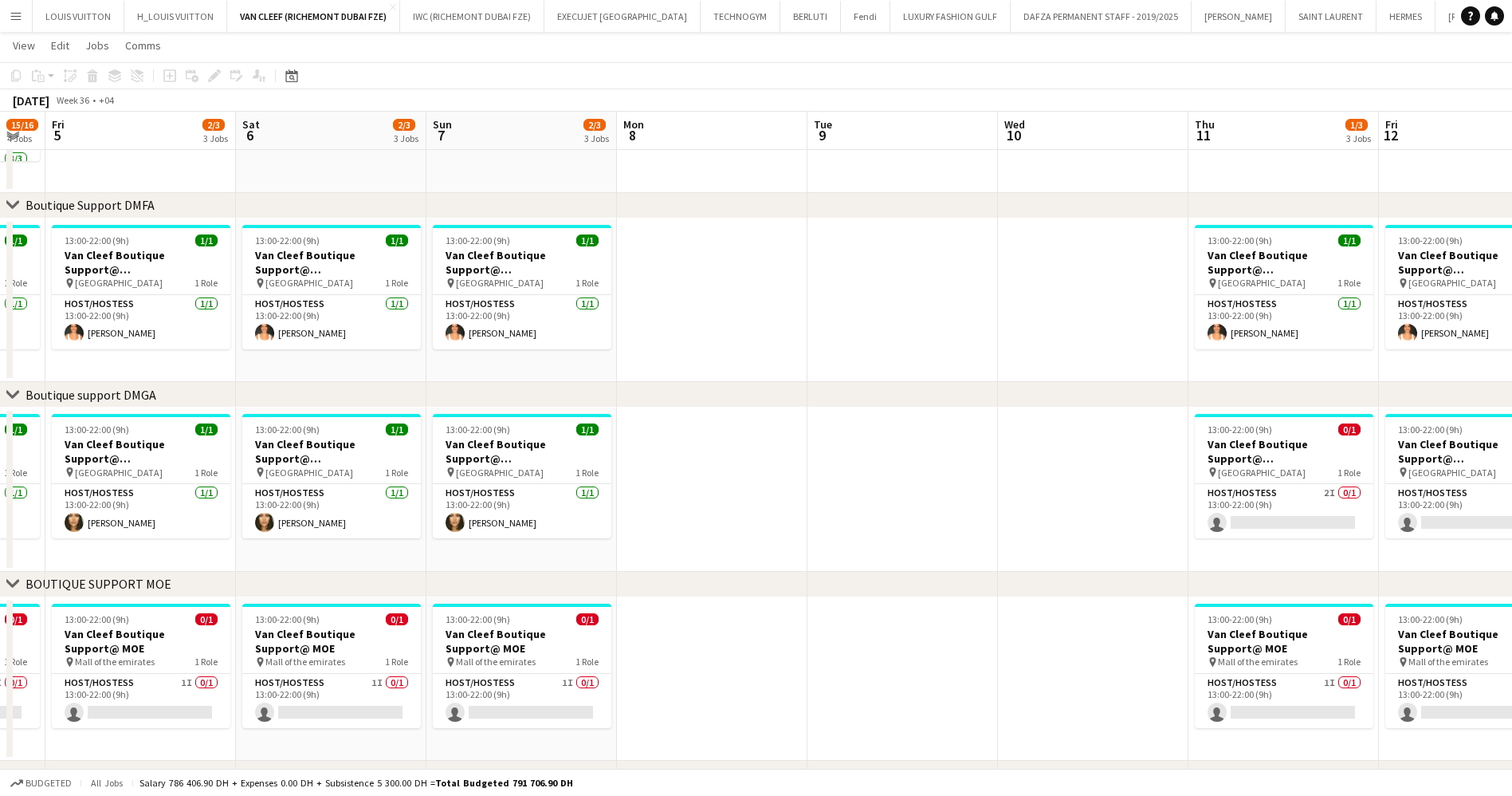
drag, startPoint x: 558, startPoint y: 487, endPoint x: 1304, endPoint y: 495, distance: 746.0
click at [1304, 495] on app-calendar-viewport "Tue 2 Wed 3 Thu 4 15/16 4 Jobs Fri 5 2/3 3 Jobs Sat 6 2/3 3 Jobs Sun 7 2/3 3 Jo…" at bounding box center [756, 248] width 1512 height 1318
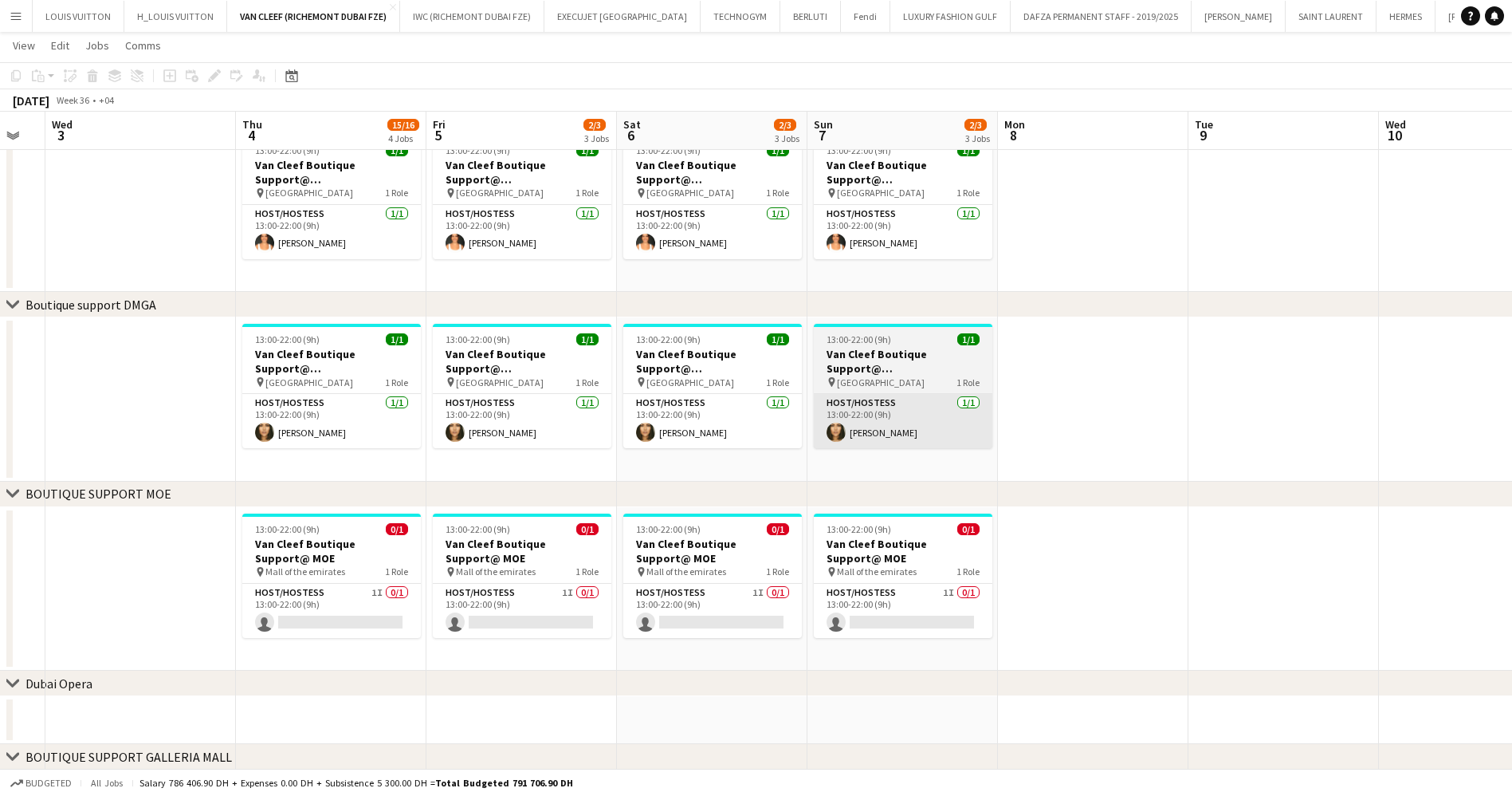
scroll to position [593, 0]
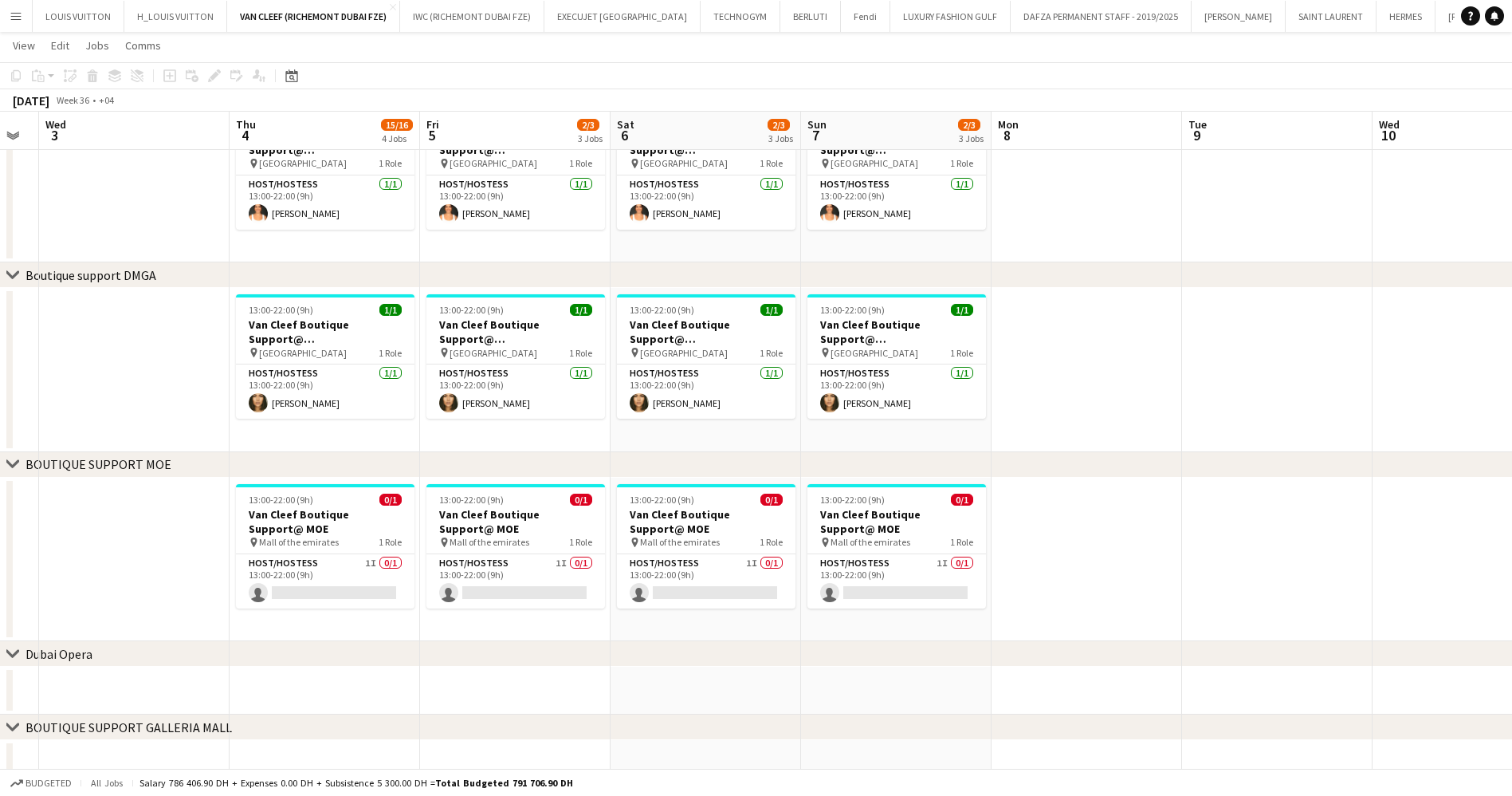
drag
click at [586, 545] on app-calendar-viewport "Sun 31 Mon 1 Tue 2 Wed 3 Thu 4 15/16 4 Jobs Fri 5 2/3 3 Jobs Sat 6 2/3 3 Jobs S…" at bounding box center [756, 128] width 1512 height 1318
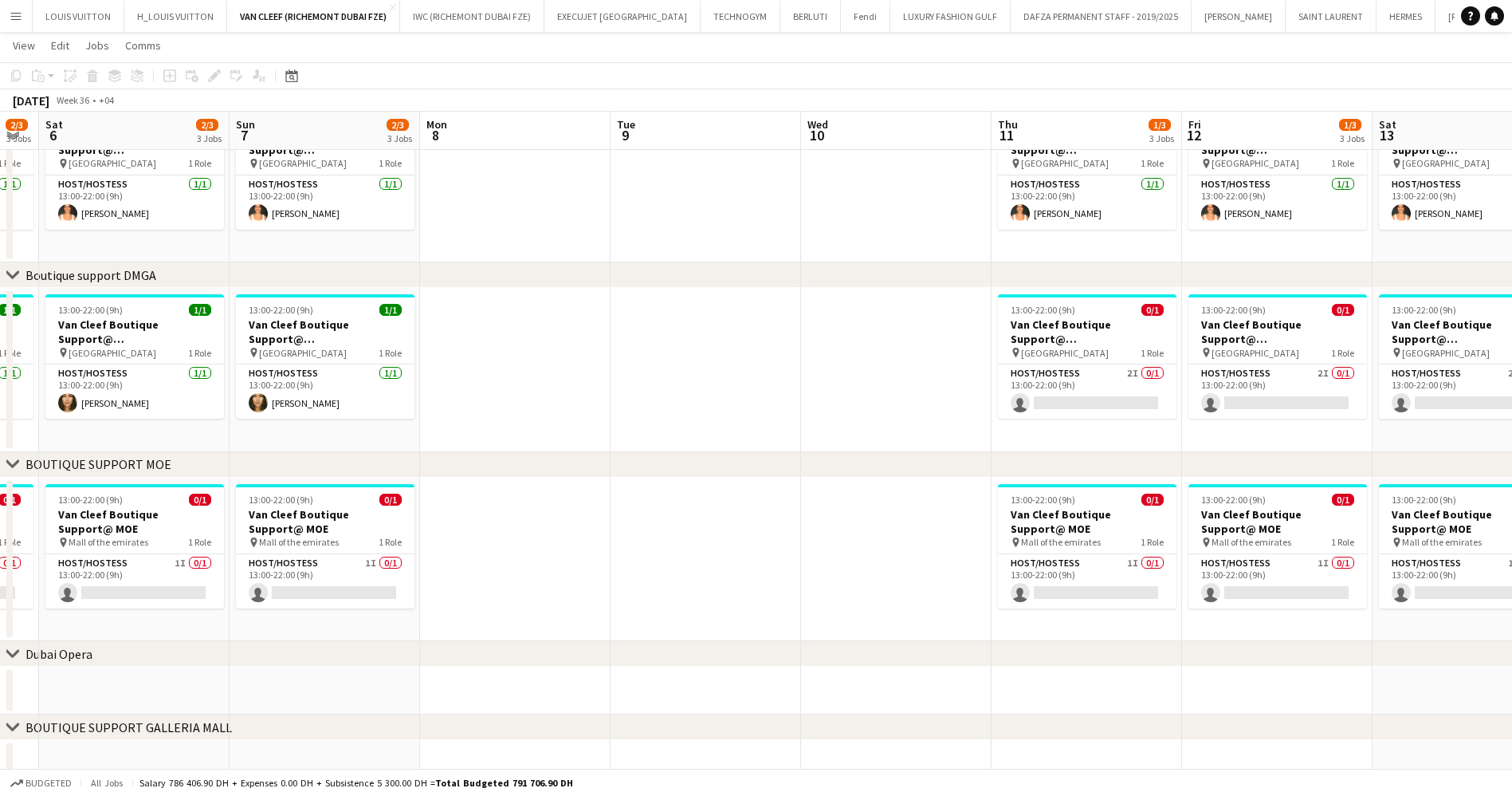
click at [593, 546] on app-calendar-viewport "Wed 3 Thu 4 15/16 4 Jobs Fri 5 2/3 3 Jobs Sat 6 2/3 3 Jobs Sun 7 2/3 3 Jobs Mon…" at bounding box center [756, 128] width 1512 height 1318
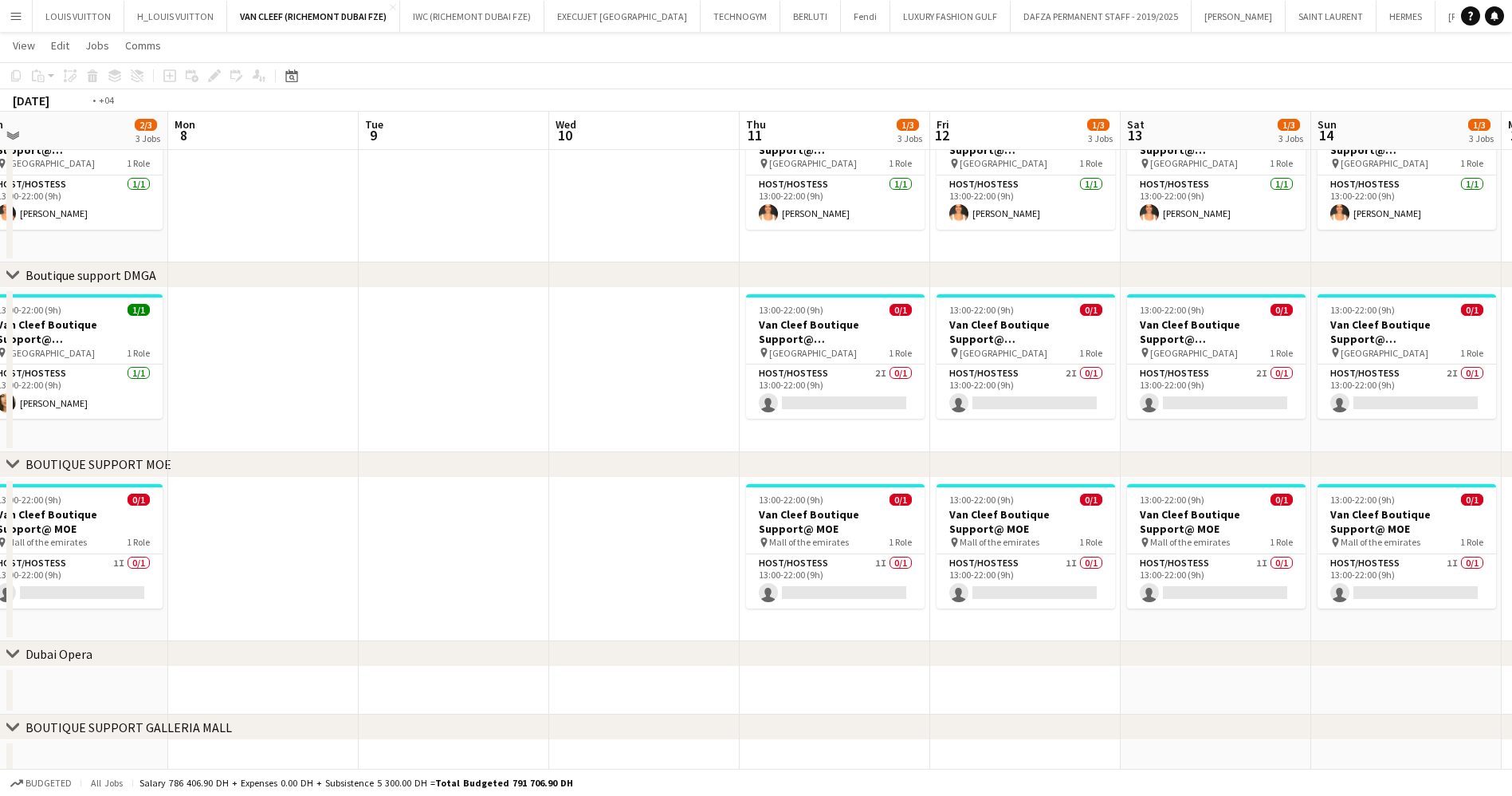
click at [462, 555] on app-calendar-viewport "Thu 4 15/16 4 Jobs Fri 5 2/3 3 Jobs Sat 6 2/3 3 Jobs Sun 7 2/3 3 Jobs Mon 8 Tue…" at bounding box center [756, 128] width 1512 height 1318
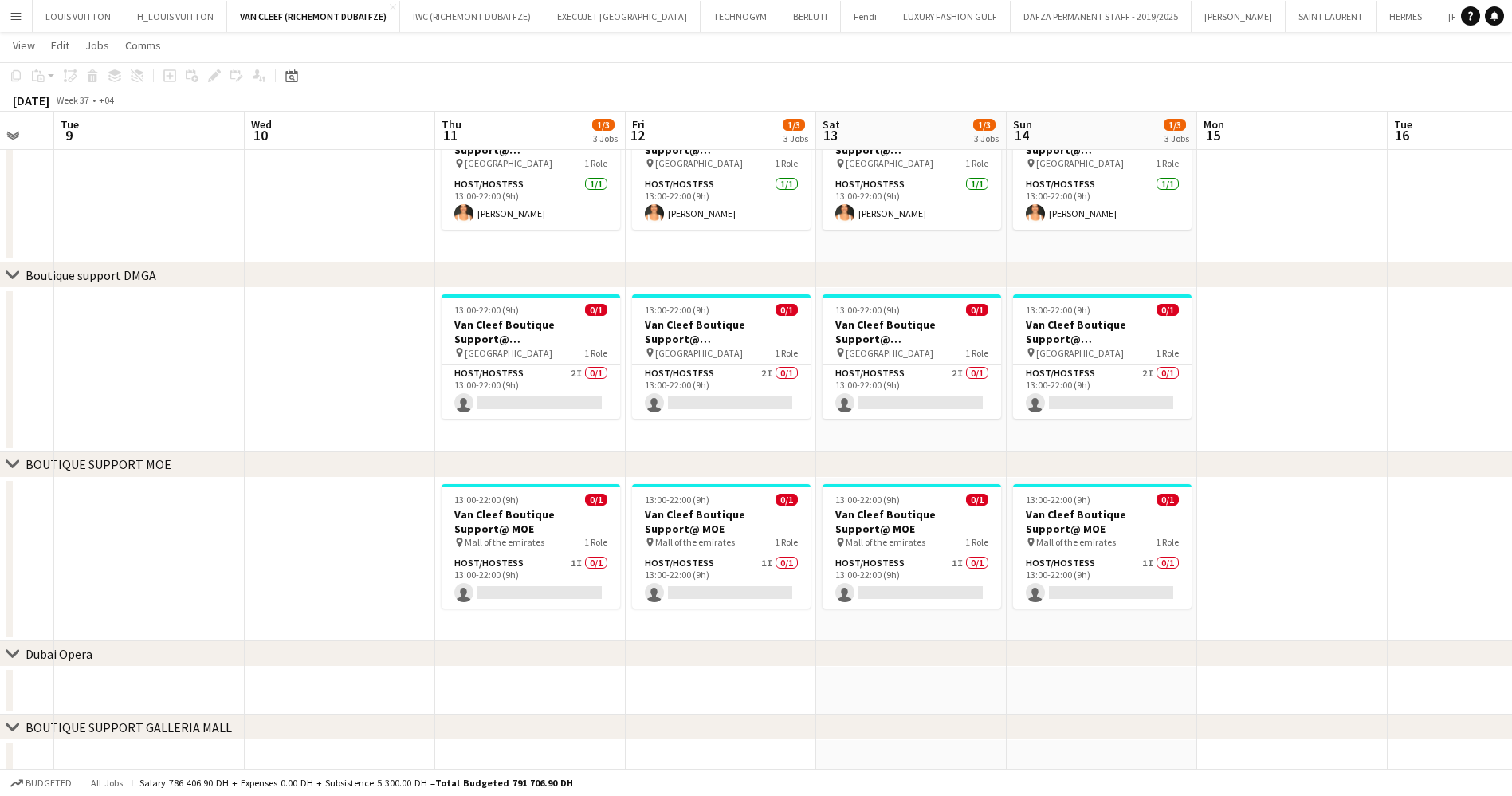
click at [1512, 545] on html "Menu Boards Boards Boards All jobs Status Workforce Workforce My Workforce Recr…" at bounding box center [756, 111] width 1512 height 1407
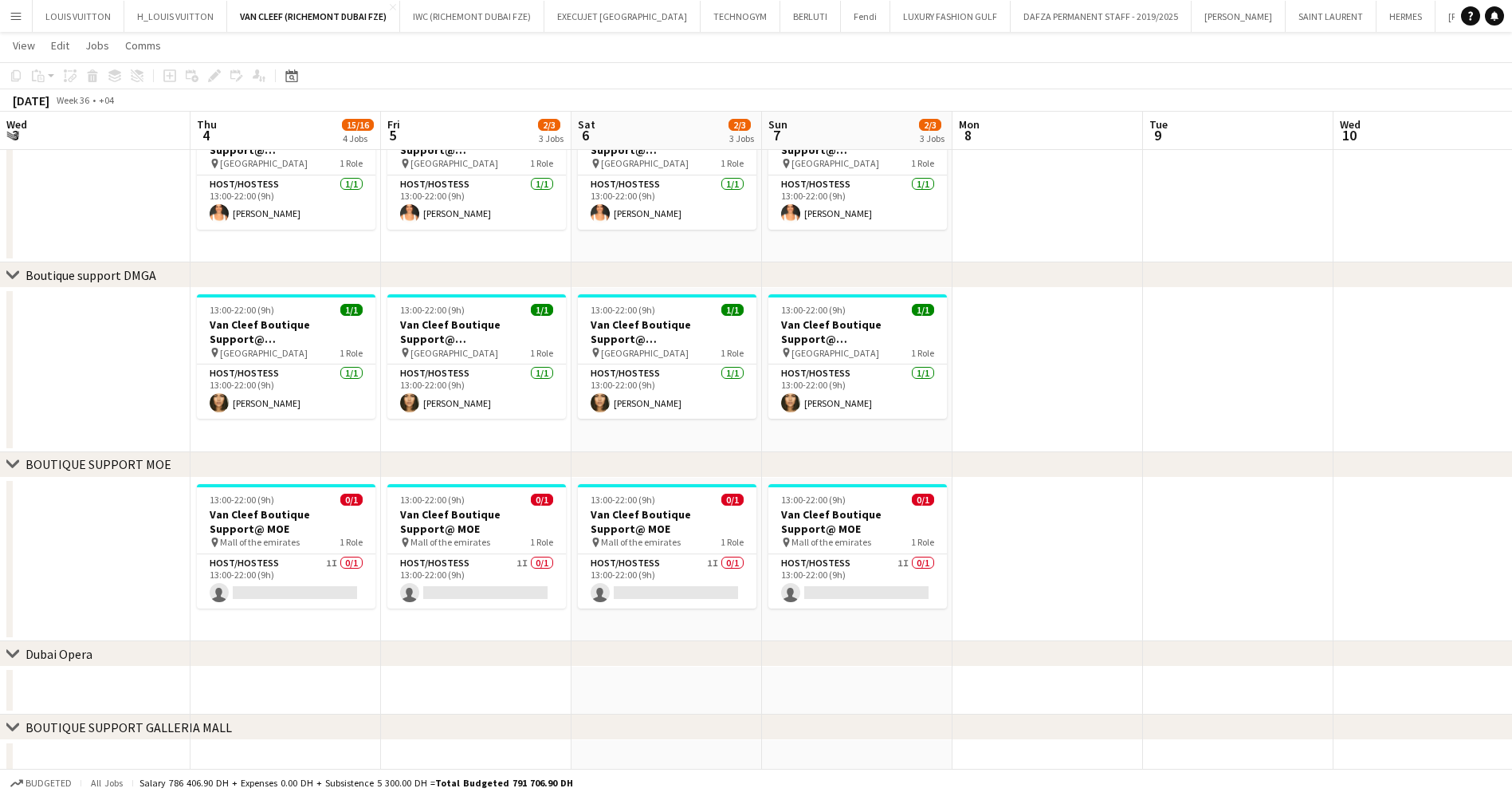
click at [1172, 564] on app-calendar-viewport "Mon 1 Tue 2 Wed 3 Thu 4 15/16 4 Jobs Fri 5 2/3 3 Jobs Sat 6 2/3 3 Jobs Sun 7 2/…" at bounding box center [756, 128] width 1512 height 1318
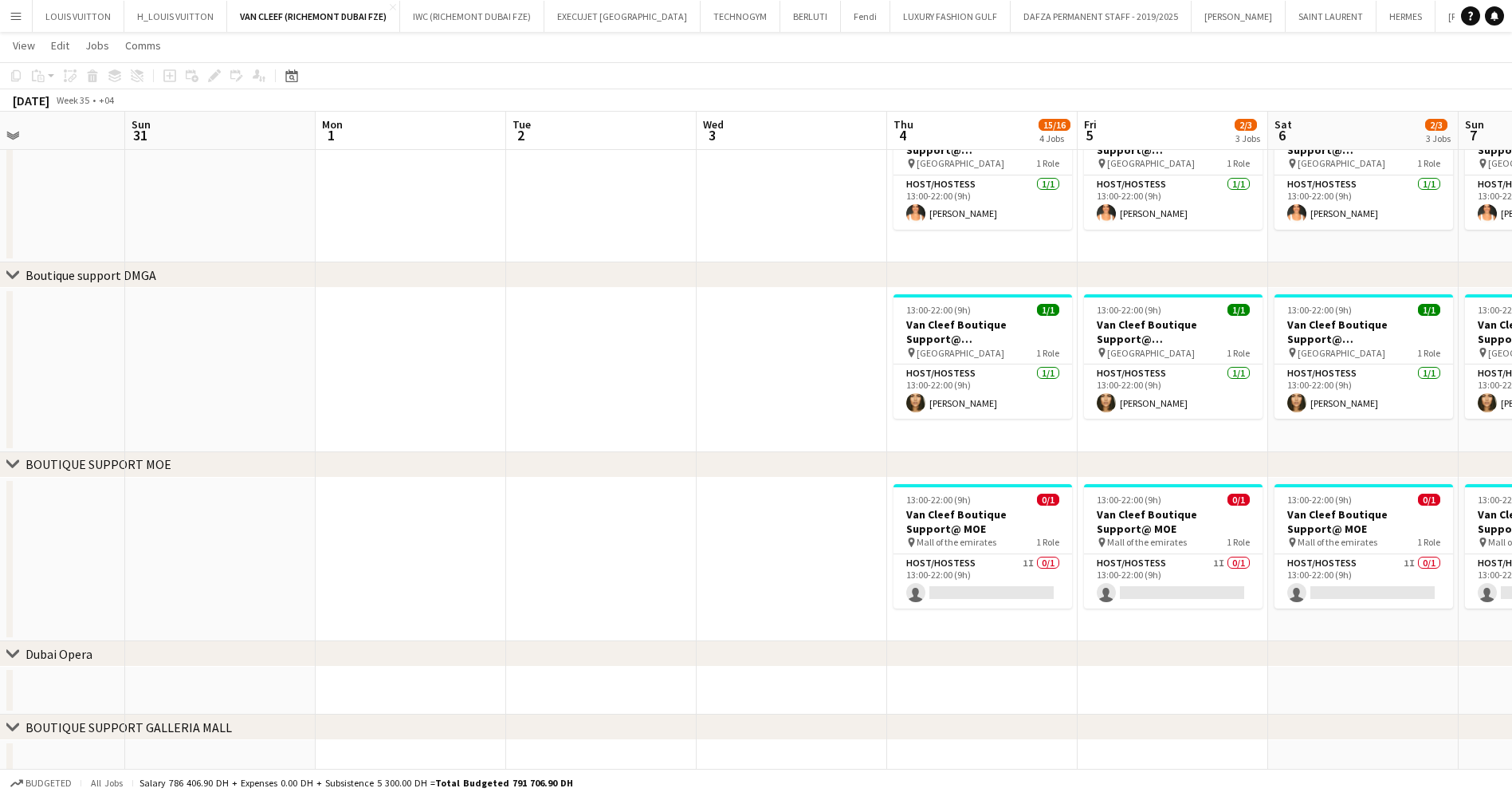
click at [1101, 602] on app-calendar-viewport "Fri 29 Sat 30 Sun 31 Mon 1 Tue 2 Wed 3 Thu 4 15/16 4 Jobs Fri 5 2/3 3 Jobs Sat …" at bounding box center [756, 128] width 1512 height 1318
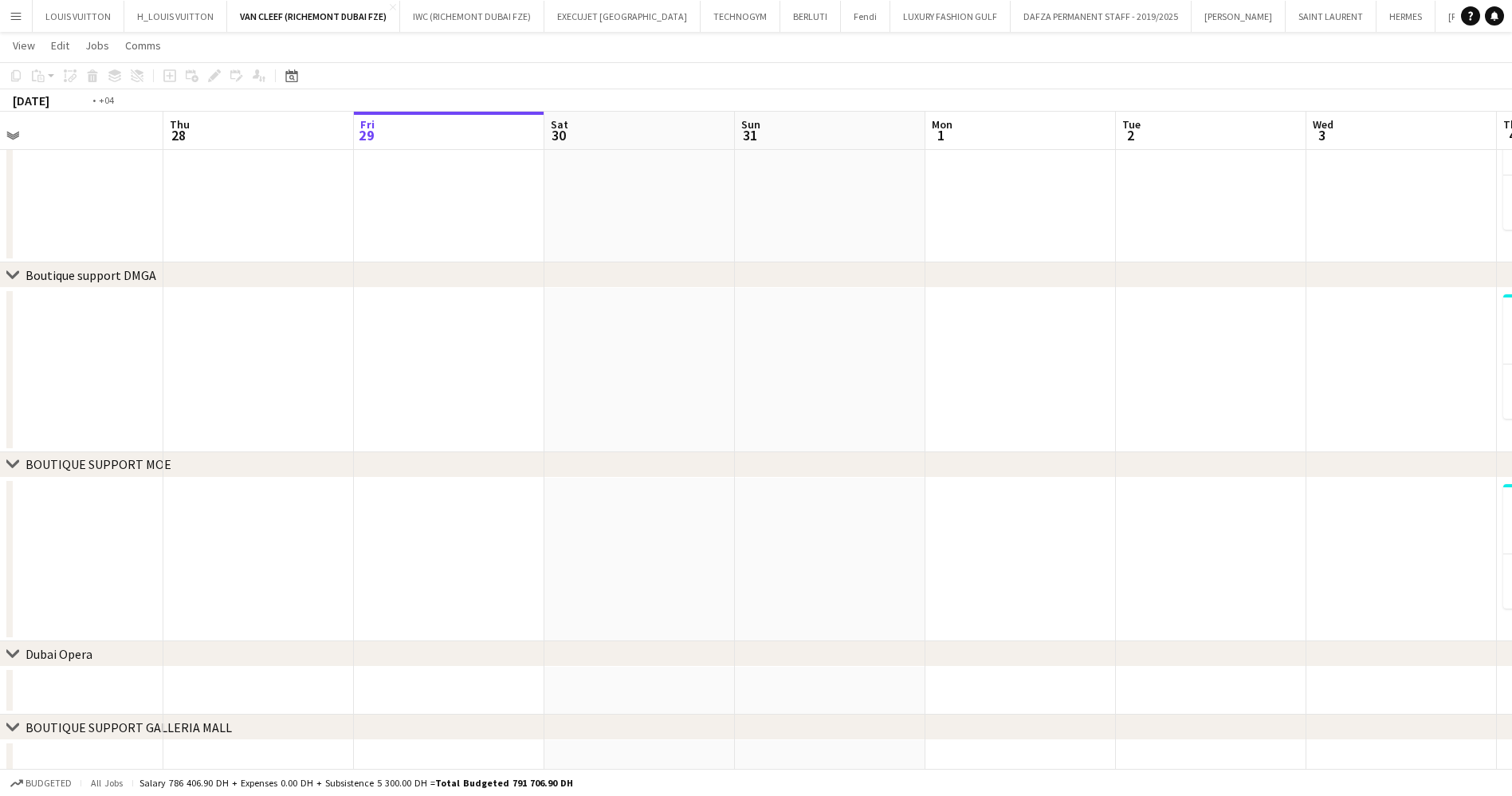
click at [977, 626] on app-calendar-viewport "Mon 25 Tue 26 Wed 27 Thu 28 Fri 29 Sat 30 Sun 31 Mon 1 Tue 2 Wed 3 Thu 4 15/16 …" at bounding box center [756, 128] width 1512 height 1318
click at [1186, 608] on app-calendar-viewport "Tue 19 Wed 20 Thu 21 Fri 22 Sat 23 Sun 24 Mon 25 Tue 26 Wed 27 Thu 28 Fri 29 Sa…" at bounding box center [756, 128] width 1512 height 1318
click at [819, 553] on app-calendar-viewport "Mon 18 Tue 19 Wed 20 Thu 21 Fri 22 Sat 23 Sun 24 Mon 25 Tue 26 Wed 27 Thu 28 Fr…" at bounding box center [756, 128] width 1512 height 1318
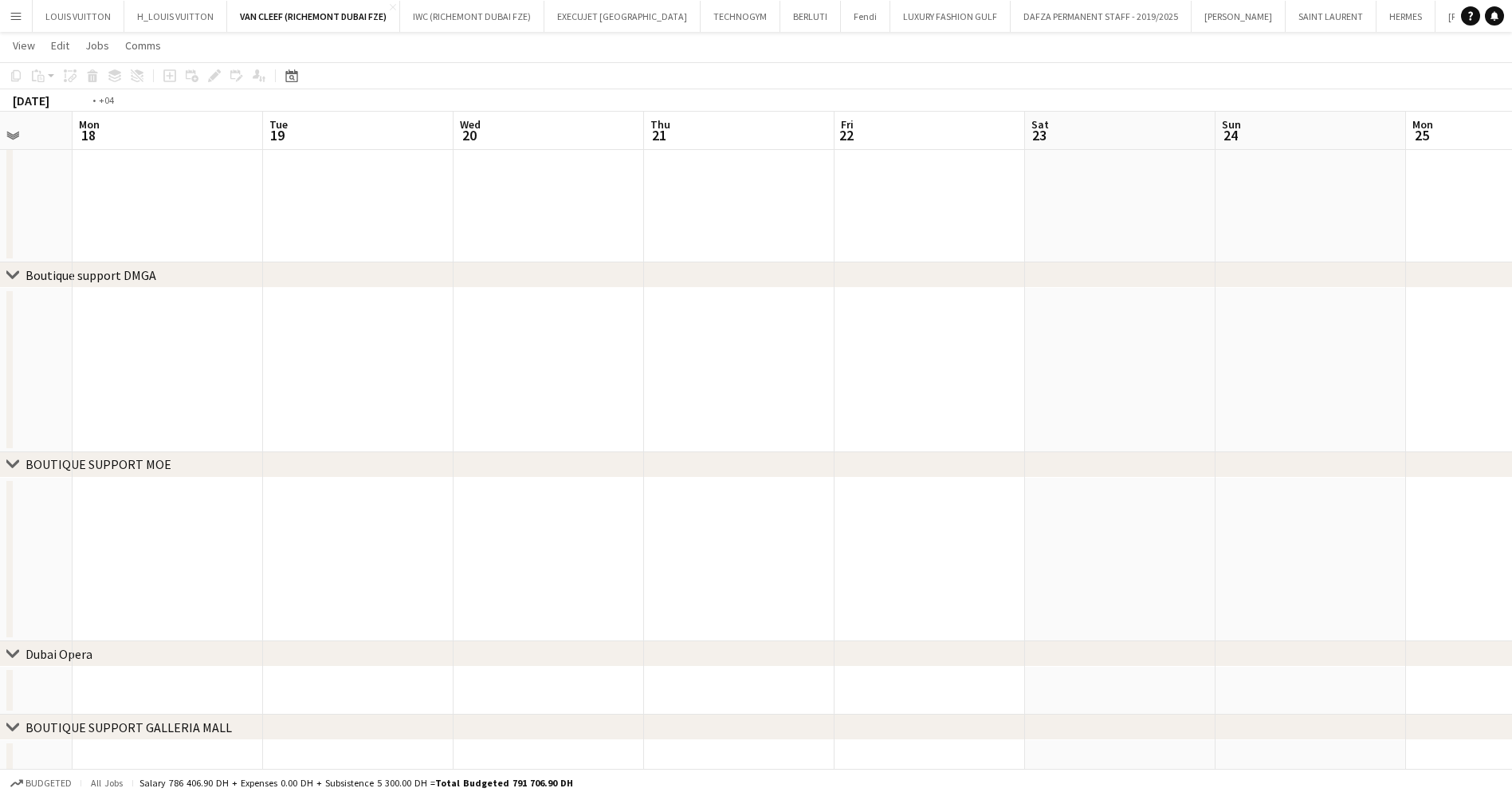
click at [822, 522] on app-calendar-viewport "Sat 16 Sun 17 Mon 18 Tue 19 Wed 20 Thu 21 Fri 22 Sat 23 Sun 24 Mon 25 Tue 26 We…" at bounding box center [756, 128] width 1512 height 1318
click at [827, 571] on app-calendar-viewport "Wed 13 Thu 14 Fri 15 Sat 16 Sun 17 Mon 18 Tue 19 Wed 20 Thu 21 Fri 22 Sat 23 Su…" at bounding box center [756, 128] width 1512 height 1318
click at [937, 611] on app-calendar-viewport "Sun 10 Mon 11 Tue 12 Wed 13 Thu 14 Fri 15 Sat 16 Sun 17 Mon 18 Tue 19 Wed 20 Th…" at bounding box center [756, 128] width 1512 height 1318
click at [781, 569] on app-calendar-viewport "Wed 6 Thu 7 Fri 8 Sat 9 Sun 10 Mon 11 Tue 12 Wed 13 Thu 14 Fri 15 Sat 16 Sun 17…" at bounding box center [756, 128] width 1512 height 1318
click at [1082, 586] on app-calendar-viewport "Mon 28 Tue 29 Wed 30 Thu 31 Fri 1 Sat 2 Sun 3 Mon 4 Tue 5 Wed 6 Thu 7 Fri 8 Sat…" at bounding box center [756, 128] width 1512 height 1318
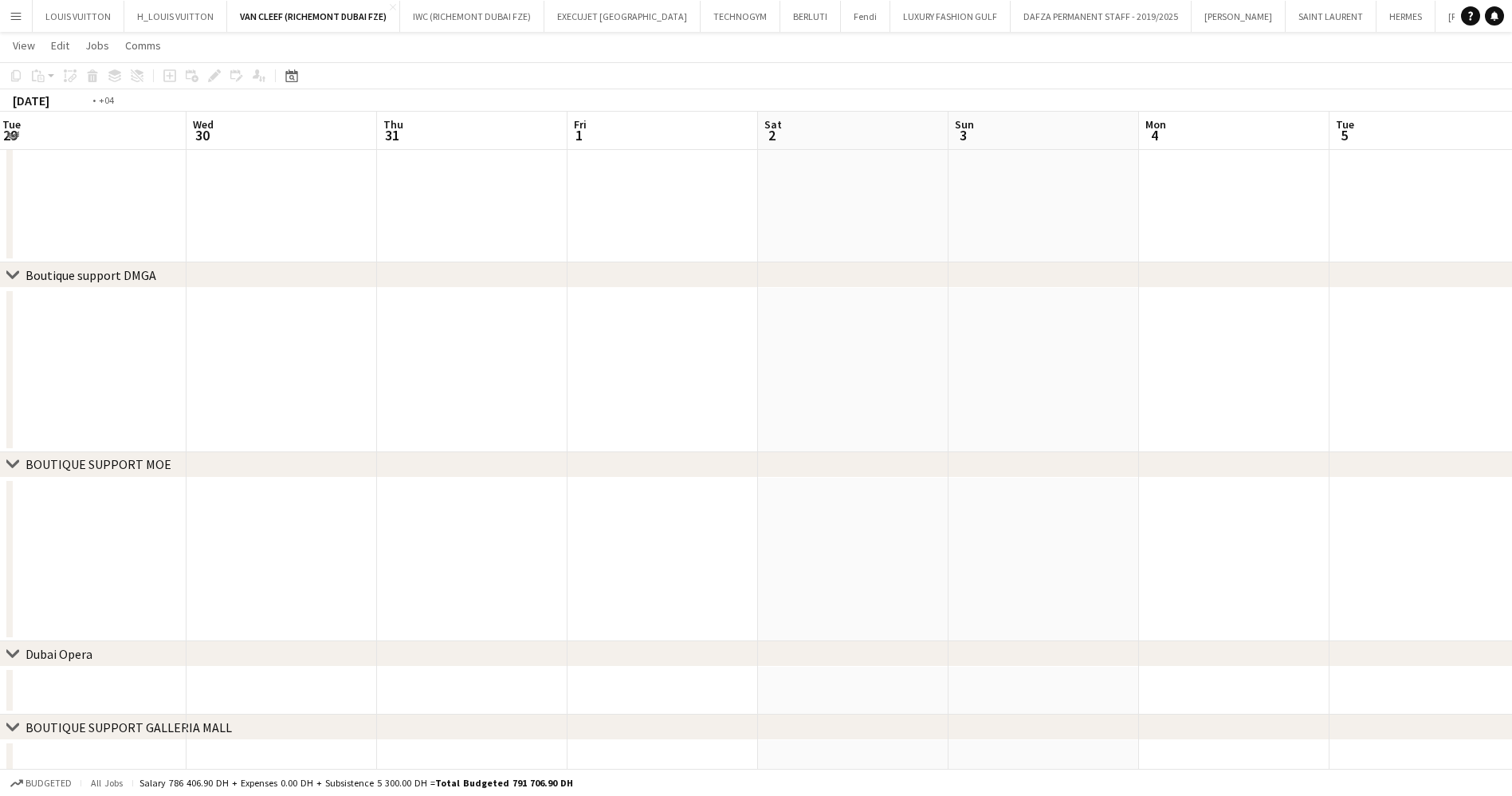
click at [674, 502] on app-calendar-viewport "Sun 27 Mon 28 Tue 29 Wed 30 Thu 31 Fri 1 Sat 2 Sun 3 Mon 4 Tue 5 Wed 6 Thu 7 Fr…" at bounding box center [756, 128] width 1512 height 1318
click at [717, 541] on app-calendar-viewport "Sat 26 Sun 27 Mon 28 Tue 29 Wed 30 Thu 31 Fri 1 Sat 2 Sun 3 Mon 4 Tue 5 Wed 6 T…" at bounding box center [756, 128] width 1512 height 1318
click at [827, 529] on app-calendar-viewport "Tue 22 Wed 23 Thu 24 11/11 1 Job Fri 25 Sat 26 Sun 27 Mon 28 Tue 29 Wed 30 Thu …" at bounding box center [756, 128] width 1512 height 1318
click at [870, 570] on app-calendar-viewport "Tue 15 Wed 16 Thu 17 Fri 18 Sat 19 Sun 20 Mon 21 Tue 22 Wed 23 Thu 24 11/11 1 J…" at bounding box center [756, 128] width 1512 height 1318
click at [968, 583] on app-calendar-viewport "Tue 15 Wed 16 Thu 17 Fri 18 Sat 19 Sun 20 Mon 21 Tue 22 Wed 23 Thu 24 11/11 1 J…" at bounding box center [756, 128] width 1512 height 1318
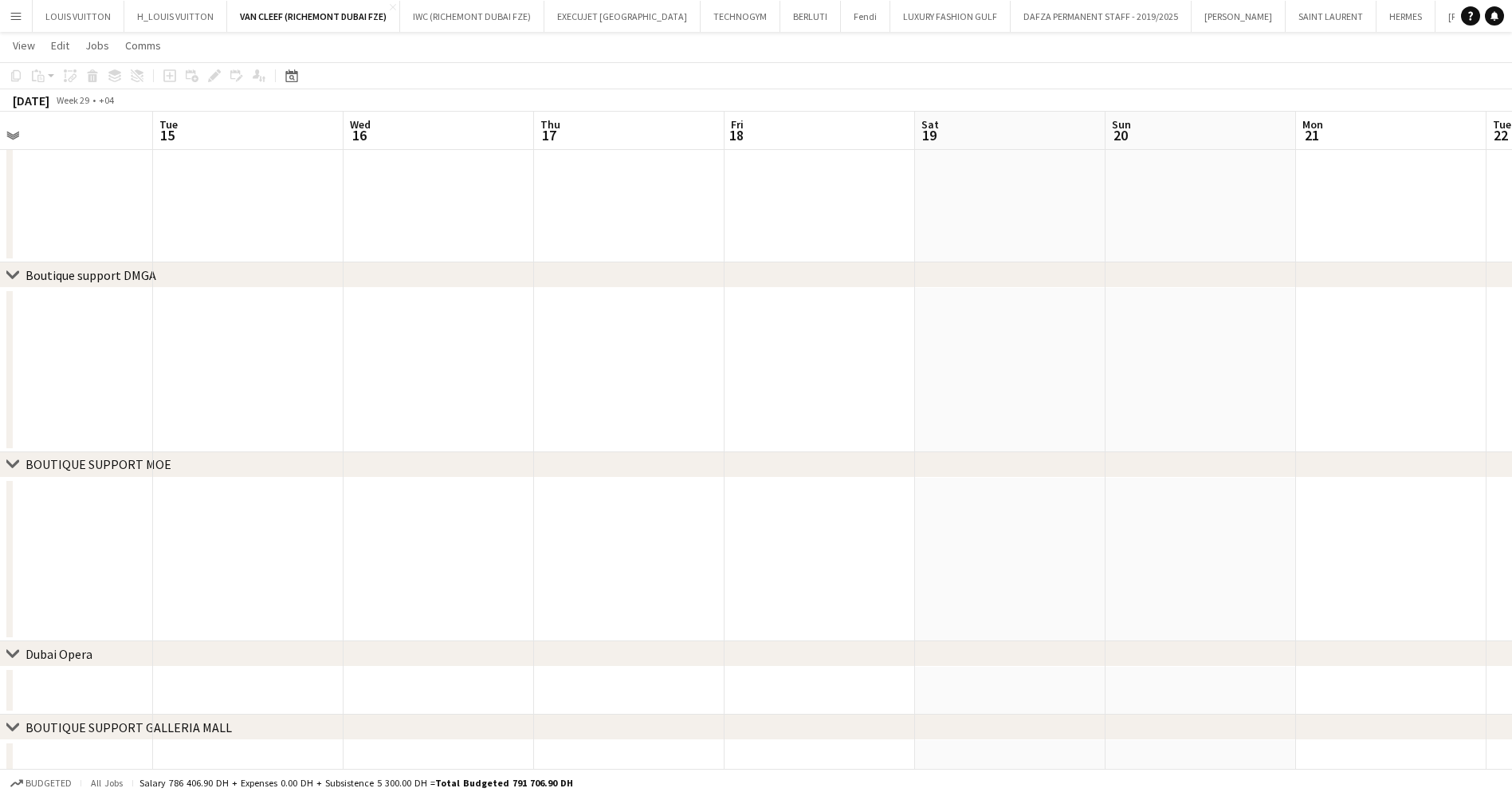
click at [753, 591] on app-calendar-viewport "Sat 12 Sun 13 Mon 14 Tue 15 Wed 16 Thu 17 Fri 18 Sat 19 Sun 20 Mon 21 Tue 22 We…" at bounding box center [756, 128] width 1512 height 1318
click at [525, 575] on app-calendar-viewport "Mon 7 Tue 8 Wed 9 Thu 10 Fri 11 Sat 12 Sun 13 Mon 14 Tue 15 Wed 16 Thu 17 Fri 1…" at bounding box center [756, 128] width 1512 height 1318
click at [675, 607] on app-calendar-viewport "Sun 6 Mon 7 Tue 8 Wed 9 Thu 10 Fri 11 Sat 12 Sun 13 Mon 14 Tue 15 Wed 16 Thu 17…" at bounding box center [756, 128] width 1512 height 1318
click at [594, 545] on app-calendar-viewport "Fri 4 Sat 5 Sun 6 Mon 7 Tue 8 Wed 9 Thu 10 Fri 11 Sat 12 Sun 13 Mon 14 Tue 15 W…" at bounding box center [756, 128] width 1512 height 1318
click at [723, 546] on app-calendar-viewport "Tue 1 Wed 2 Thu 3 Fri 4 Sat 5 Sun 6 Mon 7 Tue 8 Wed 9 Thu 10 Fri 11 Sat 12 Sun …" at bounding box center [756, 128] width 1512 height 1318
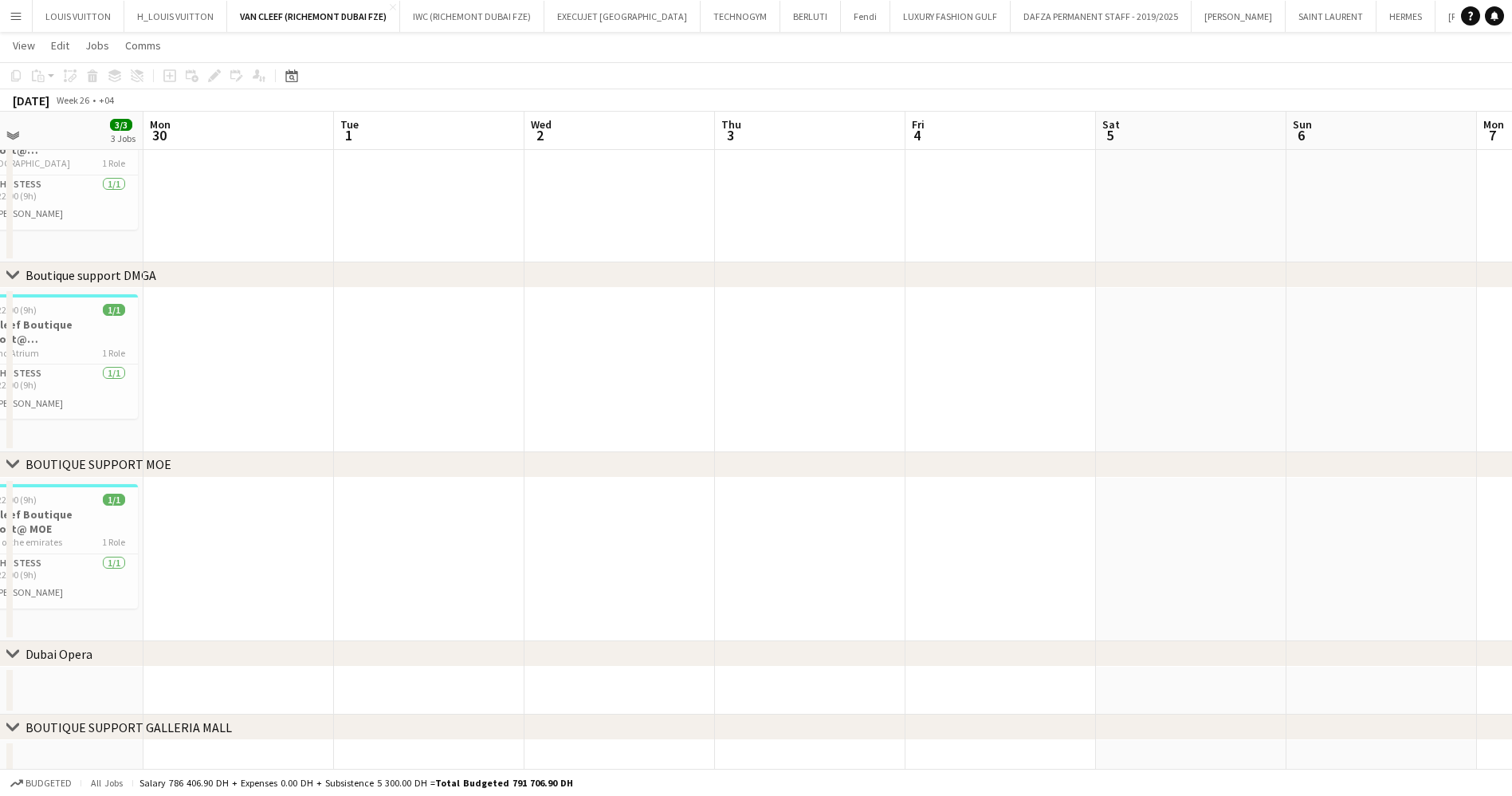
click at [514, 553] on app-calendar-viewport "Fri 27 3/3 3 Jobs Sat 28 3/3 3 Jobs Sun 29 3/3 3 Jobs Mon 30 Tue 1 Wed 2 Thu 3 …" at bounding box center [756, 128] width 1512 height 1318
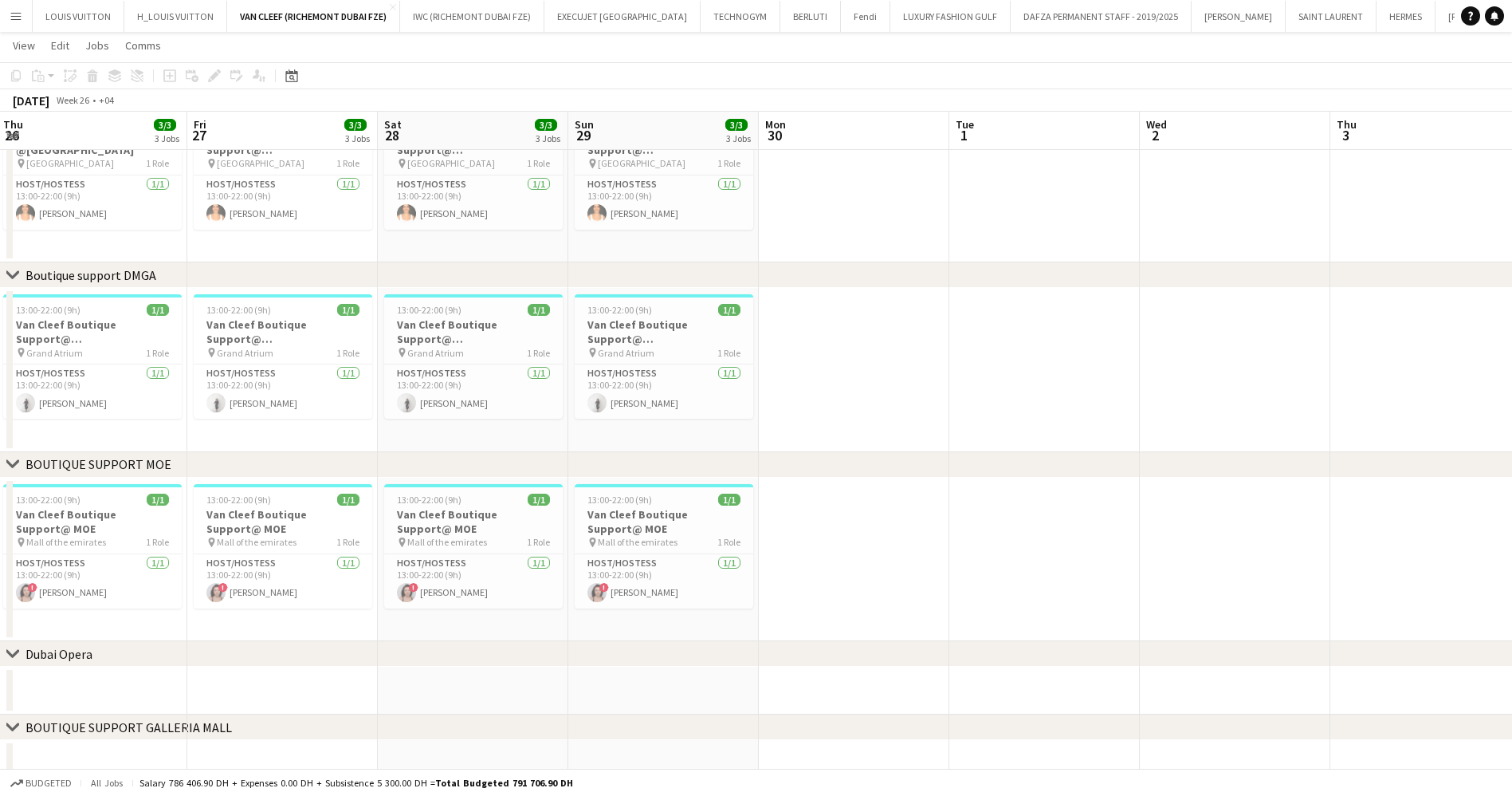
click at [570, 567] on app-calendar-viewport "Tue 24 Wed 25 Thu 26 3/3 3 Jobs Fri 27 3/3 3 Jobs Sat 28 3/3 3 Jobs Sun 29 3/3 …" at bounding box center [756, 128] width 1512 height 1318
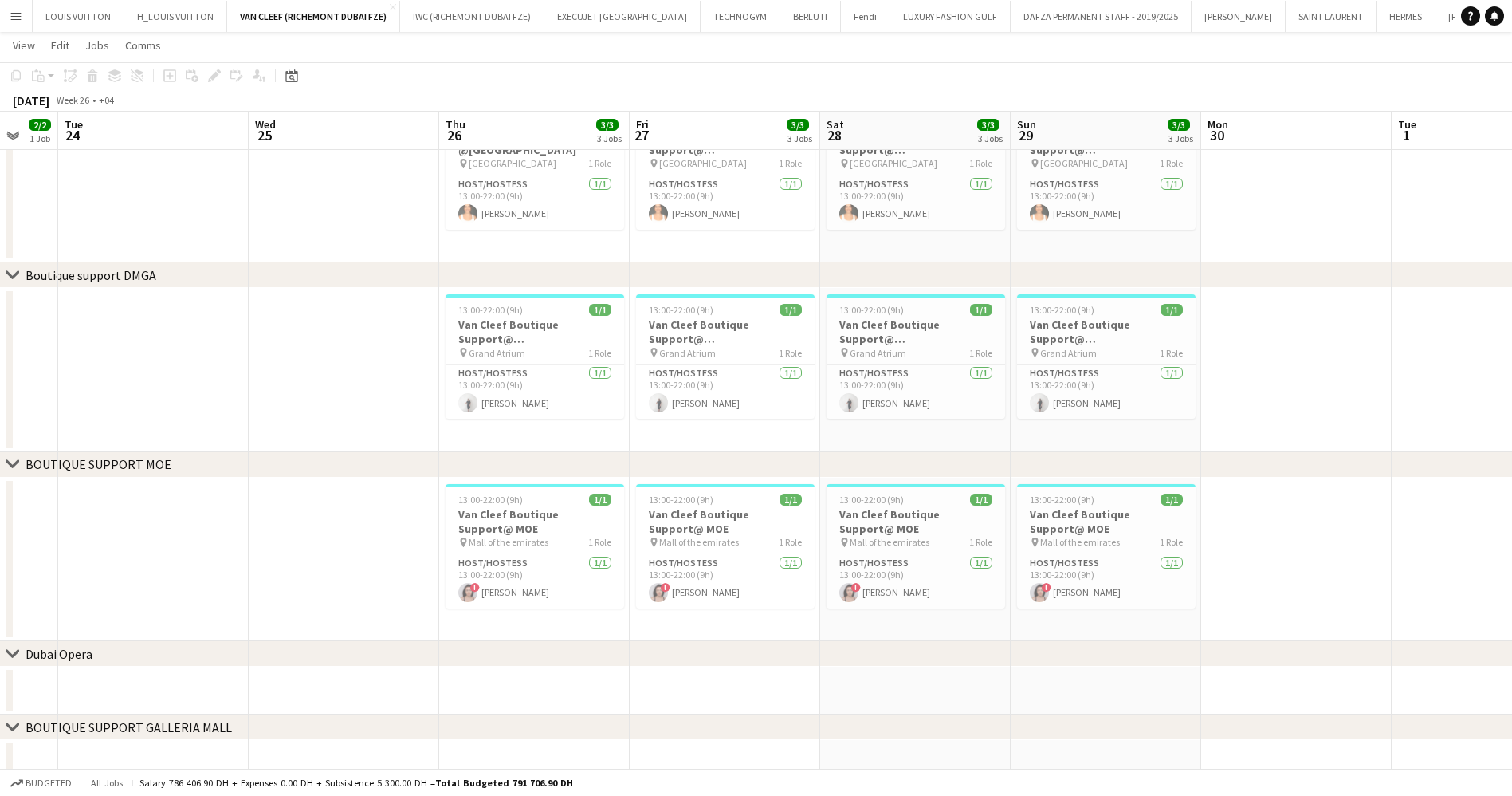
scroll to position [0, 444]
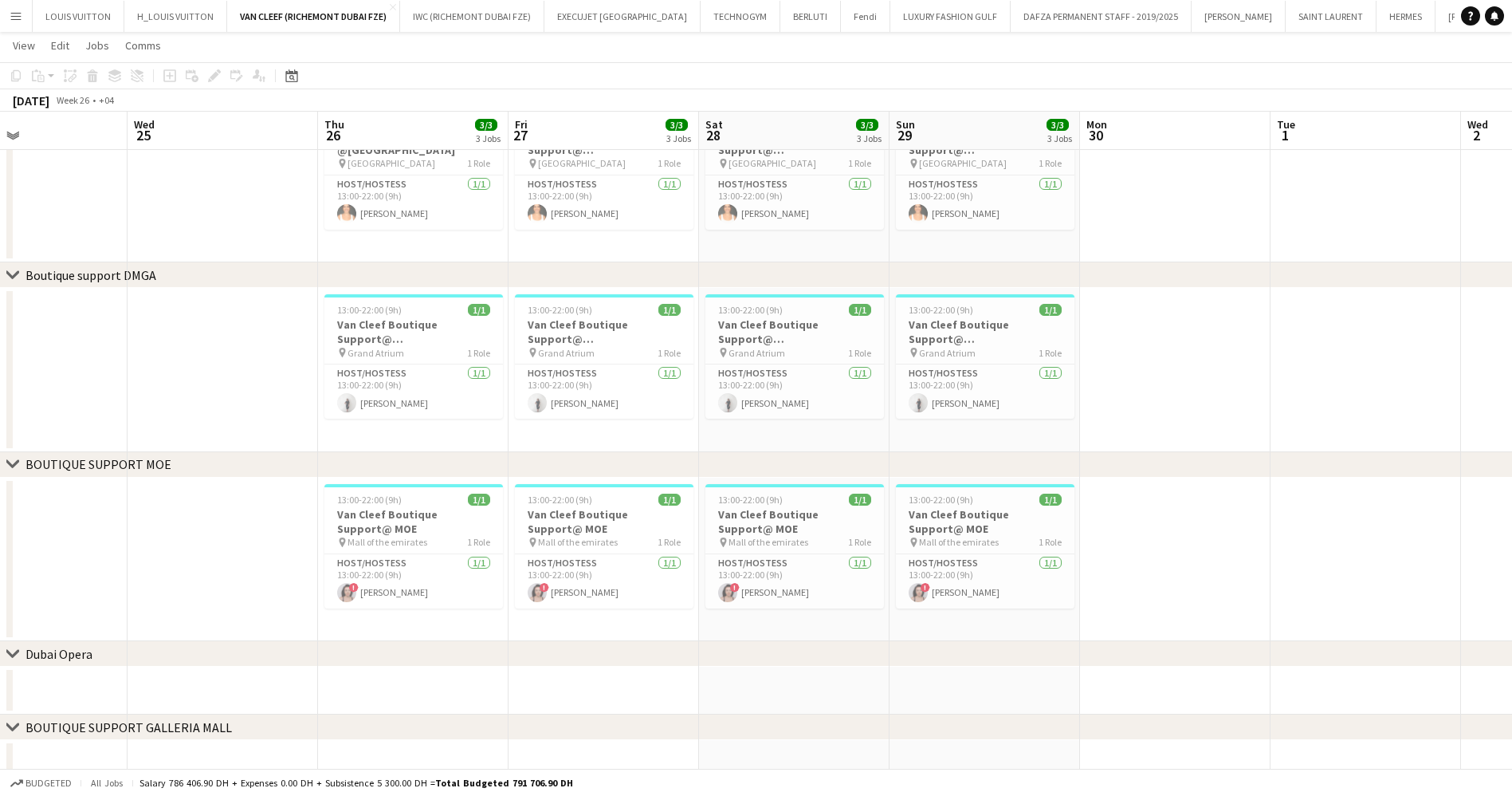
click at [662, 568] on app-calendar-viewport "Sun 22 3/3 3 Jobs Mon 23 2/2 1 Job Tue 24 Wed 25 Thu 26 3/3 3 Jobs Fri 27 3/3 3…" at bounding box center [756, 128] width 1512 height 1318
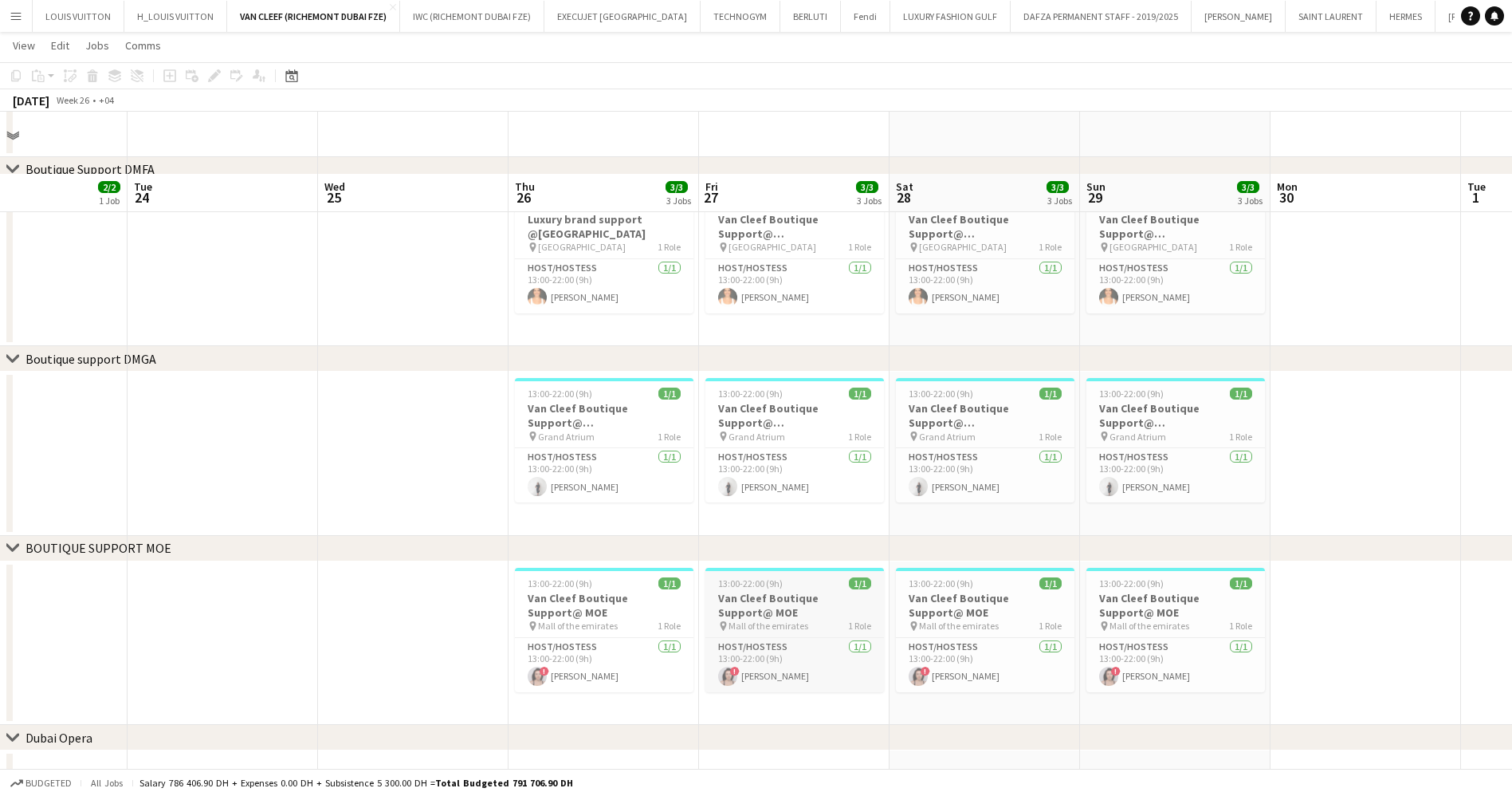
scroll to position [593, 0]
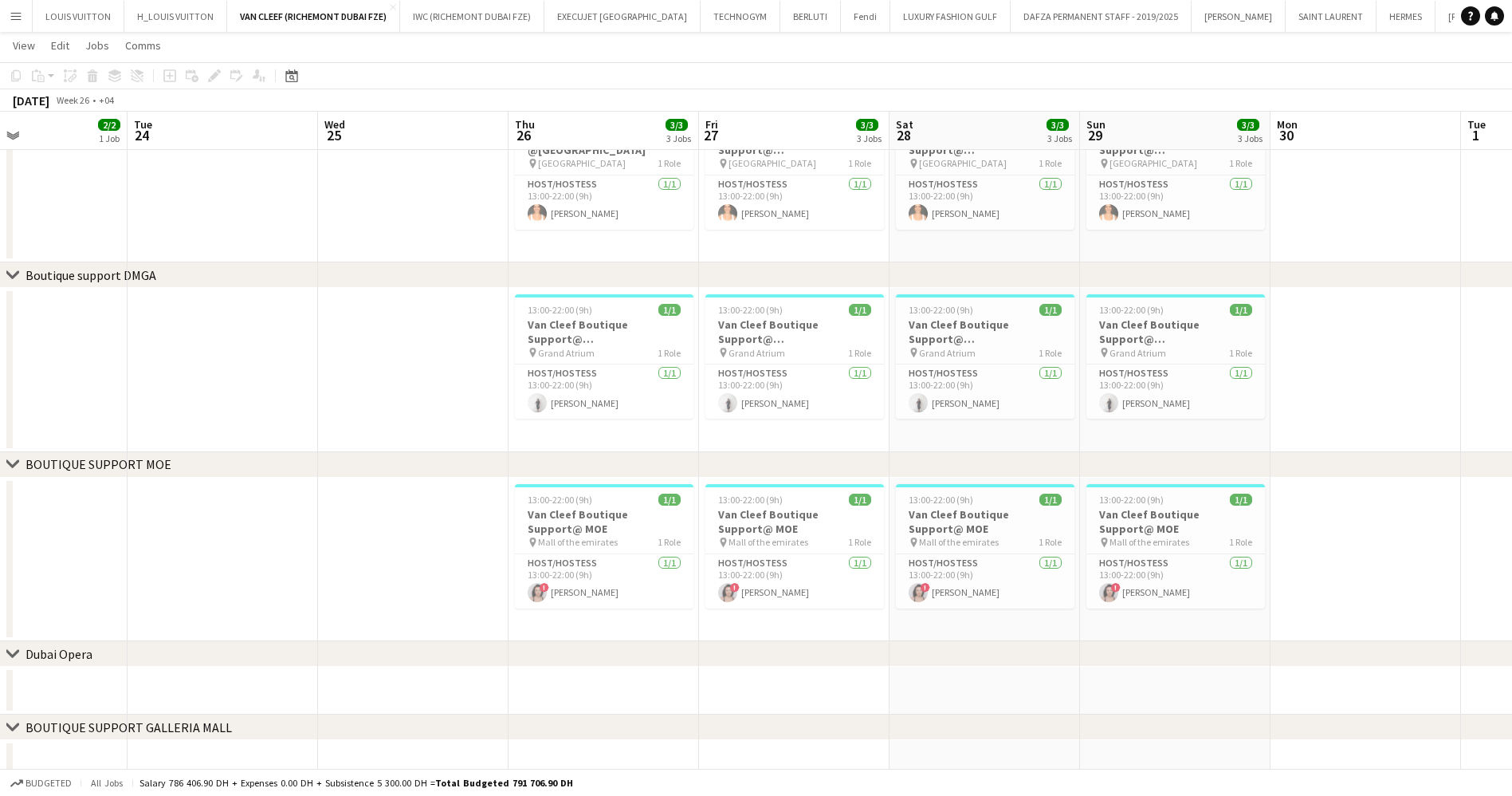
click at [413, 377] on app-date-cell at bounding box center [413, 370] width 191 height 164
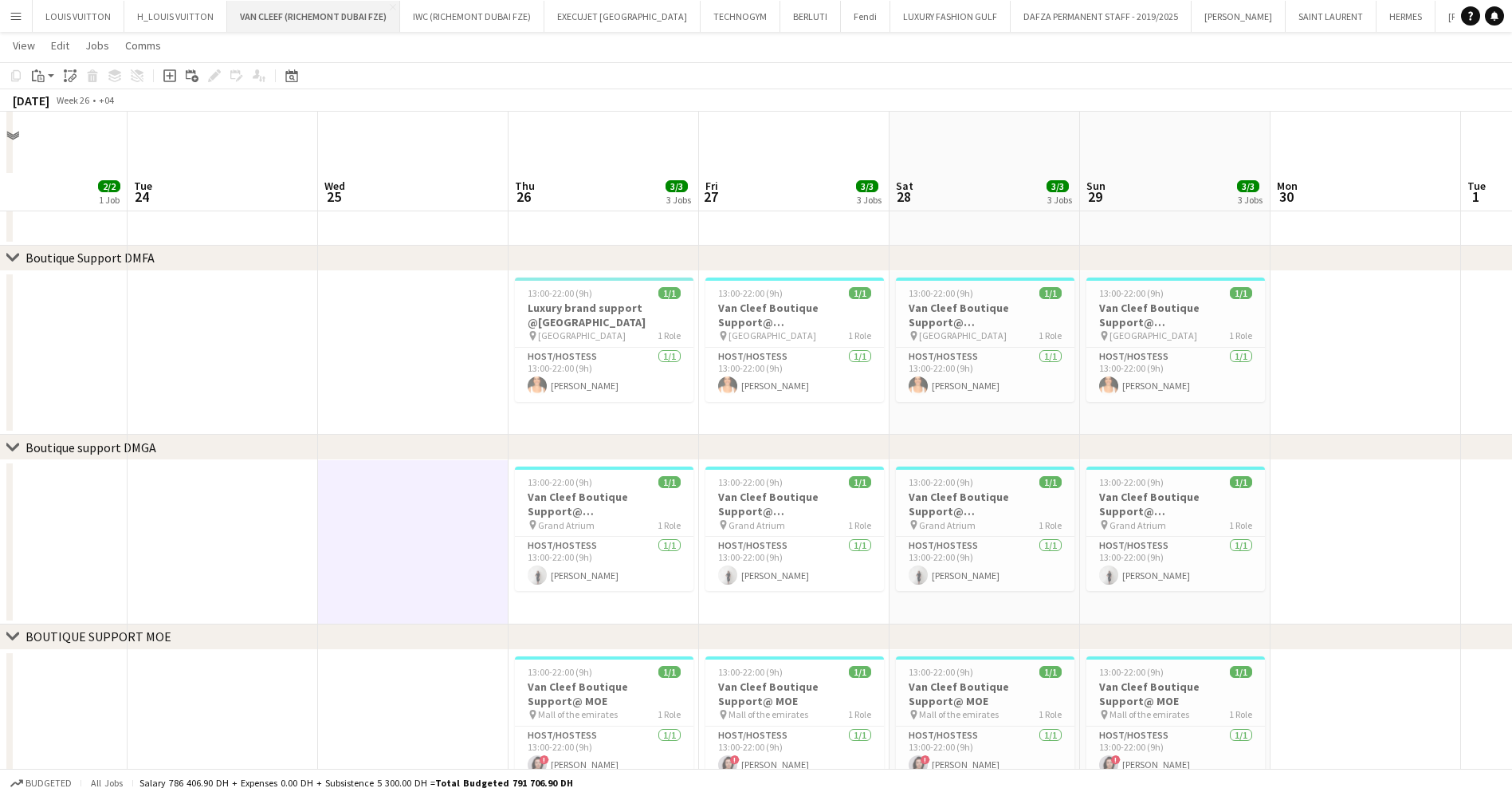
scroll to position [253, 0]
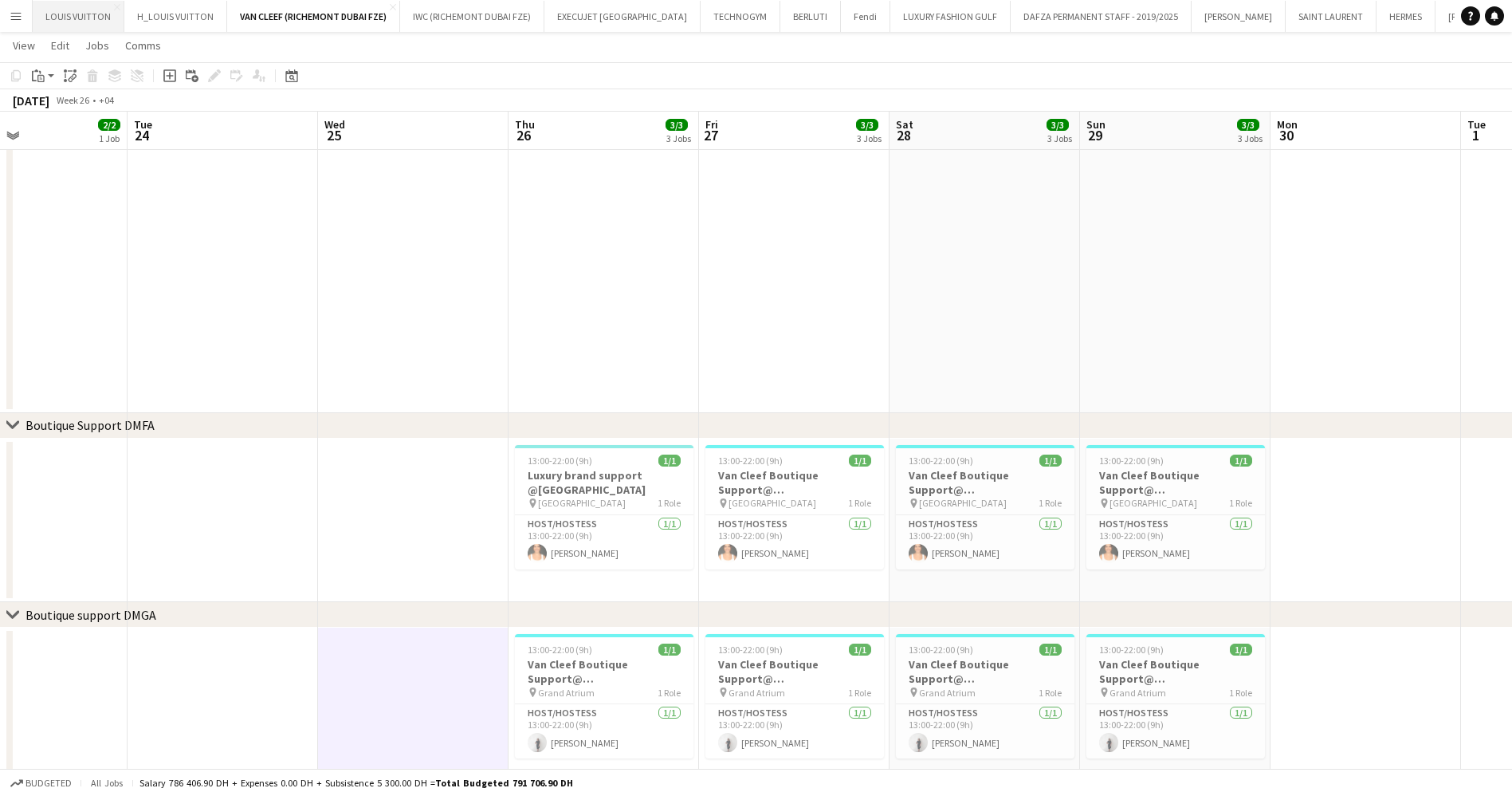
click at [69, 21] on button "LOUIS VUITTON Close" at bounding box center [78, 16] width 92 height 31
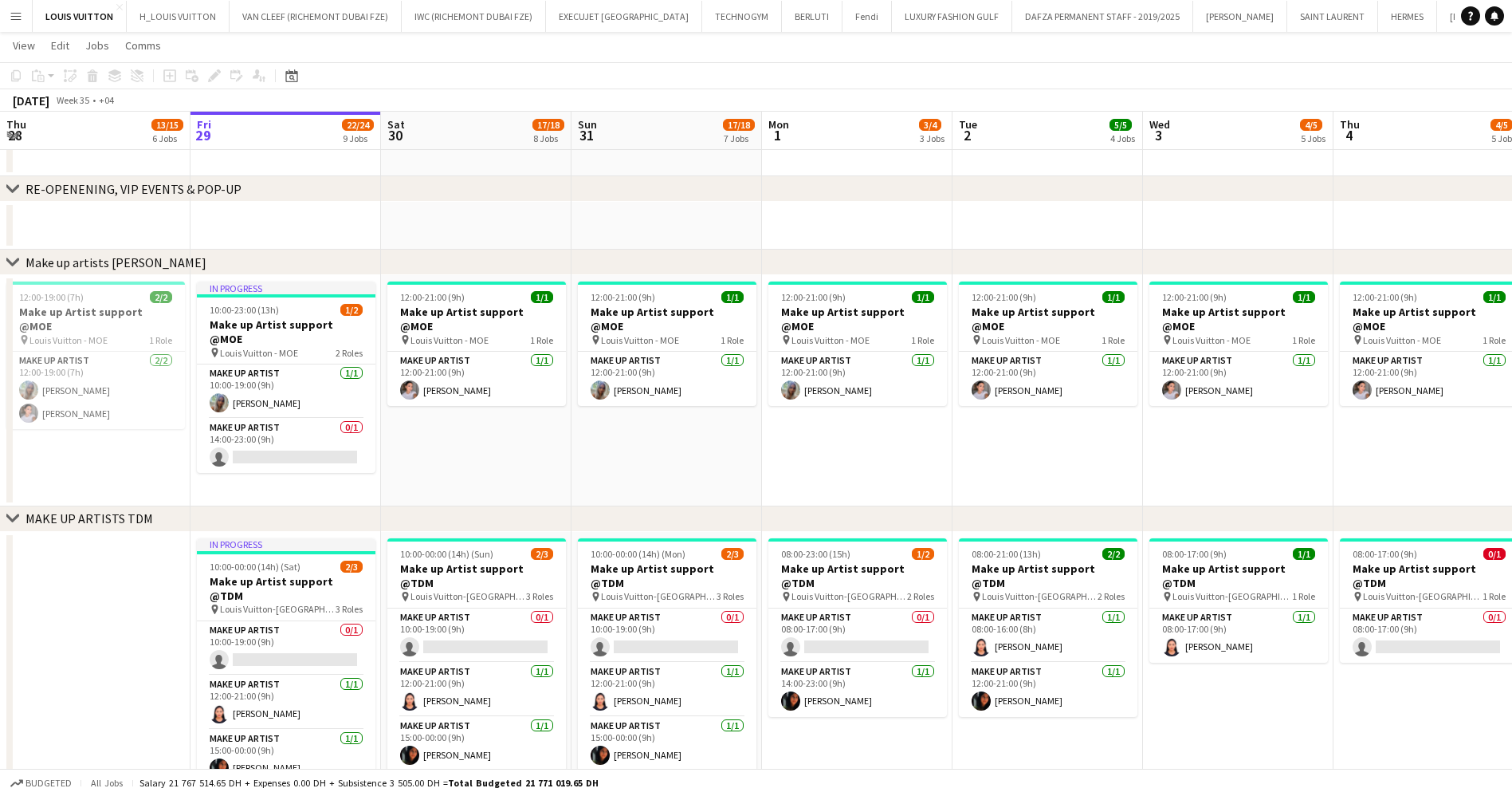
scroll to position [0, 497]
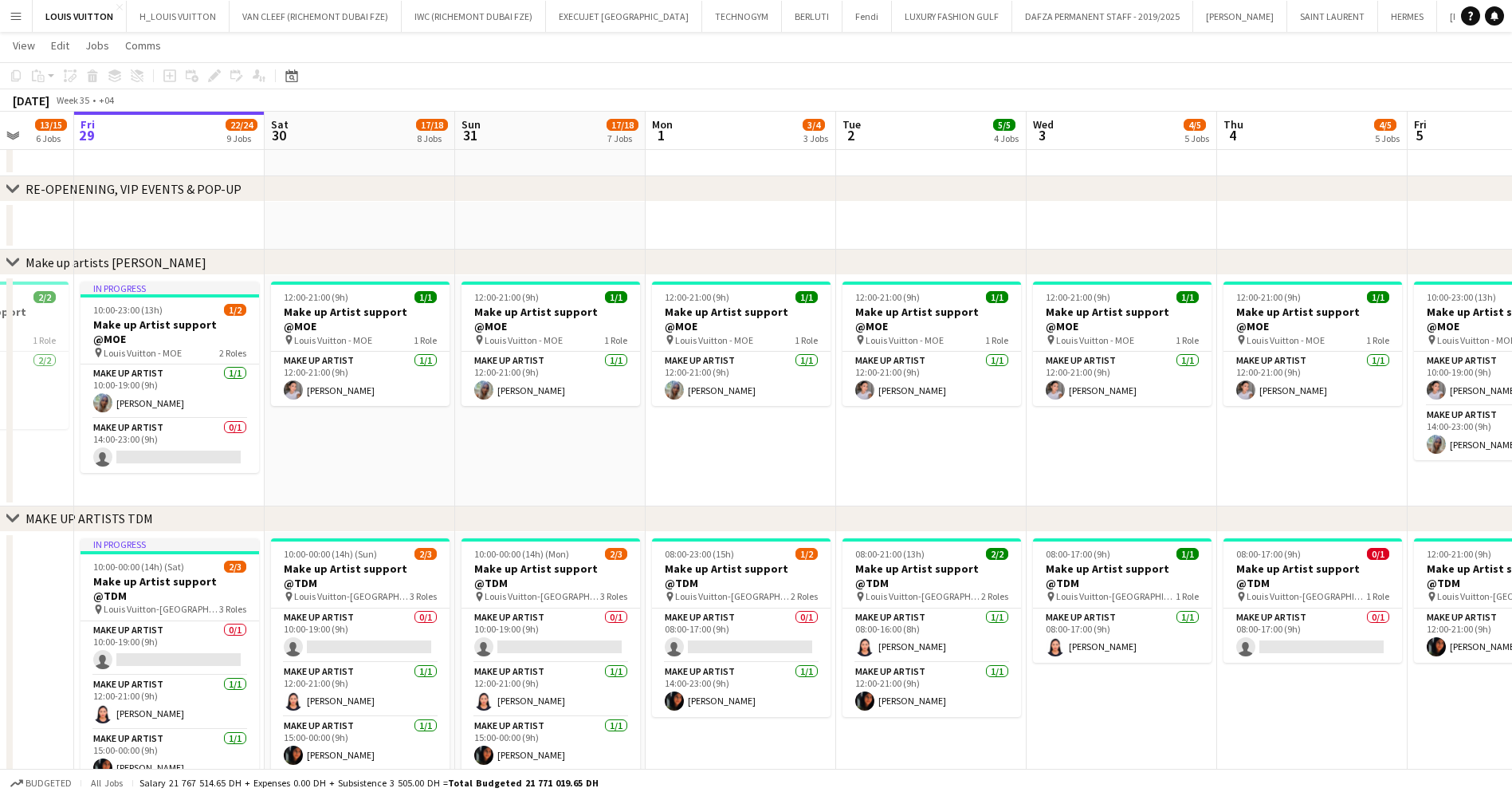
drag, startPoint x: 579, startPoint y: 459, endPoint x: 844, endPoint y: 464, distance: 265.0
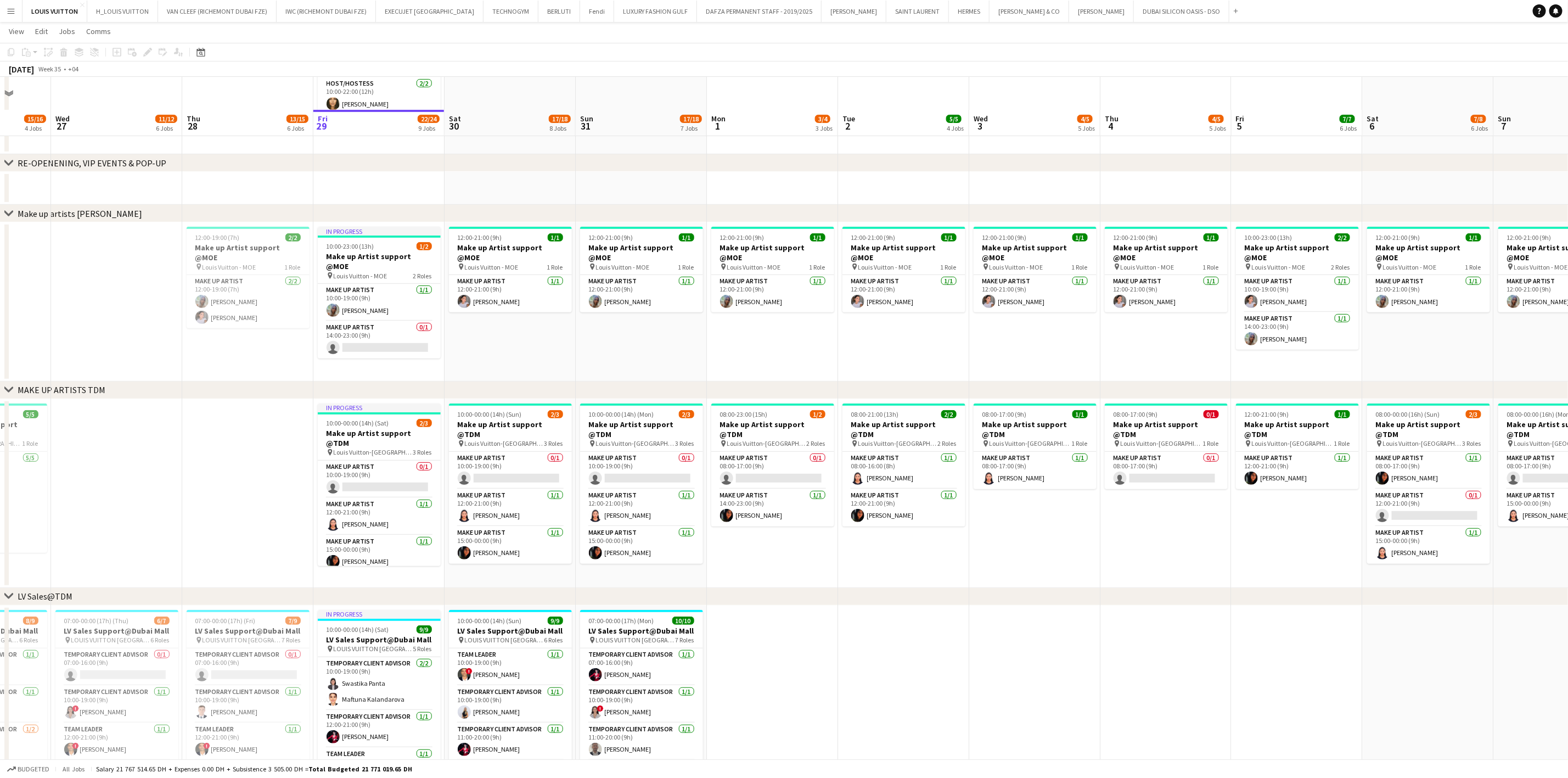
scroll to position [330, 0]
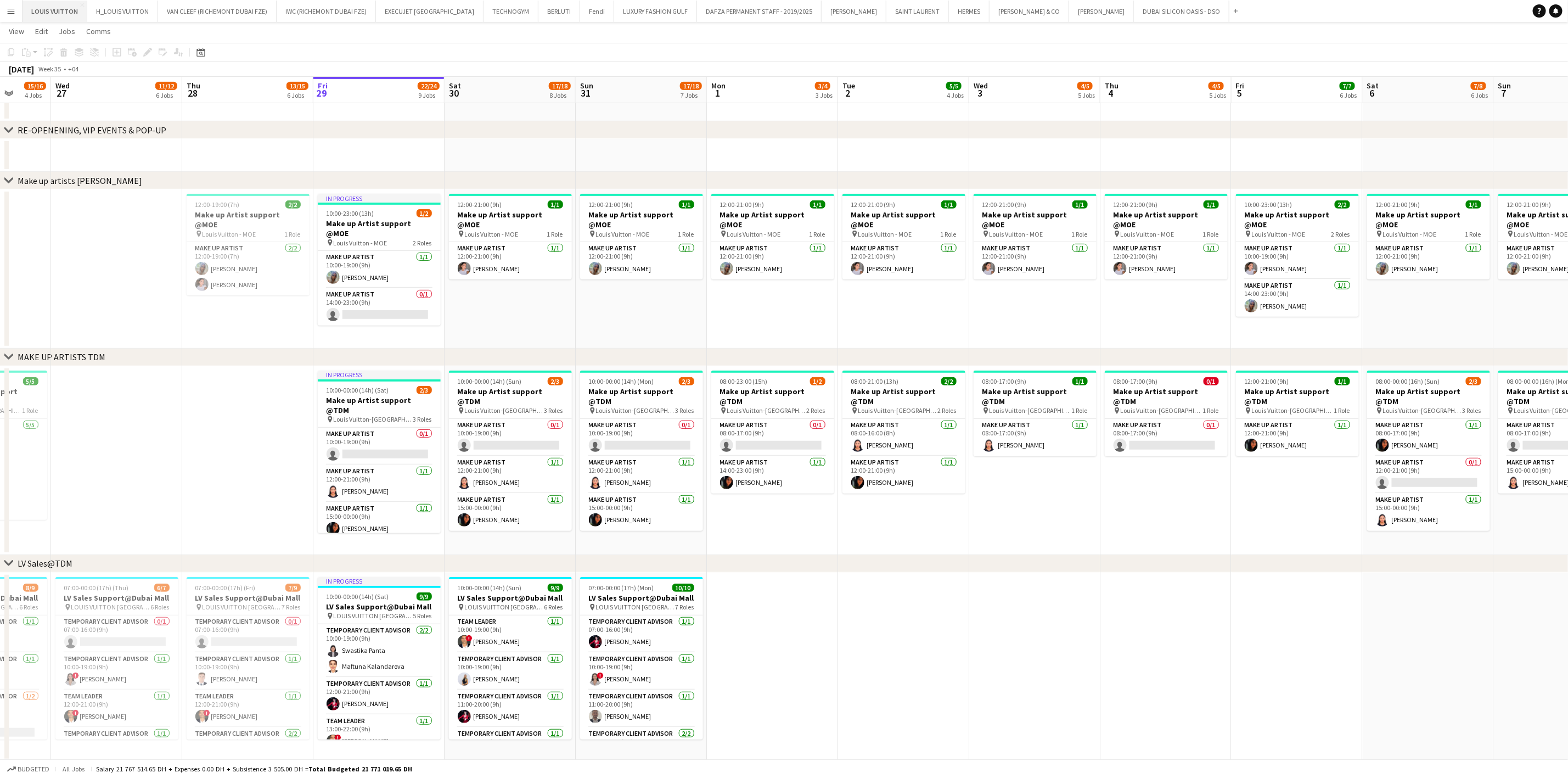
click at [50, 7] on button "LOUIS VUITTON Close" at bounding box center [55, 11] width 65 height 21
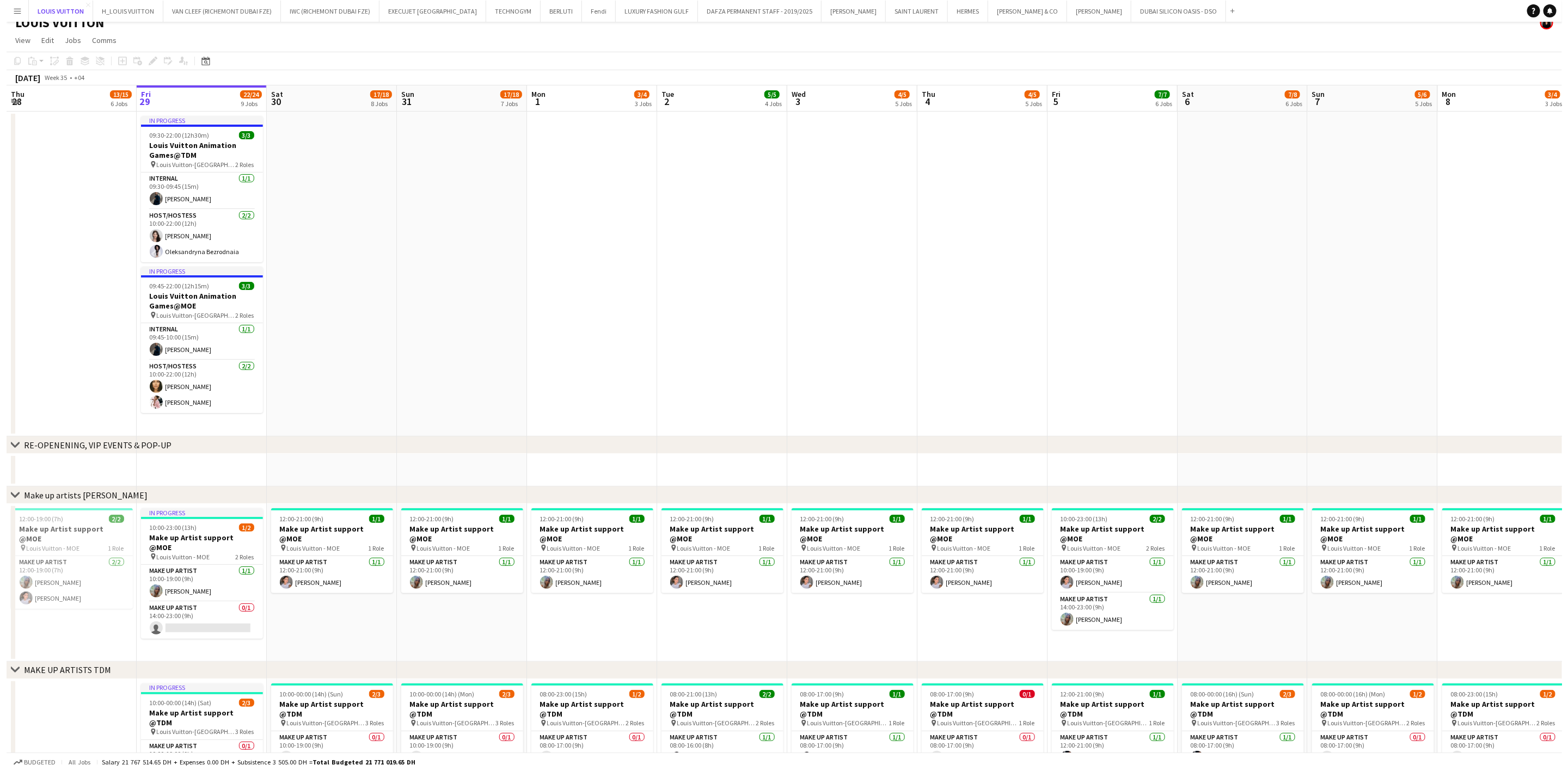
scroll to position [0, 0]
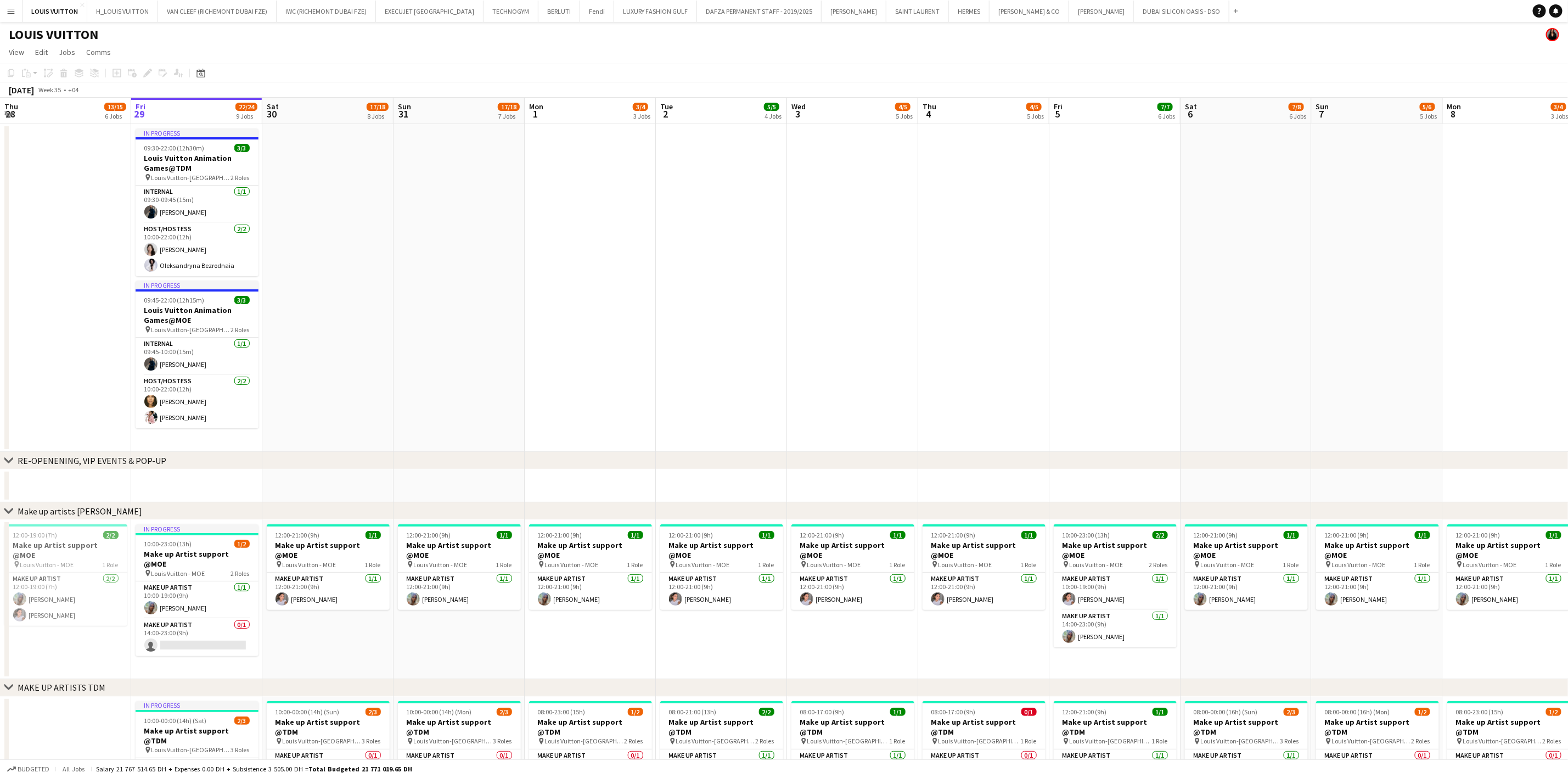
click at [6, 7] on button "Menu" at bounding box center [11, 11] width 22 height 22
click at [318, 44] on app-page-menu "View Day view expanded Day view collapsed Month view Date picker Jump to [DATE]…" at bounding box center [784, 53] width 1568 height 21
click at [767, 5] on button "DAFZA PERMANENT STAFF - 2019/2025 Close" at bounding box center [759, 11] width 125 height 21
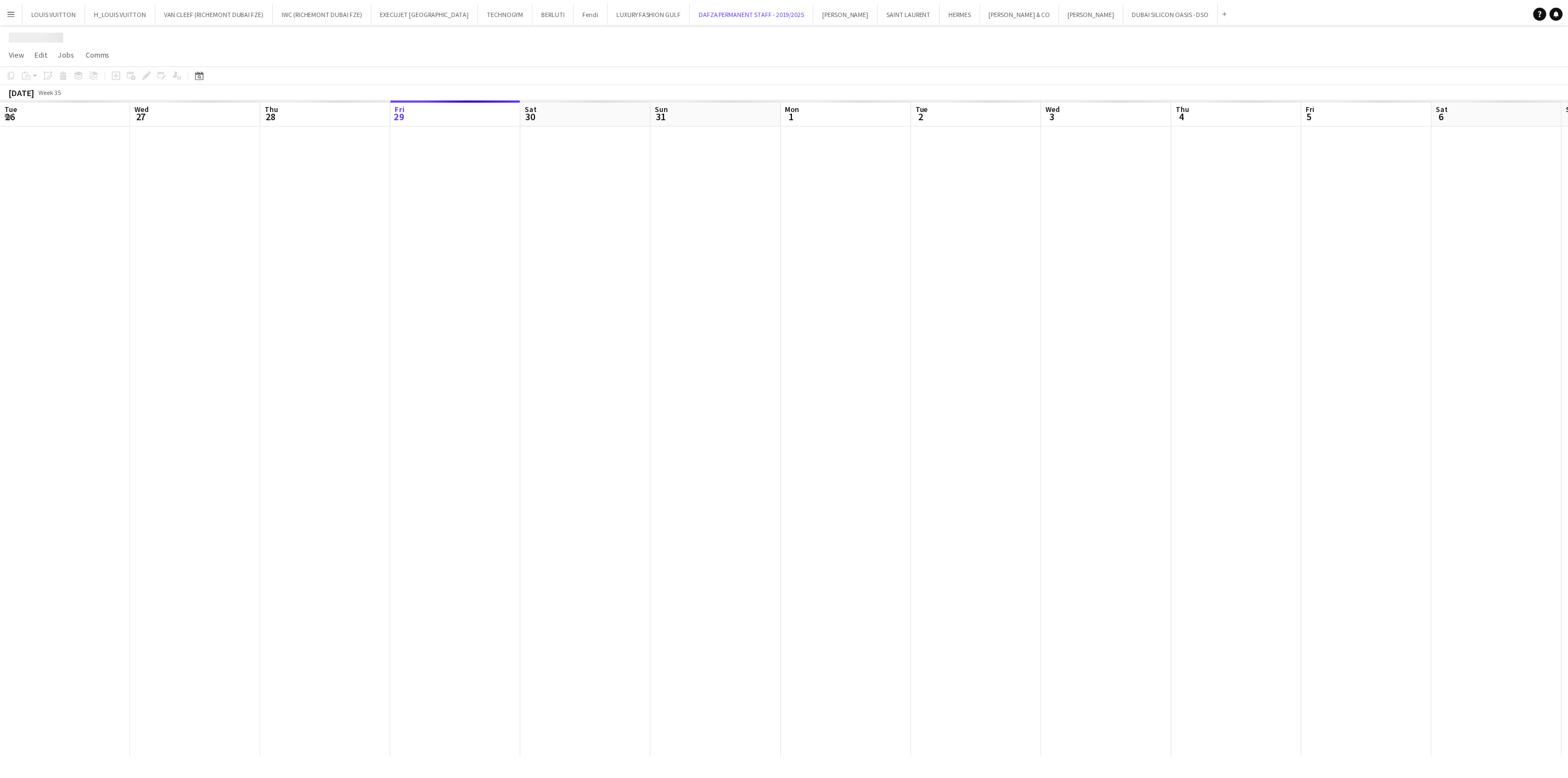
scroll to position [0, 263]
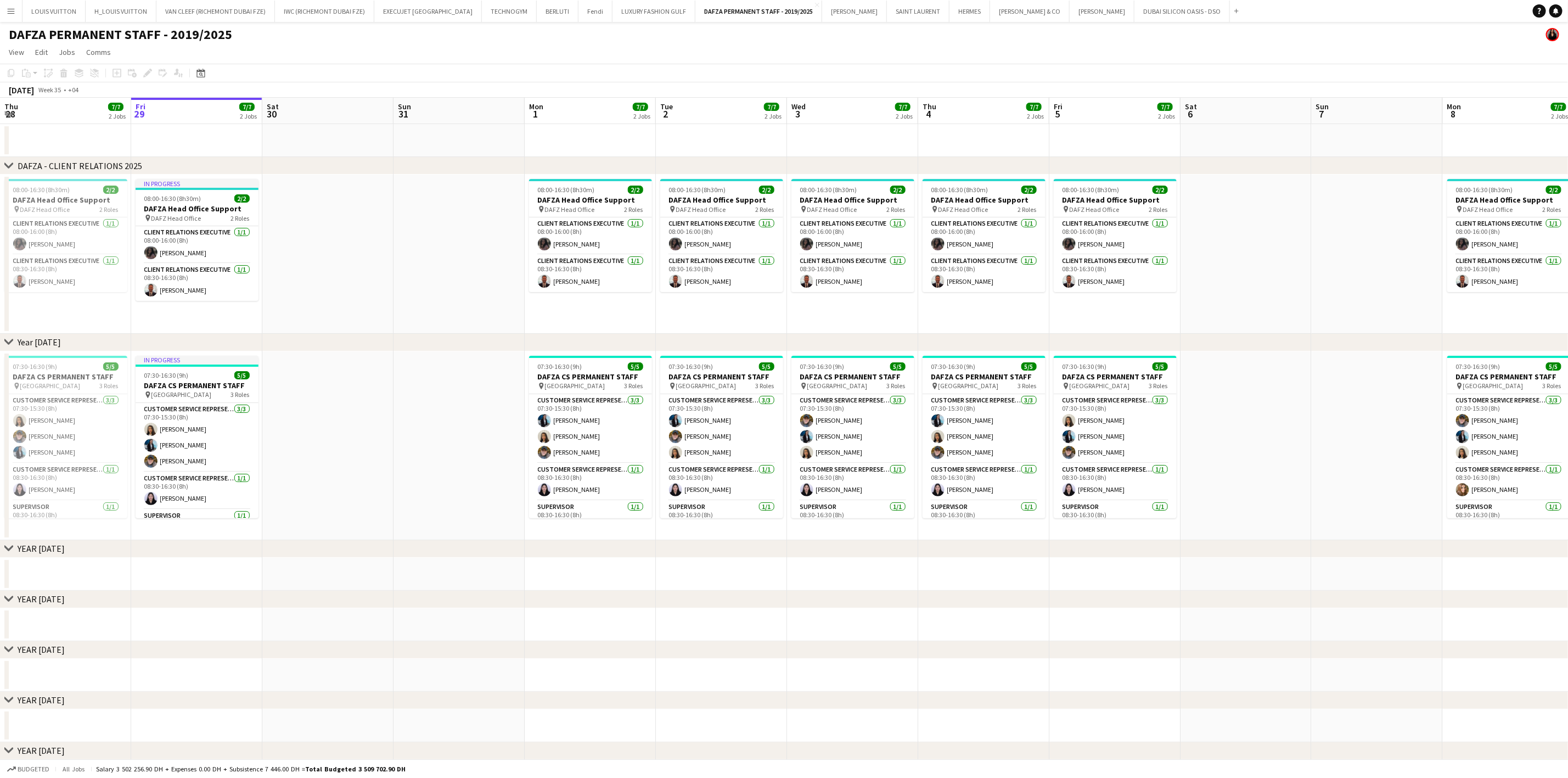
drag, startPoint x: 1293, startPoint y: 260, endPoint x: 858, endPoint y: 260, distance: 435.0
click at [858, 260] on app-calendar-viewport "Tue 26 7/7 2 Jobs Wed 27 7/7 2 Jobs Thu 28 7/7 2 Jobs Fri 29 7/7 2 Jobs Sat 30 …" at bounding box center [784, 496] width 1568 height 796
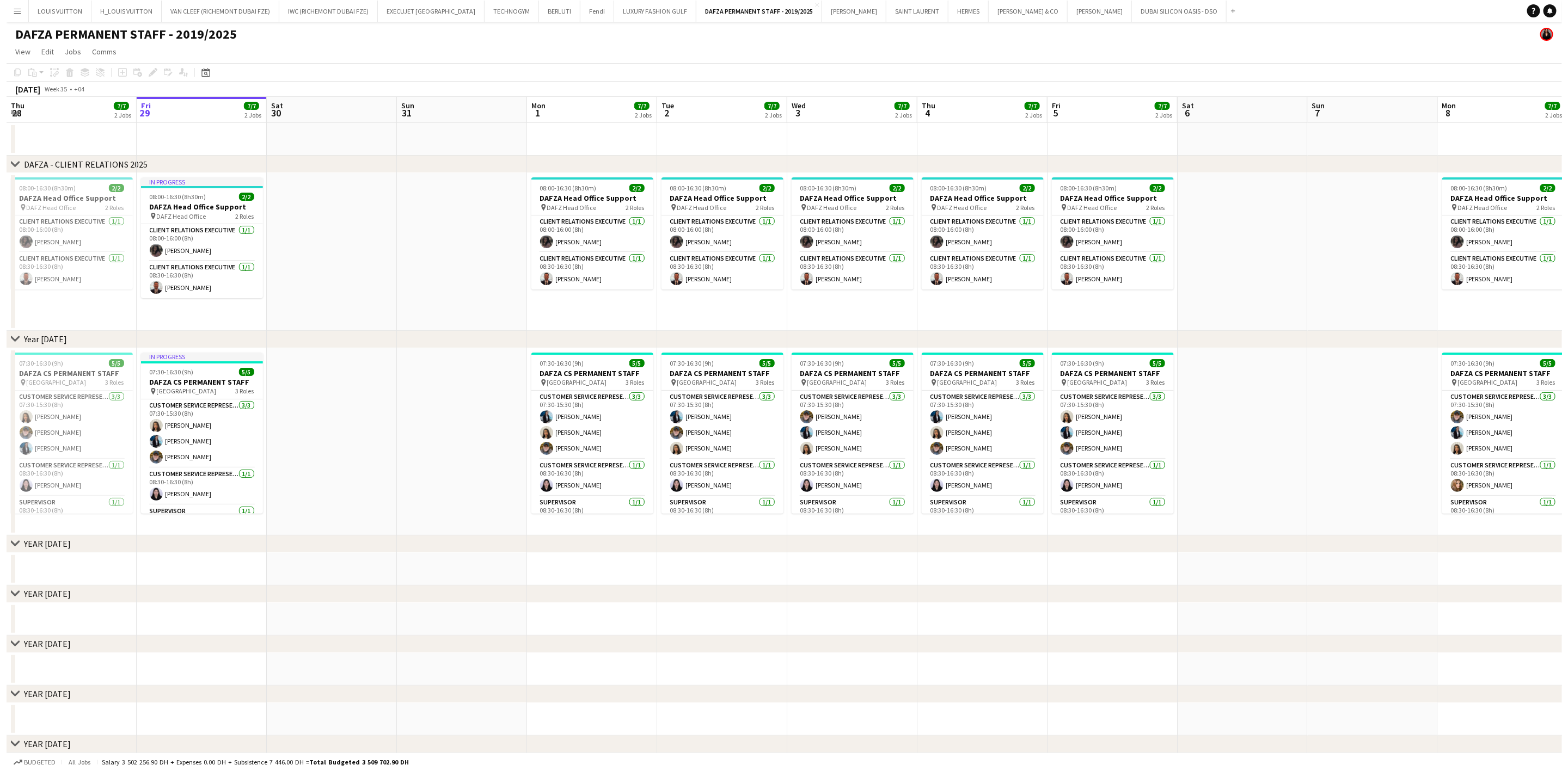
scroll to position [0, 301]
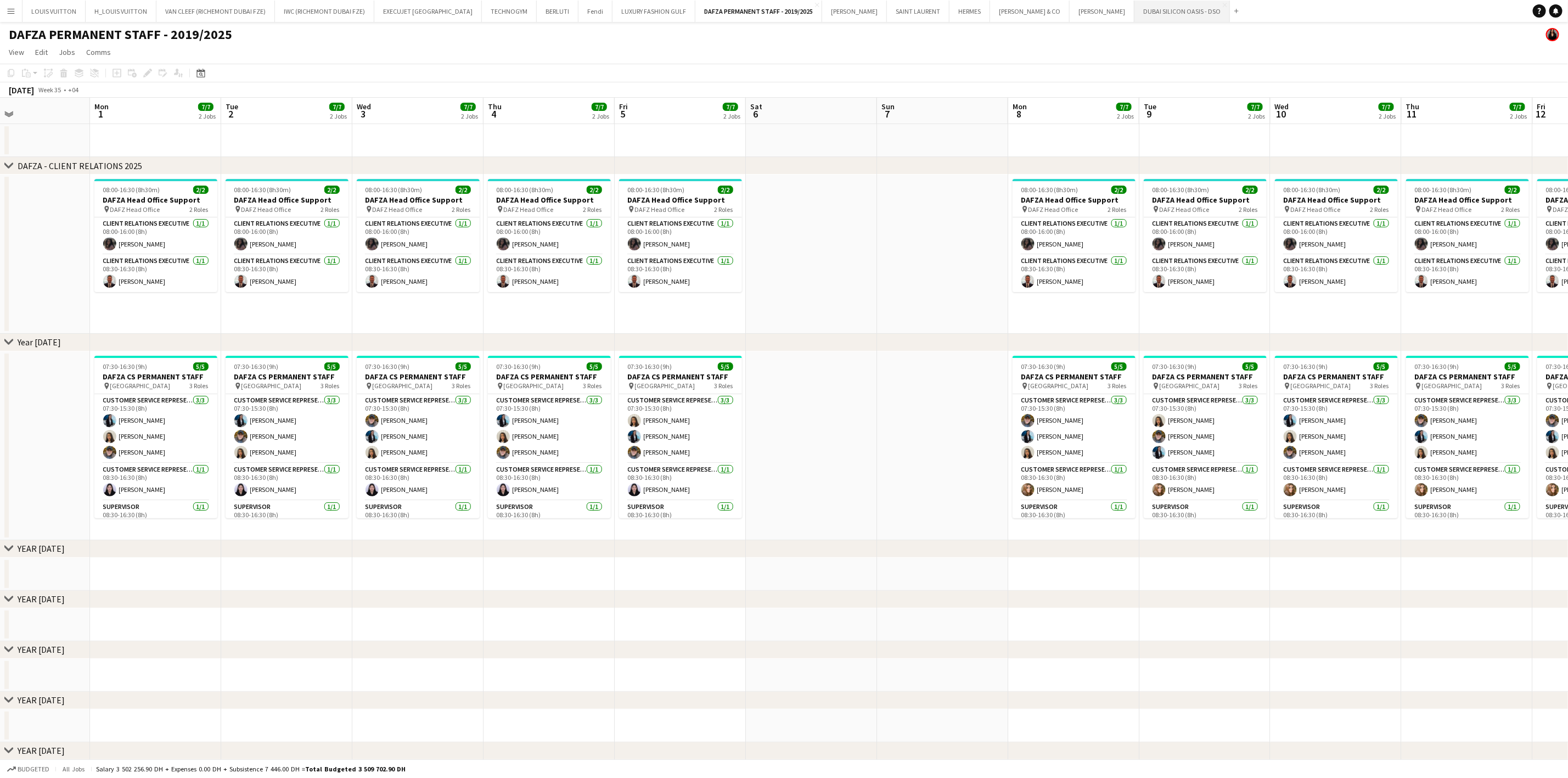
click at [1053, 8] on button "DUBAI SILICON OASIS - DSO Close" at bounding box center [1183, 11] width 96 height 21
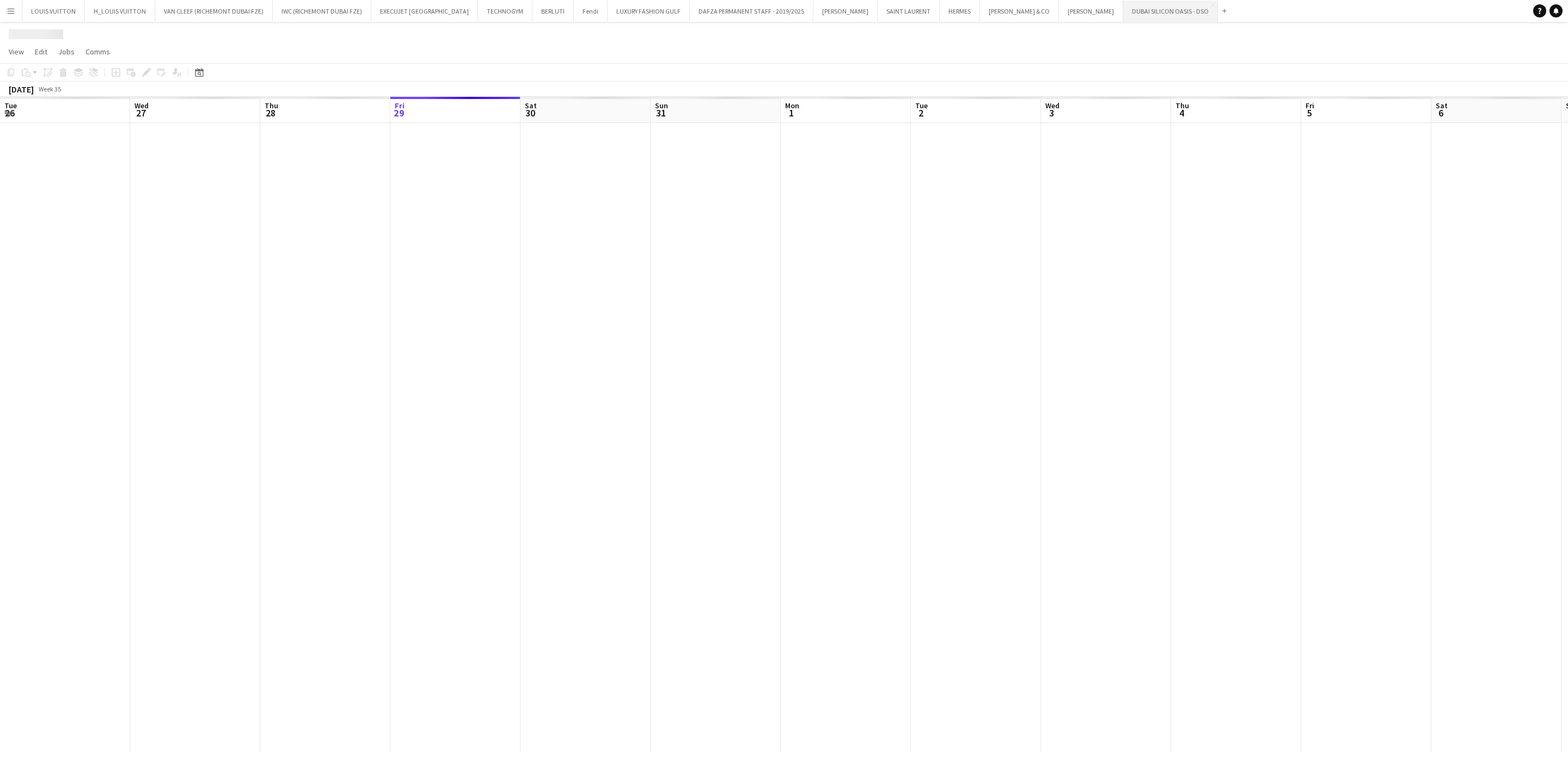
scroll to position [0, 261]
